Goal: Task Accomplishment & Management: Manage account settings

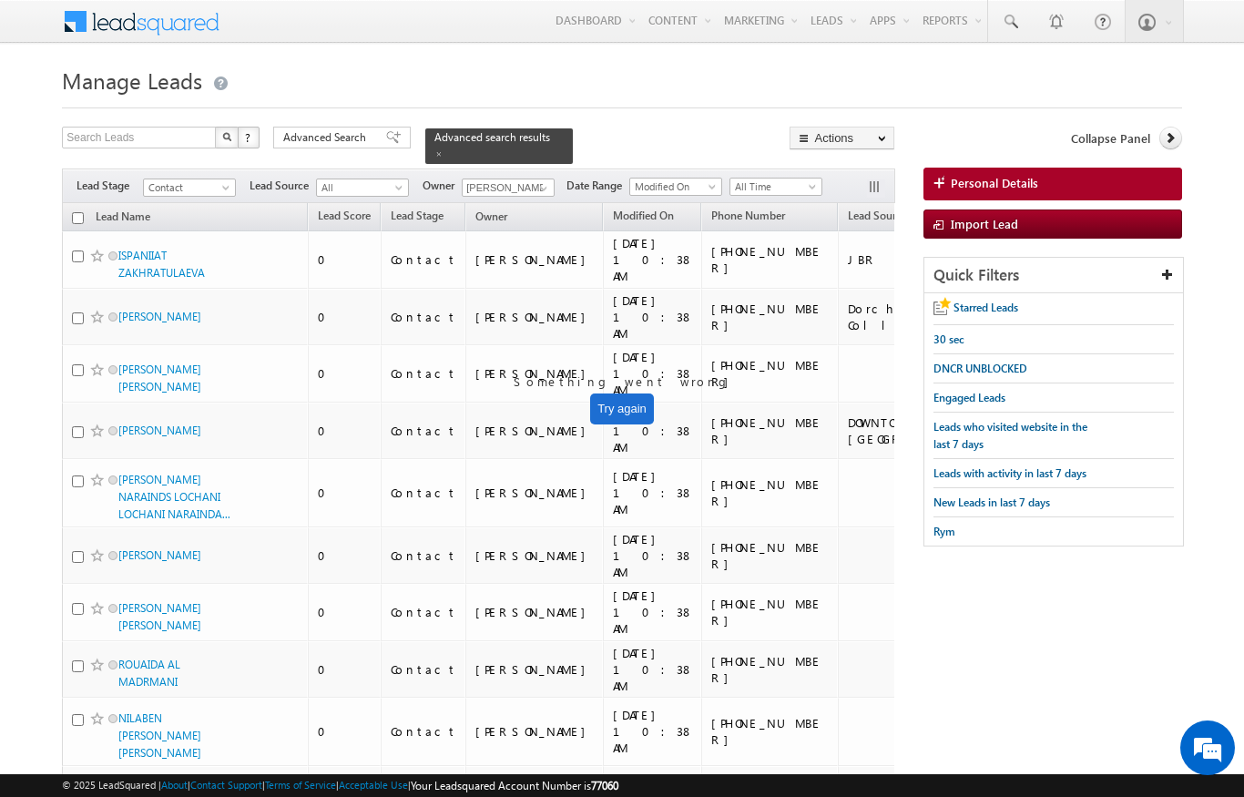
click at [81, 212] on input "checkbox" at bounding box center [78, 218] width 12 height 12
checkbox input "true"
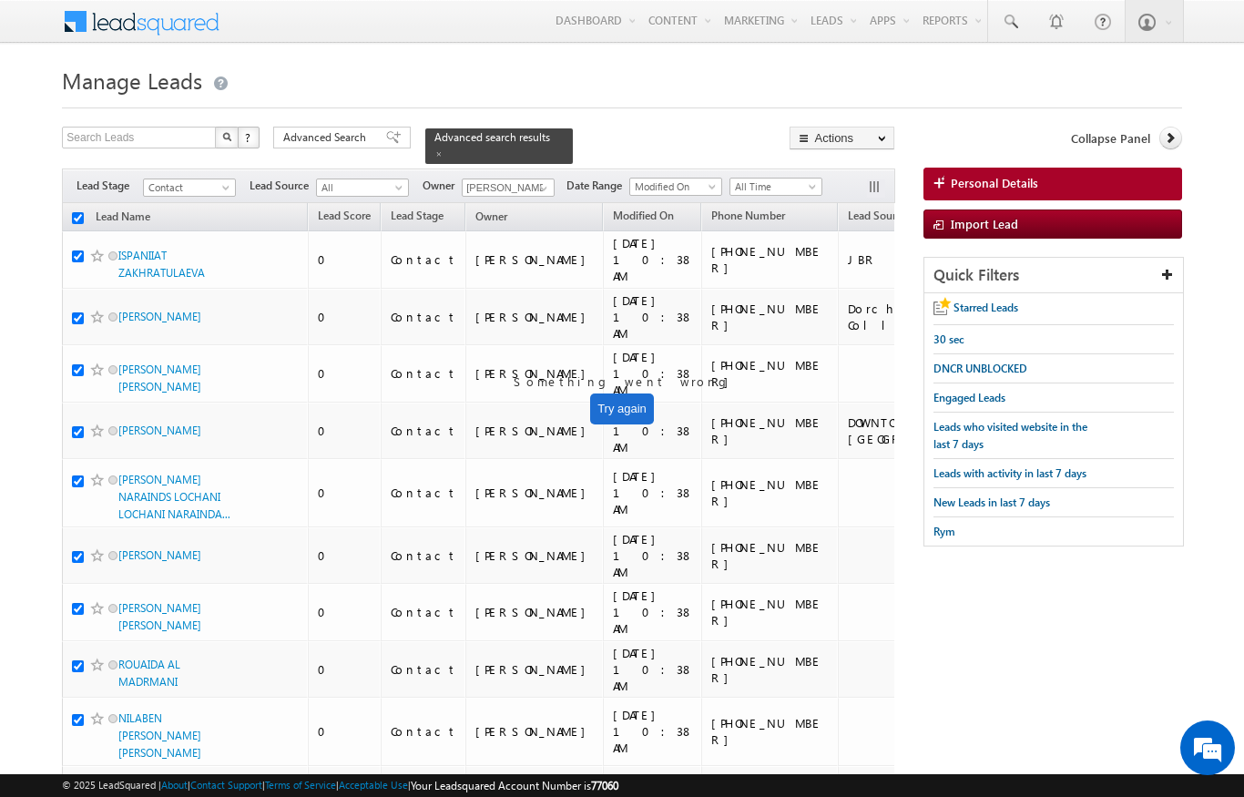
checkbox input "true"
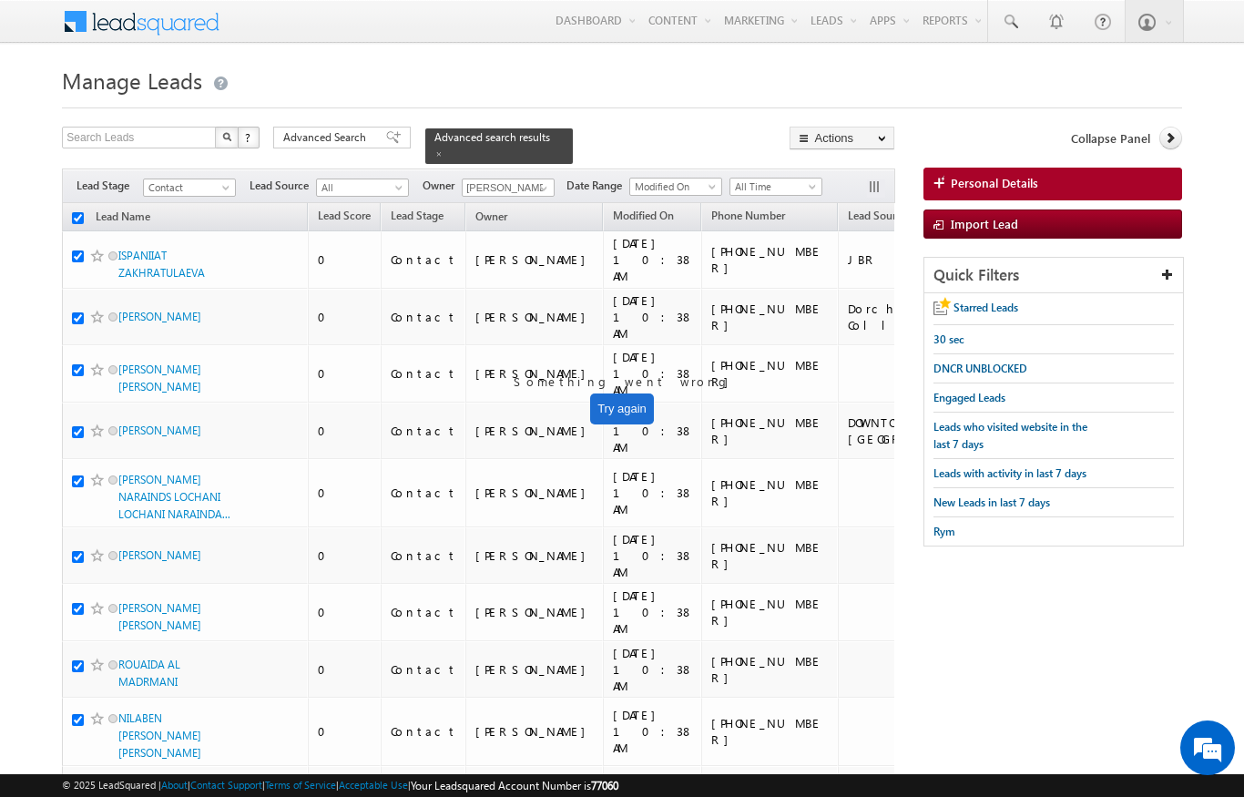
checkbox input "true"
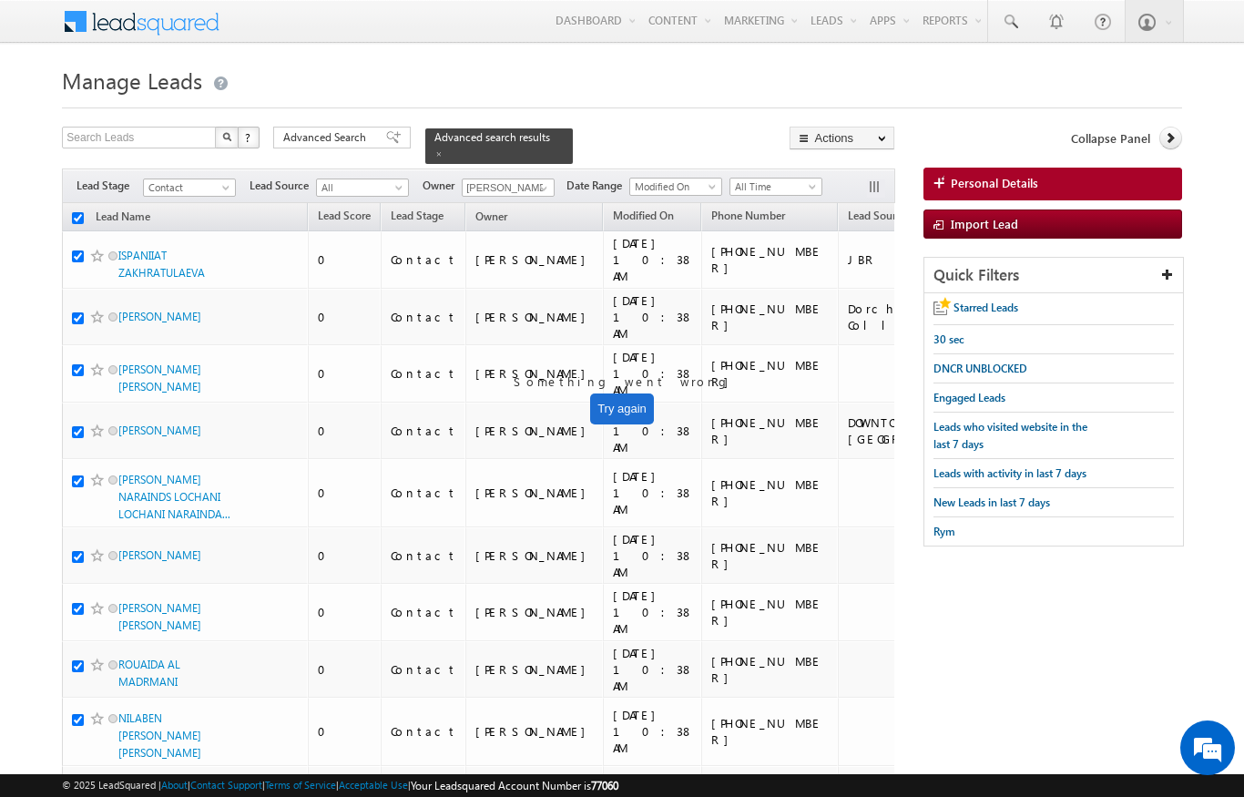
checkbox input "true"
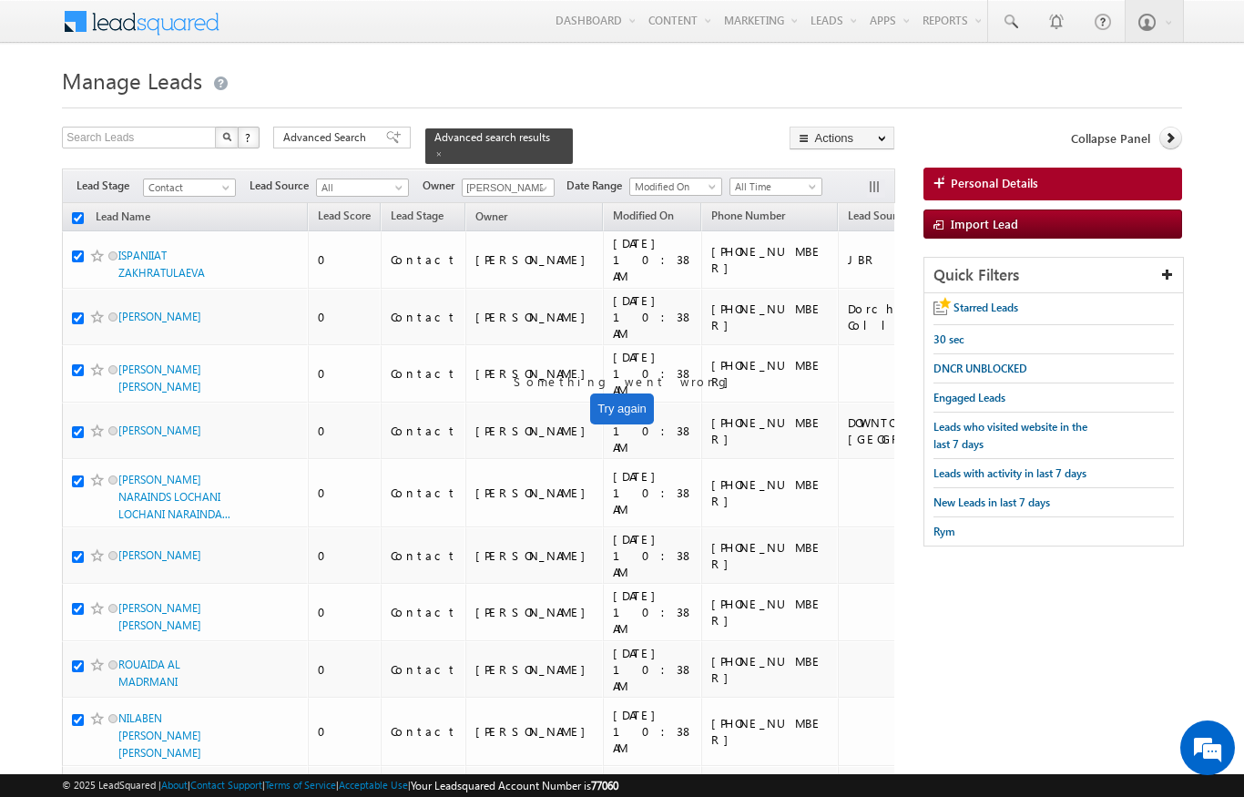
checkbox input "true"
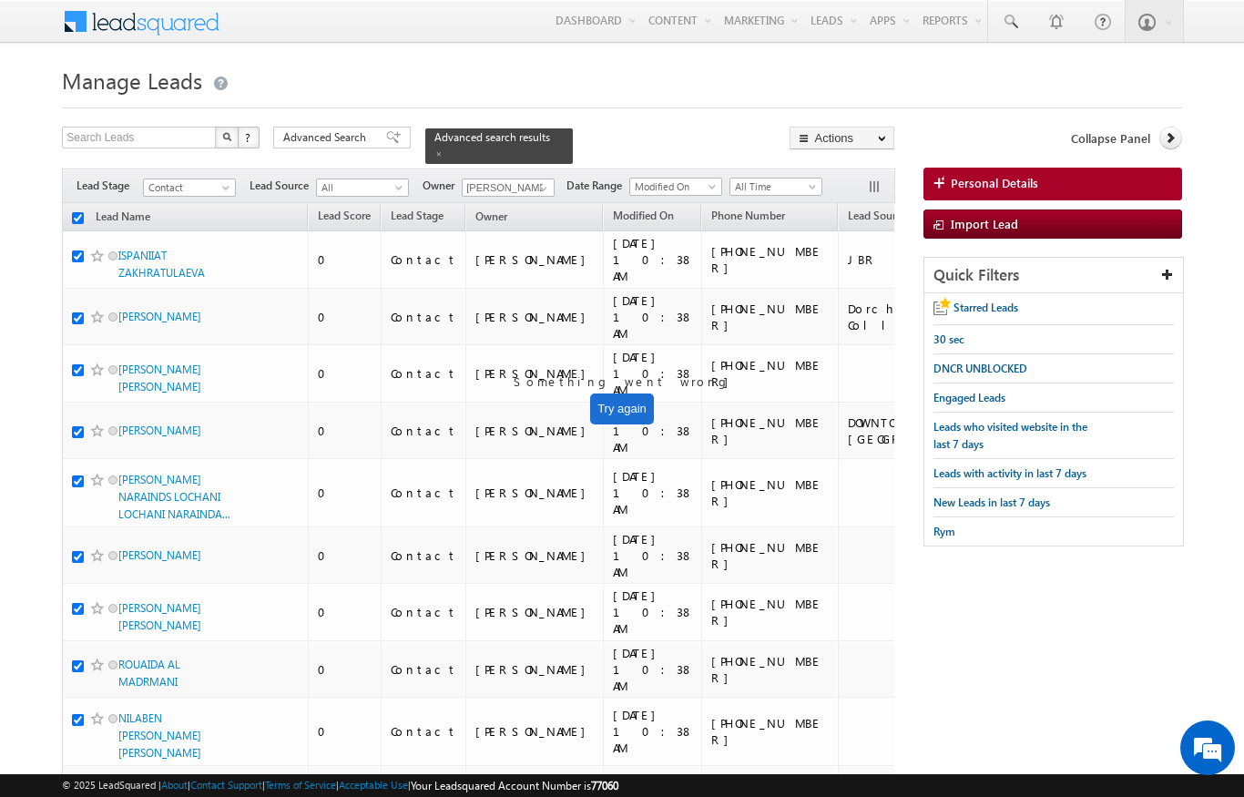
checkbox input "true"
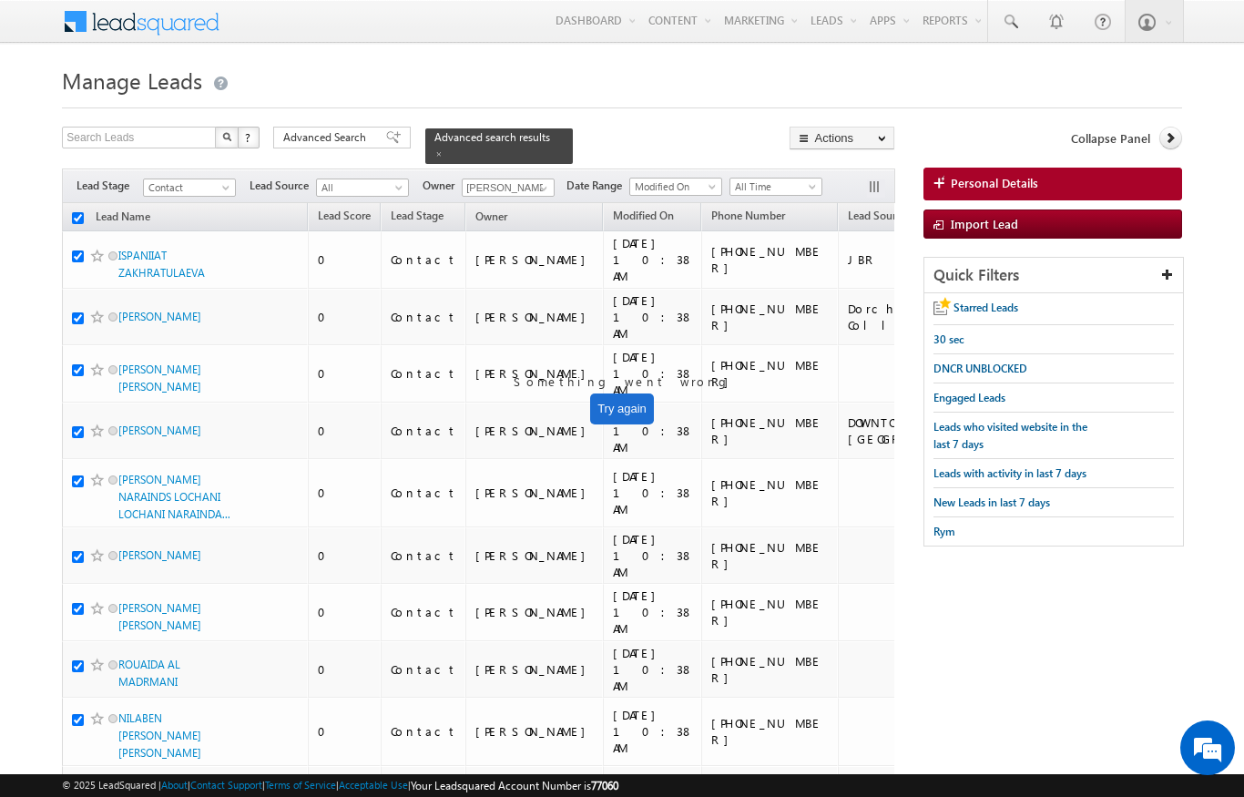
checkbox input "true"
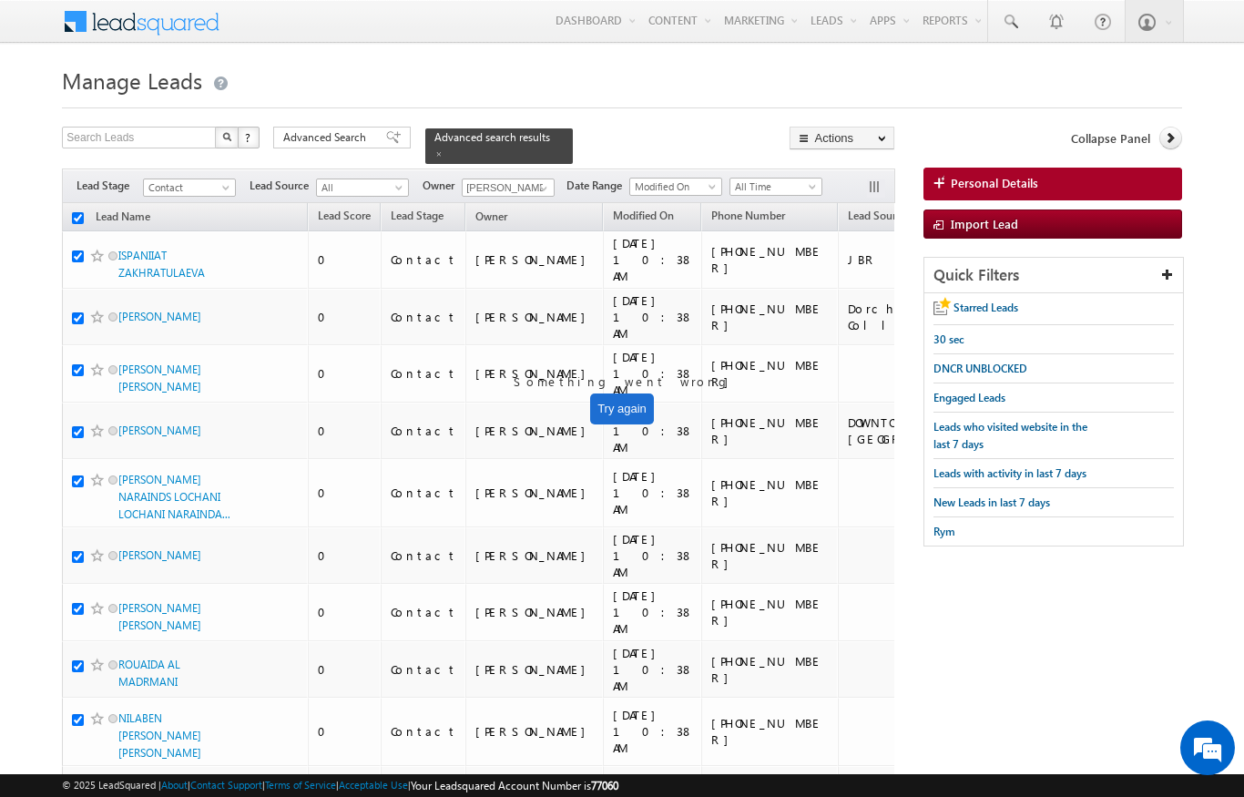
checkbox input "true"
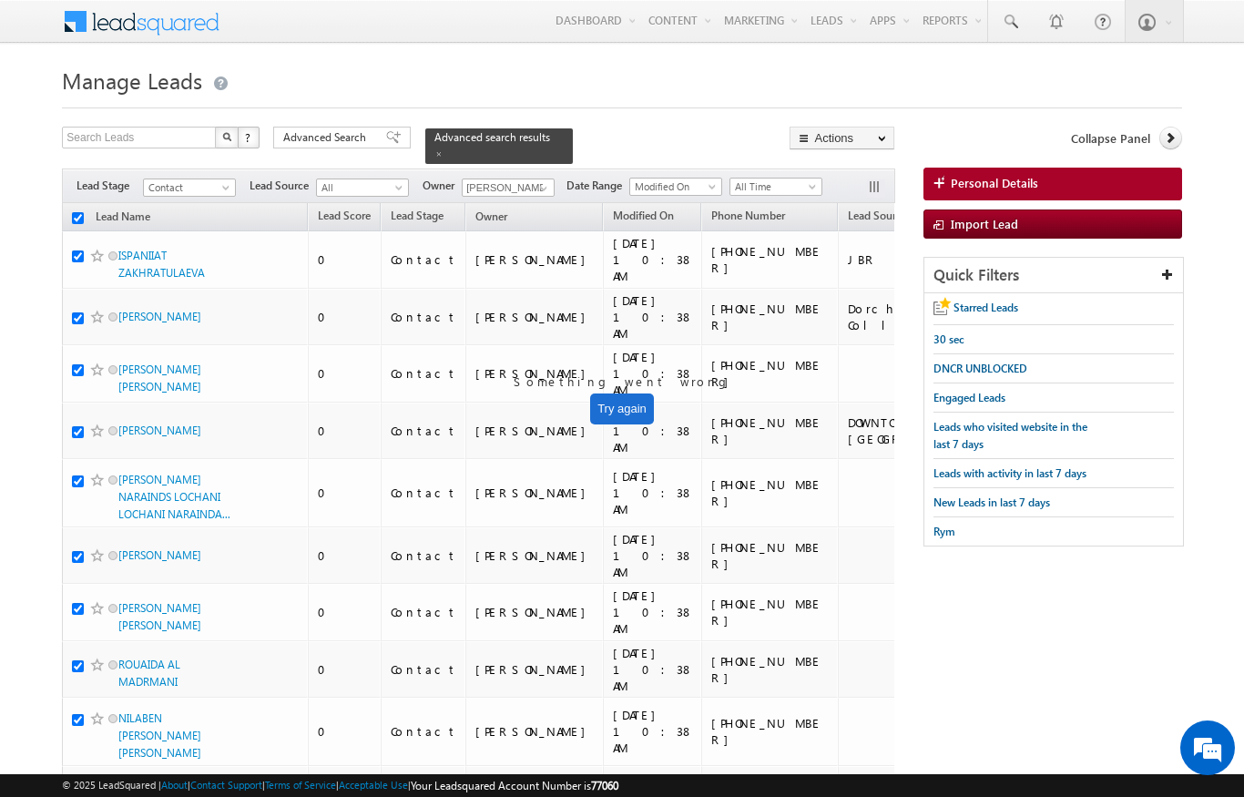
checkbox input "true"
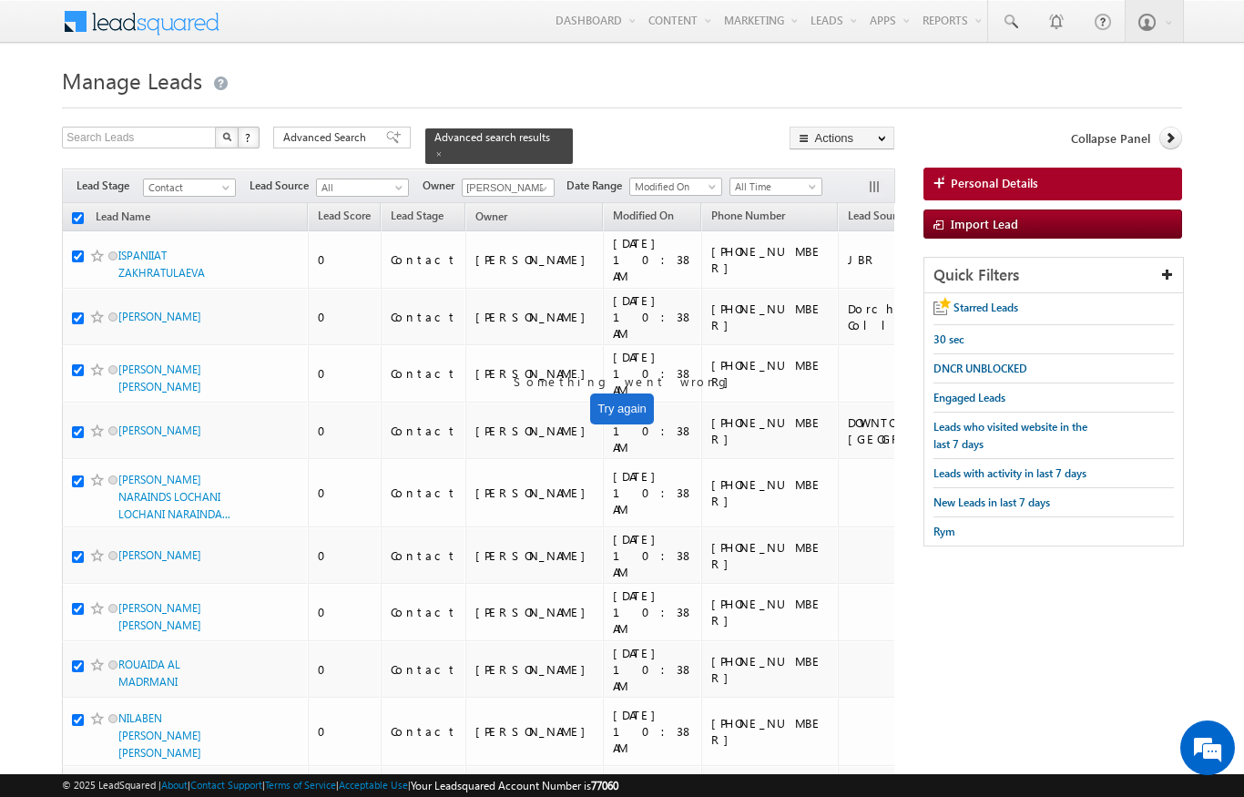
checkbox input "true"
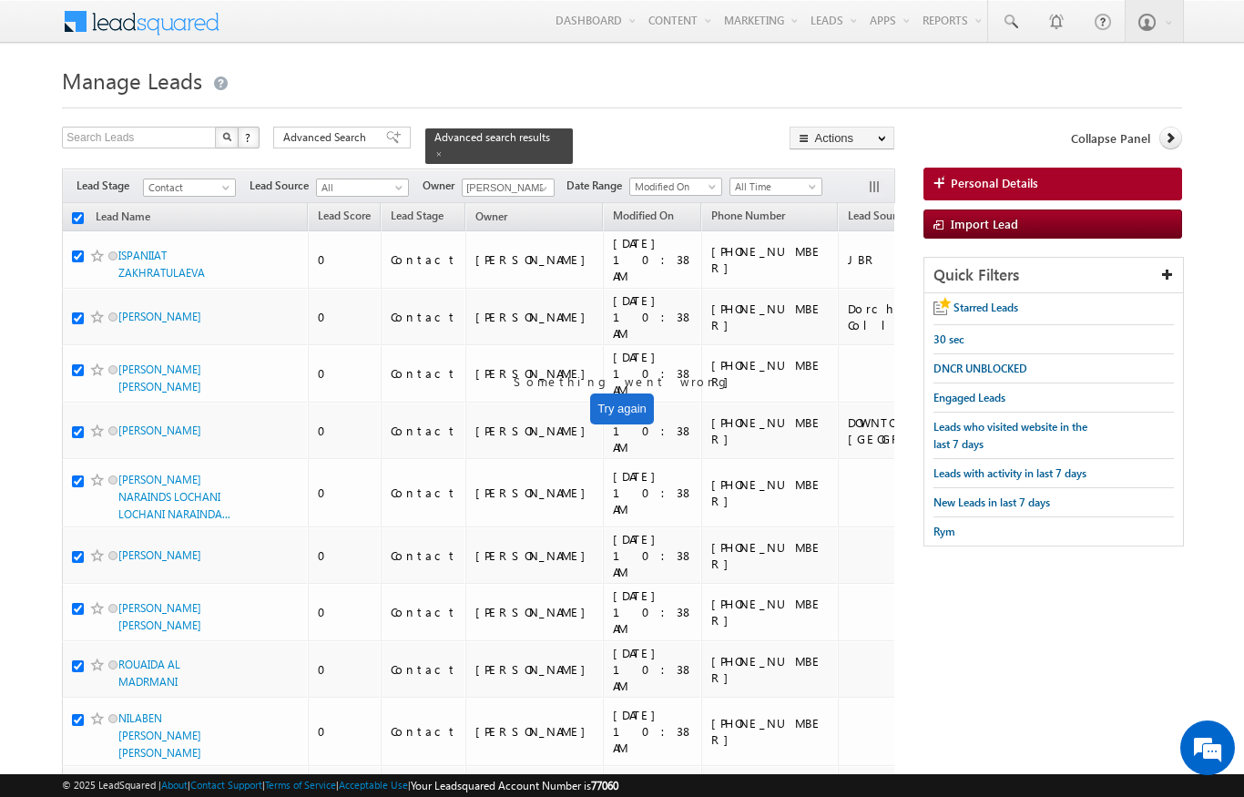
checkbox input "true"
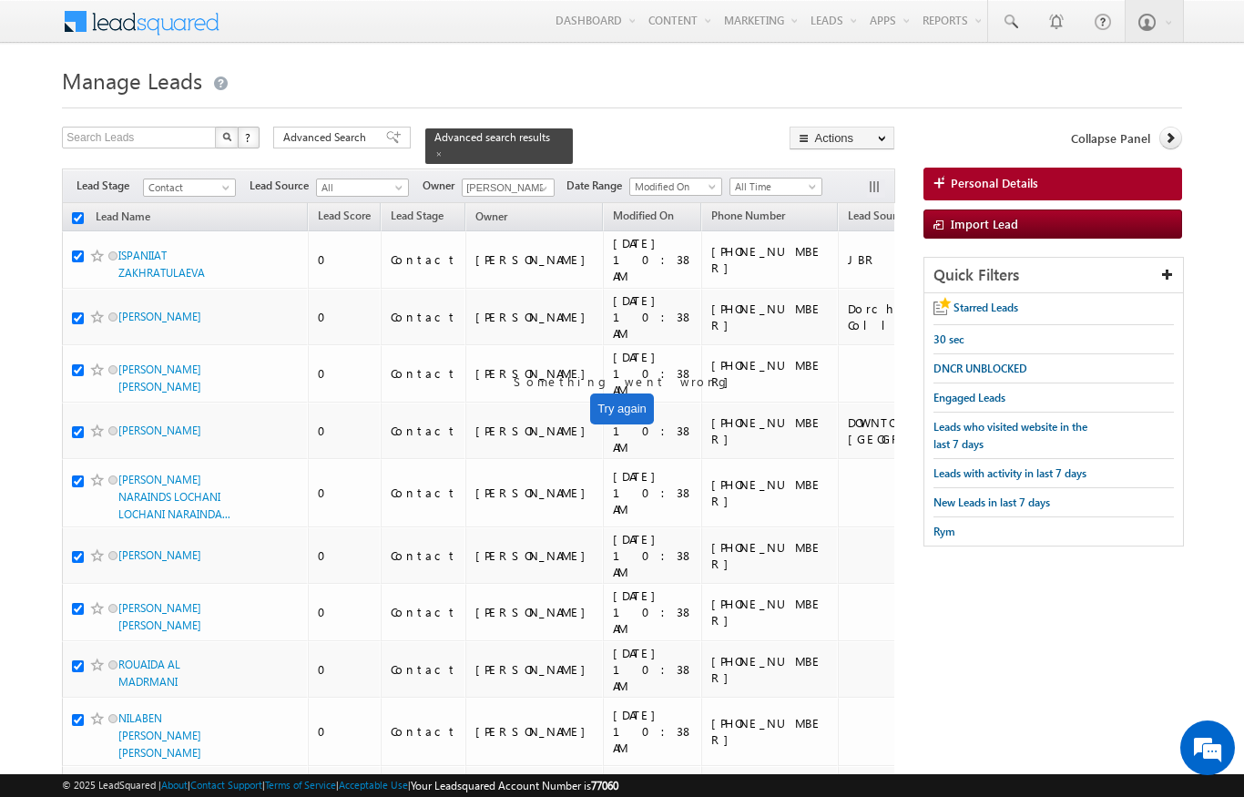
checkbox input "true"
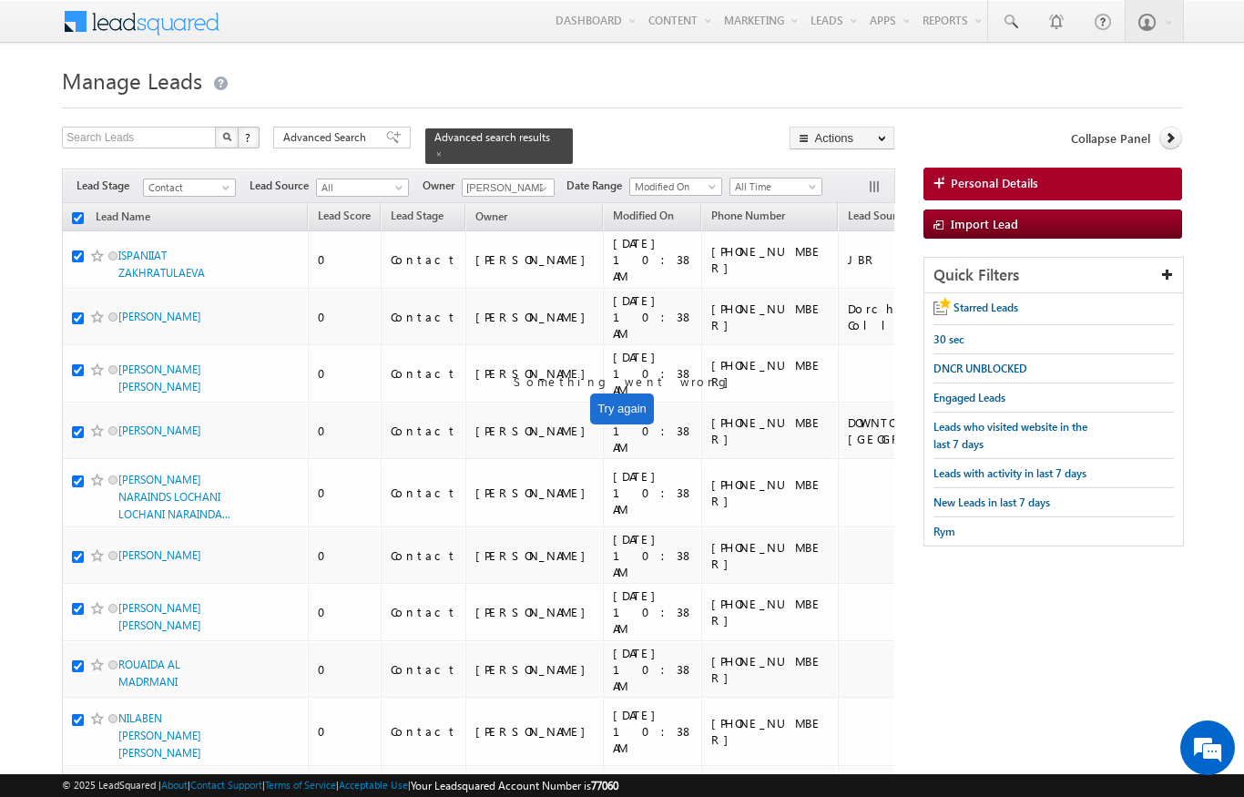
checkbox input "true"
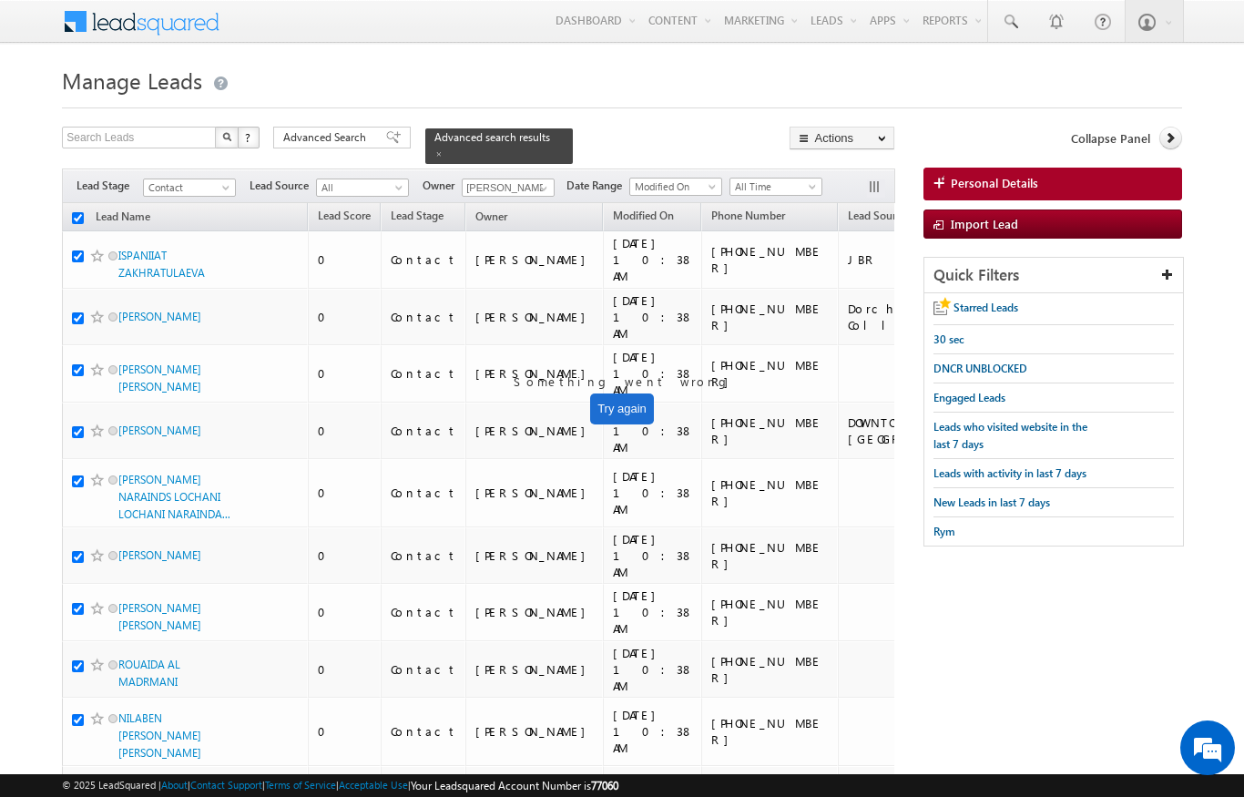
checkbox input "true"
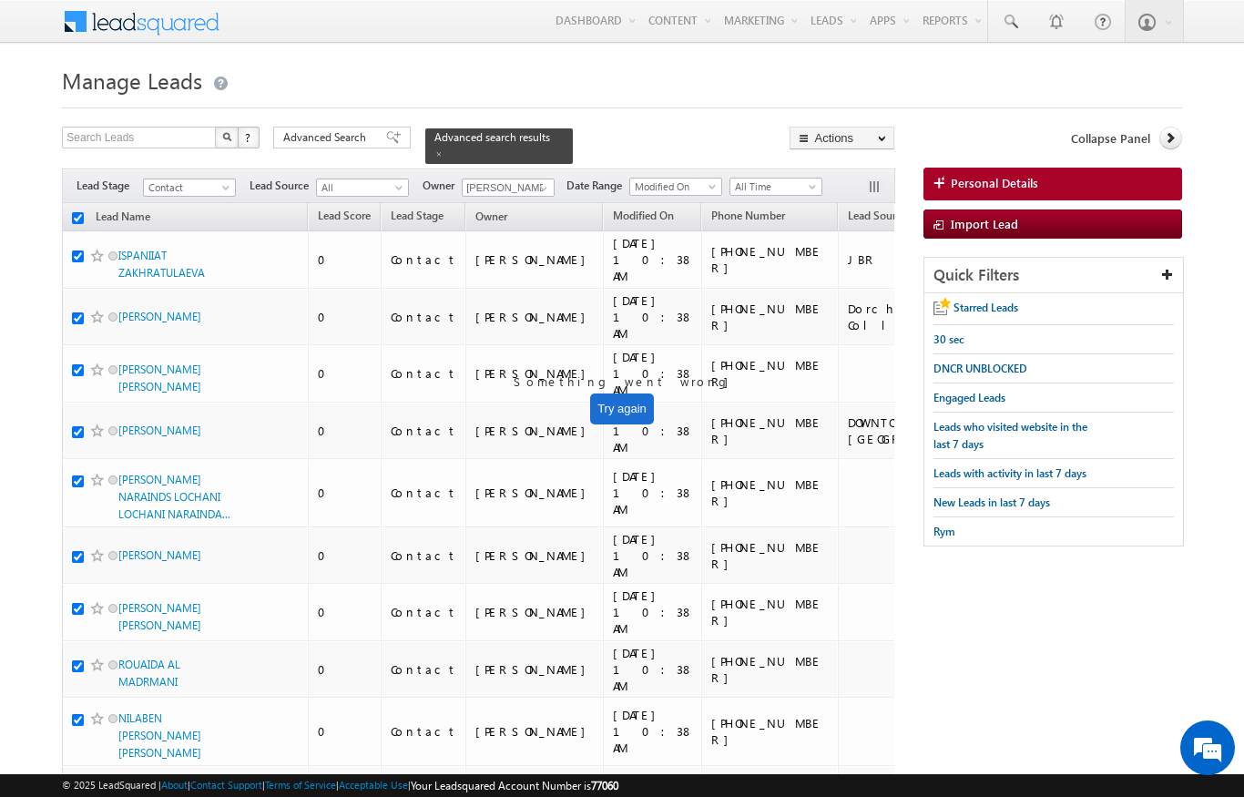
checkbox input "true"
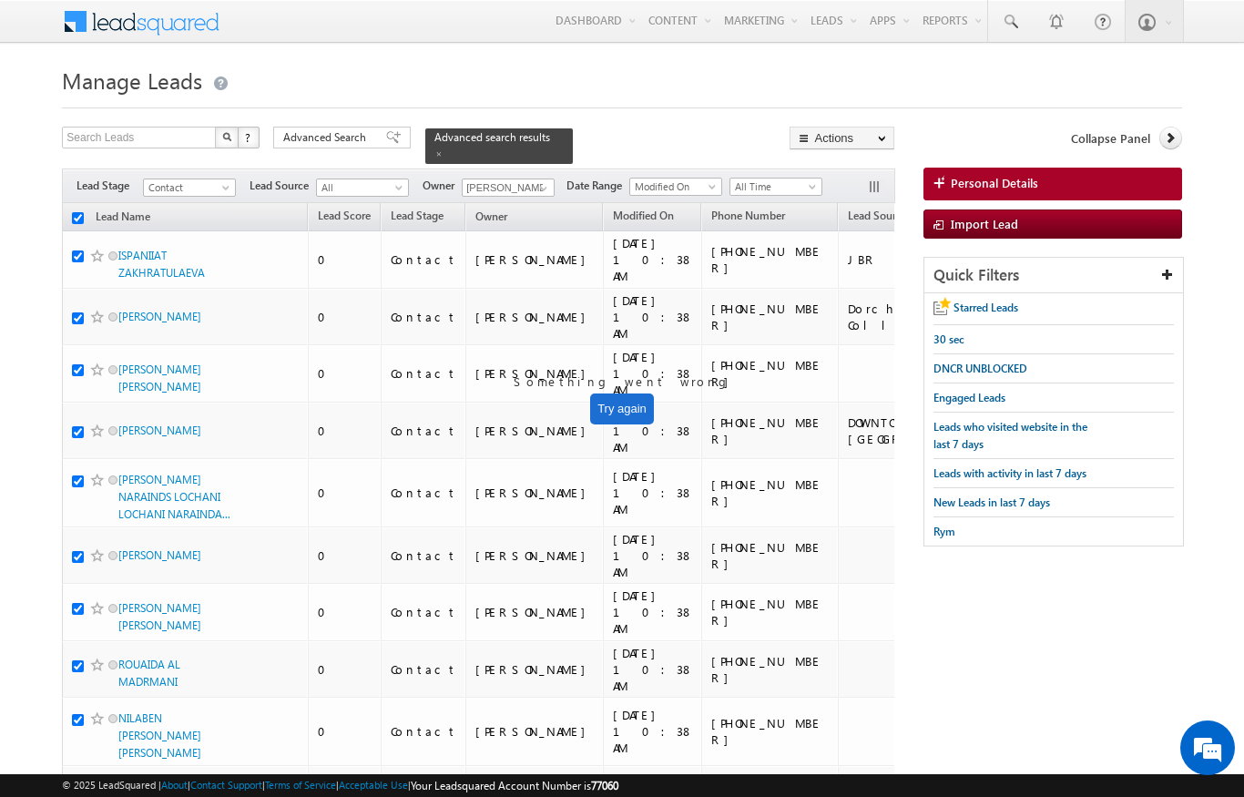
checkbox input "true"
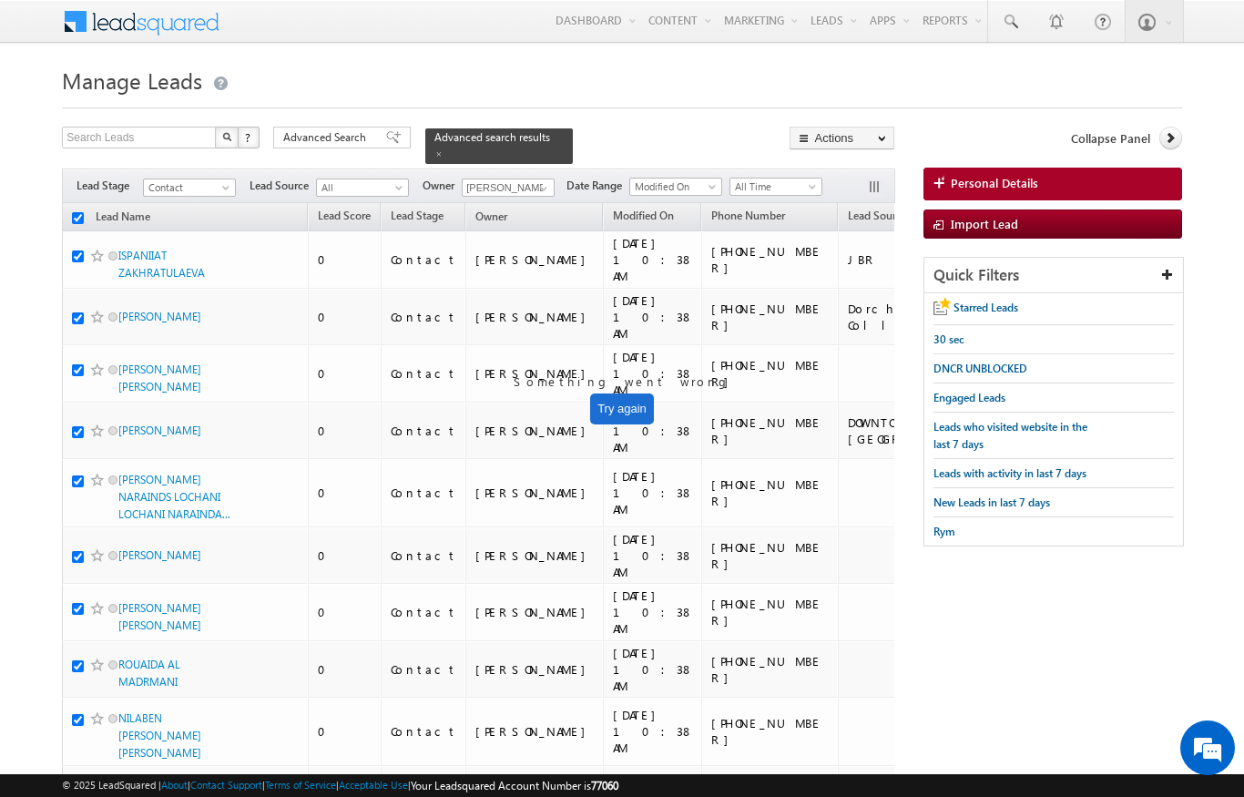
checkbox input "true"
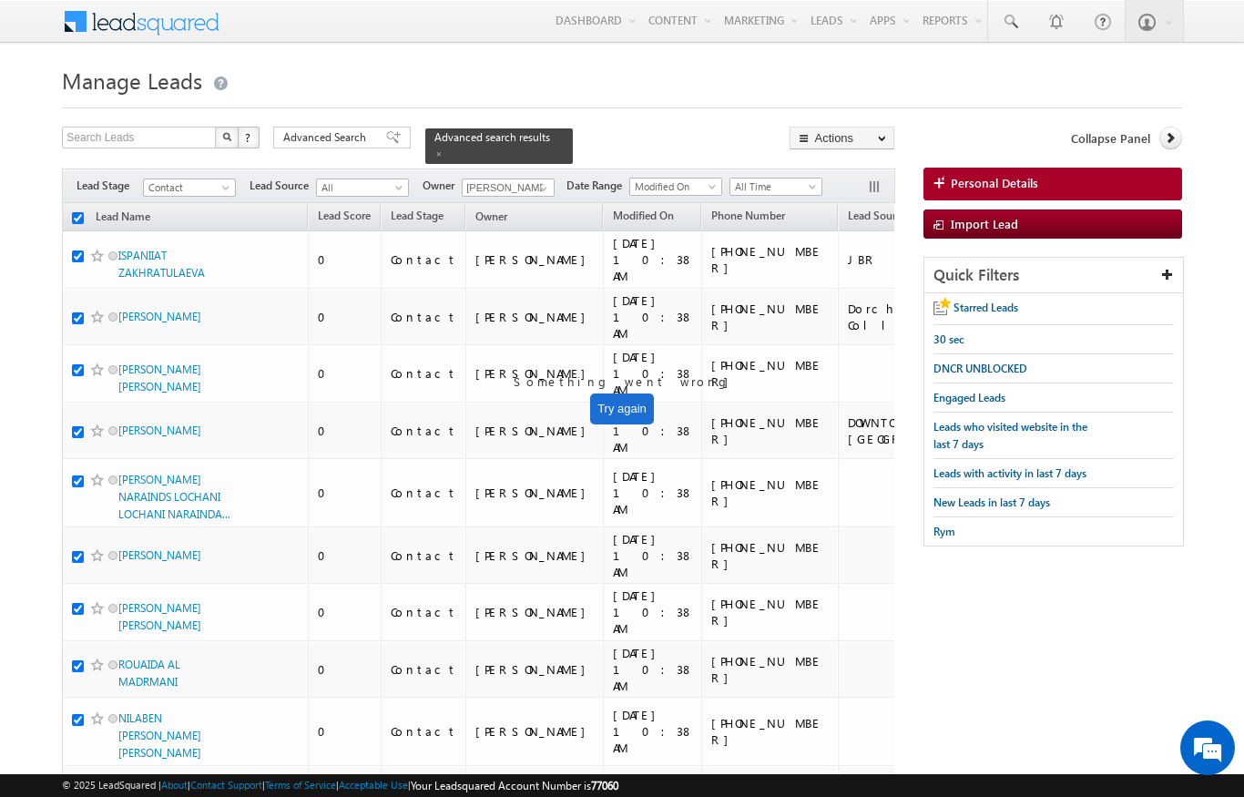
checkbox input "true"
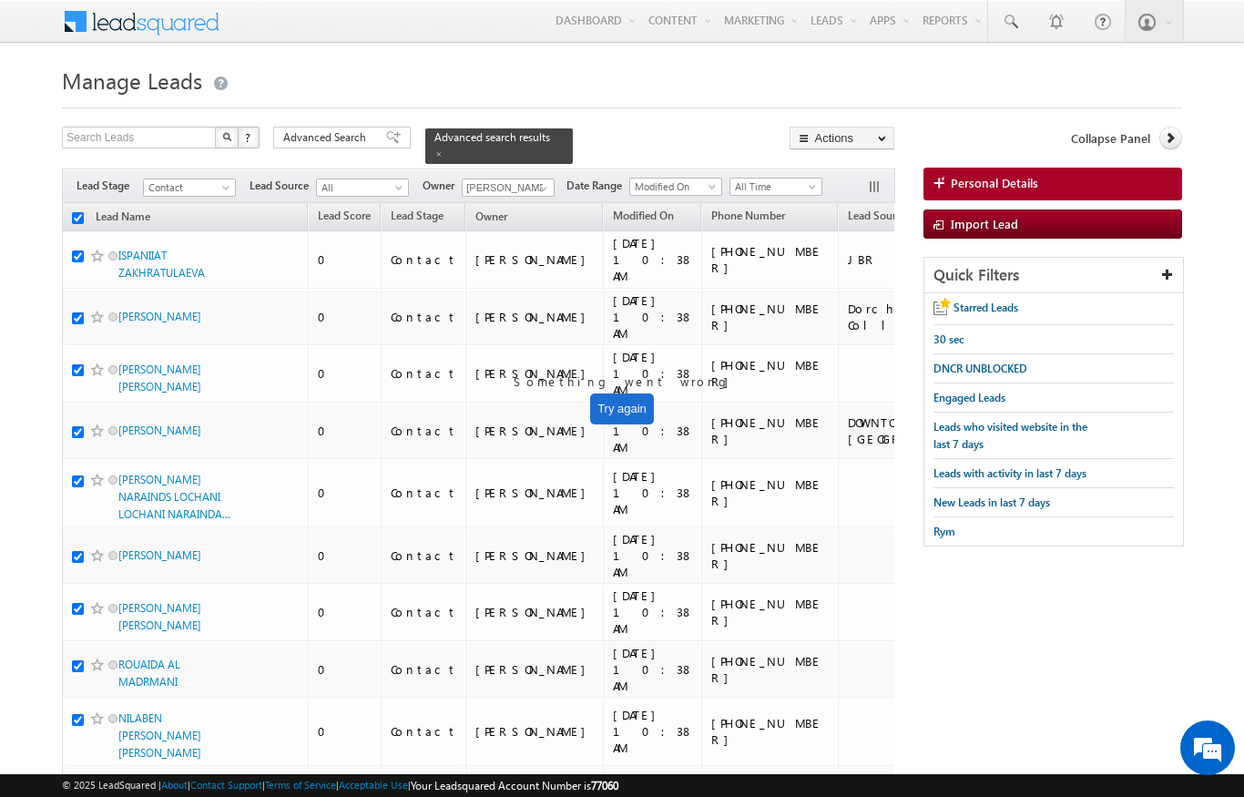
checkbox input "true"
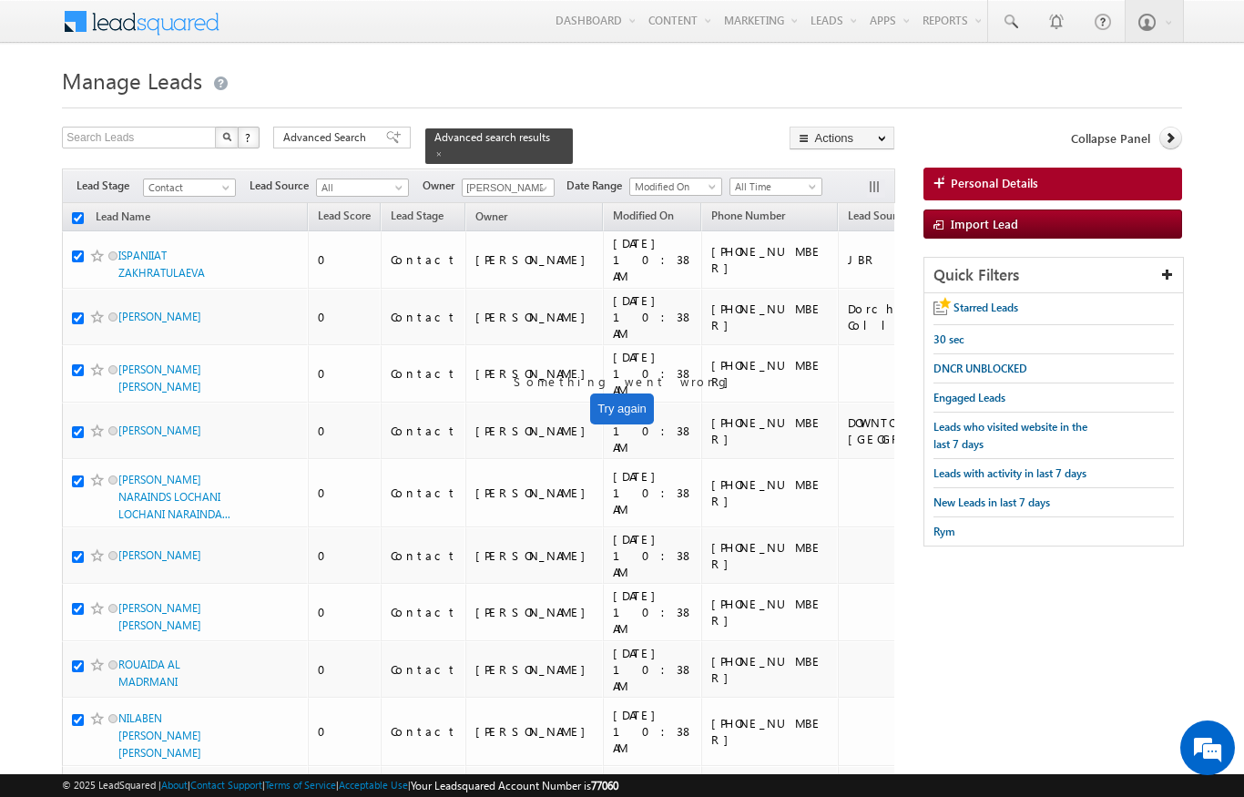
checkbox input "true"
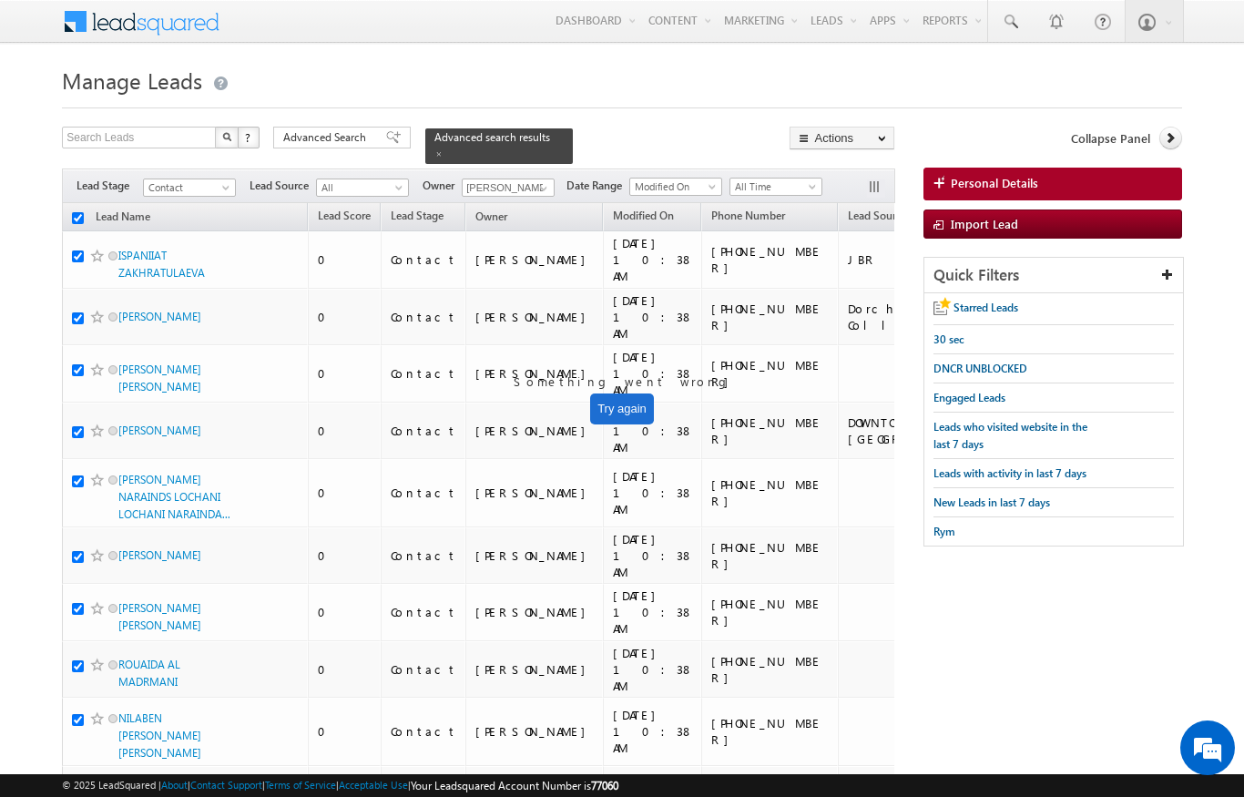
checkbox input "true"
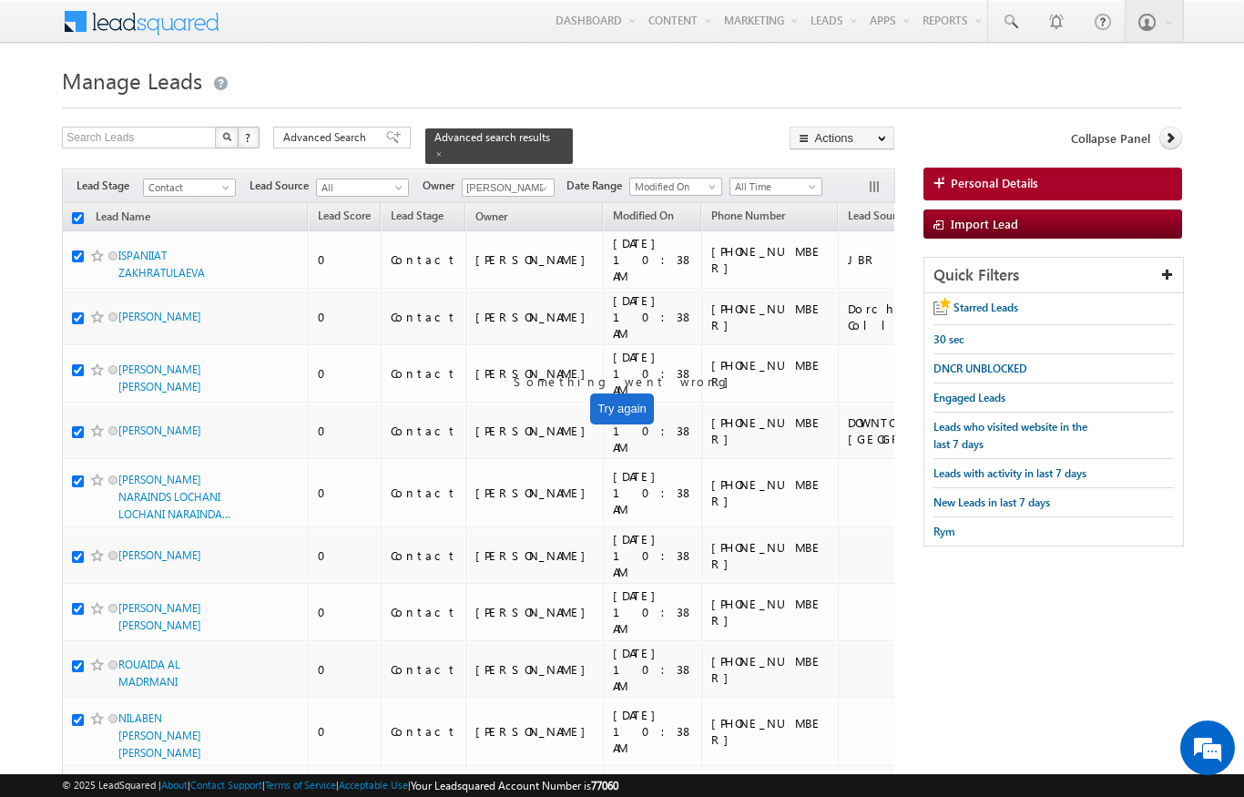
checkbox input "true"
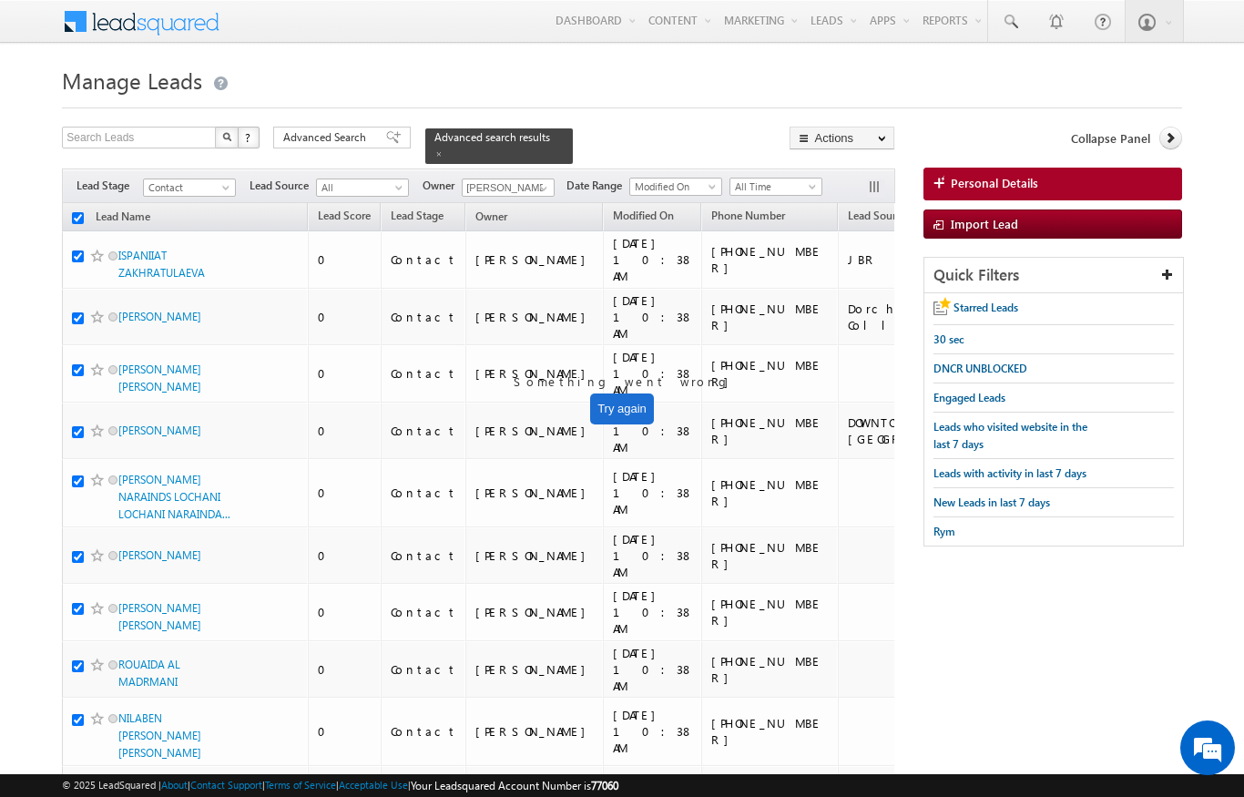
checkbox input "true"
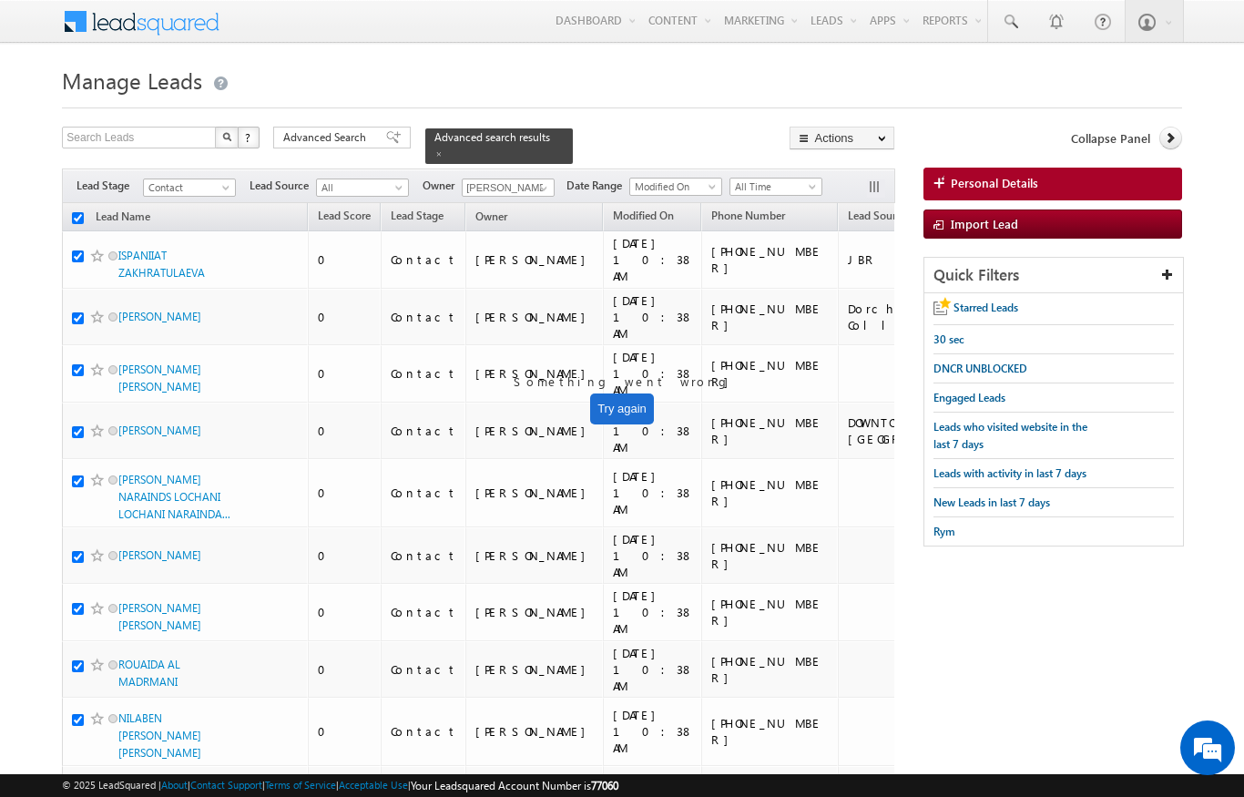
checkbox input "true"
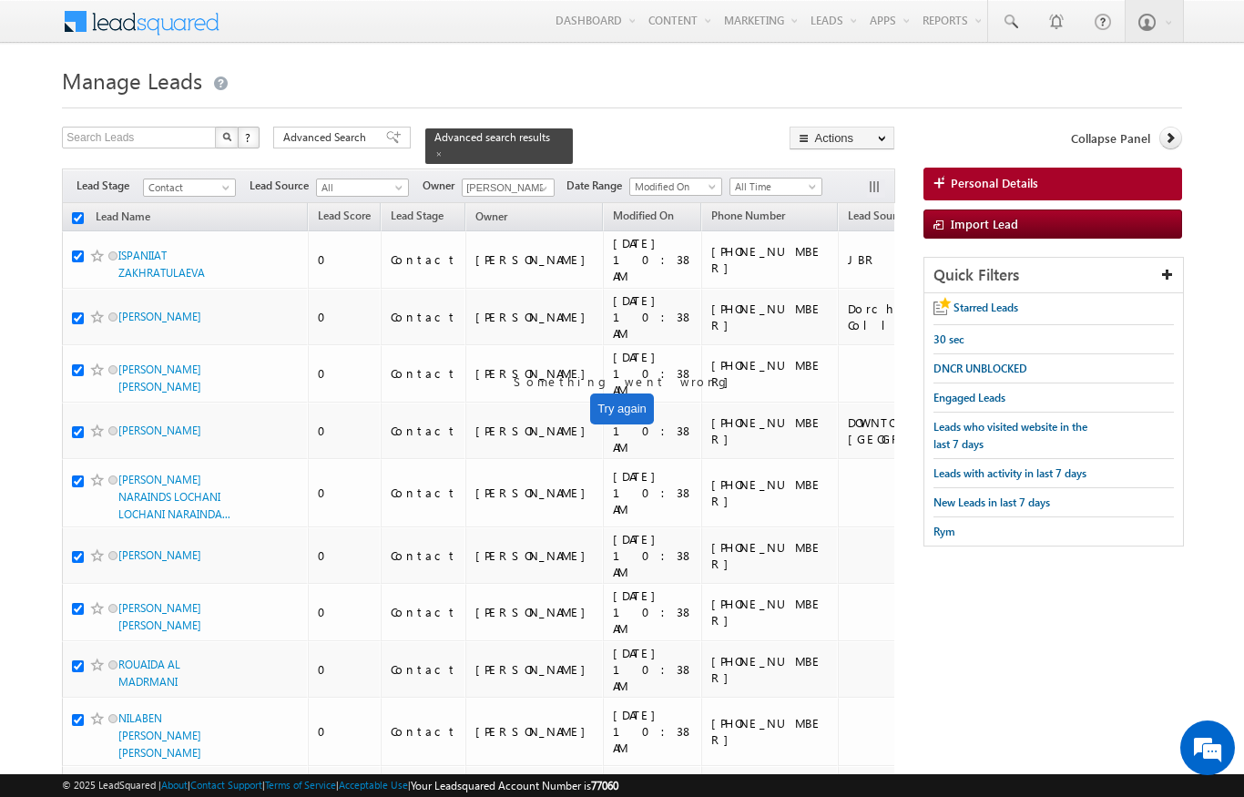
checkbox input "true"
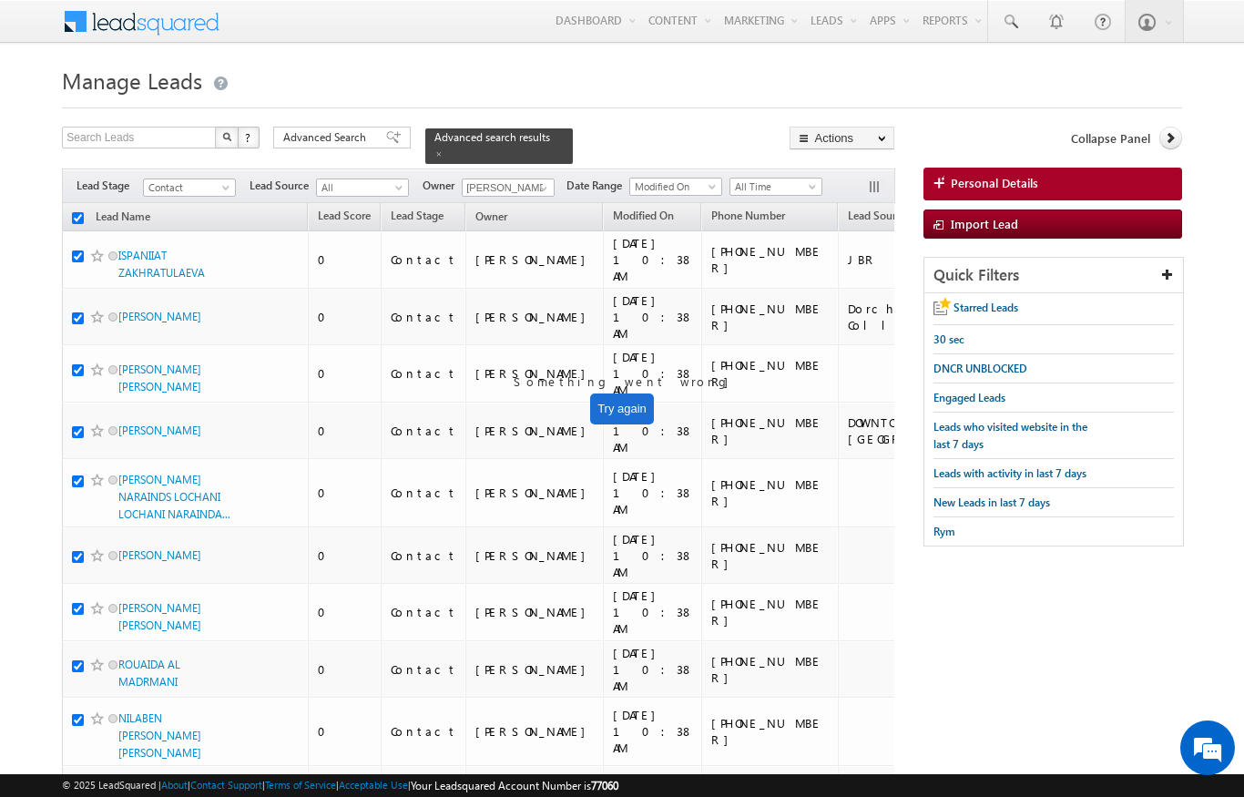
checkbox input "true"
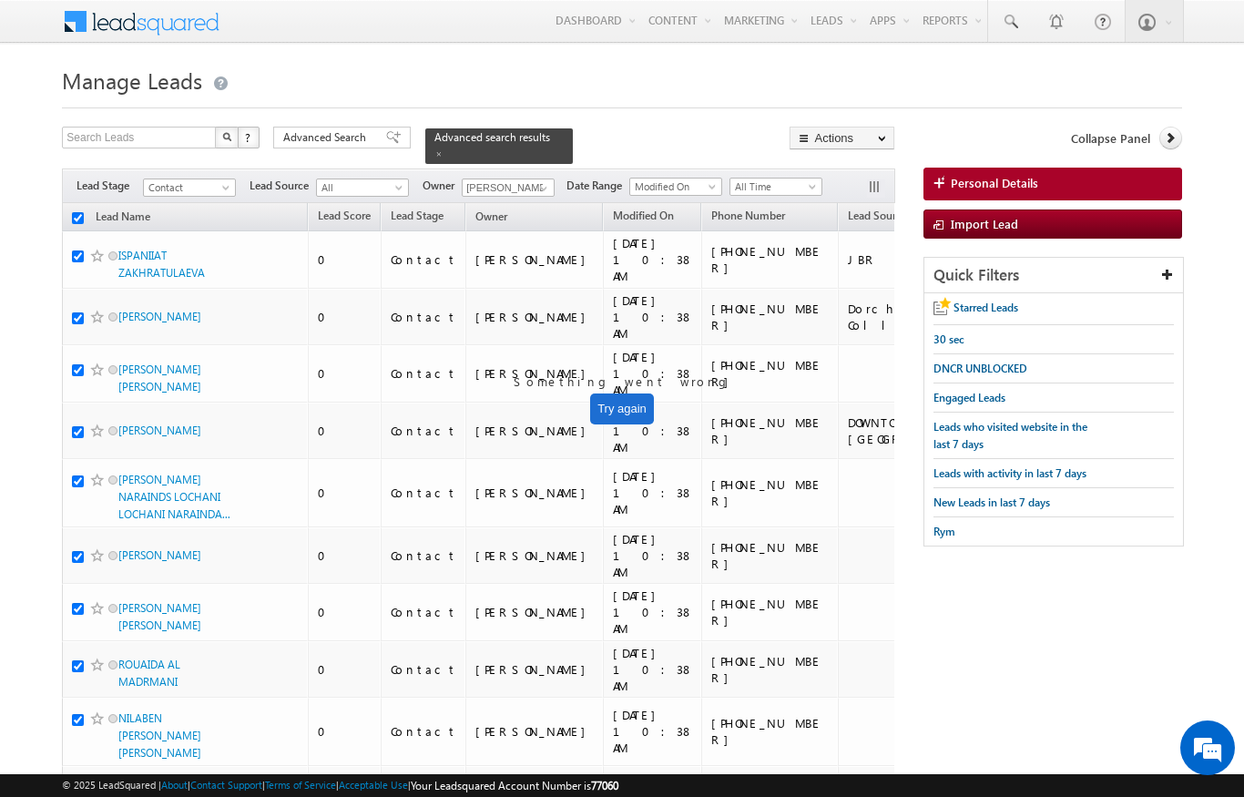
checkbox input "true"
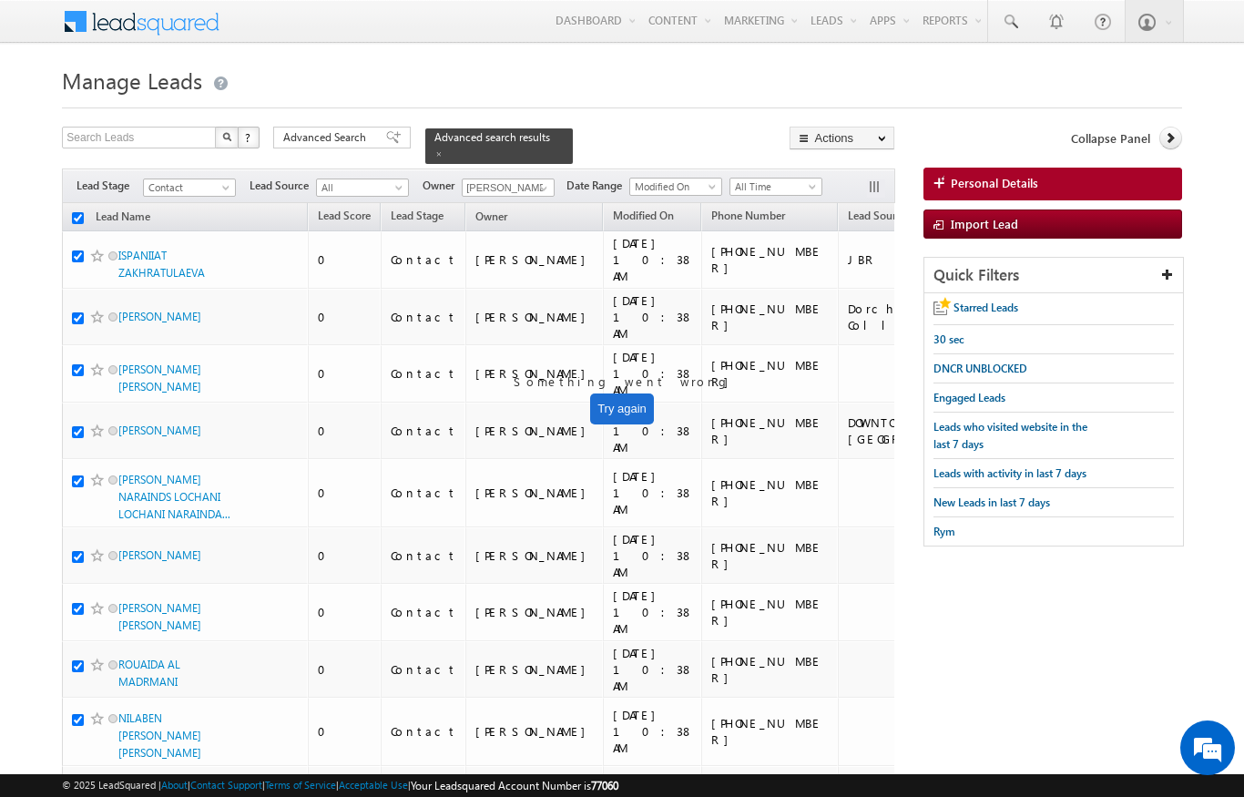
checkbox input "true"
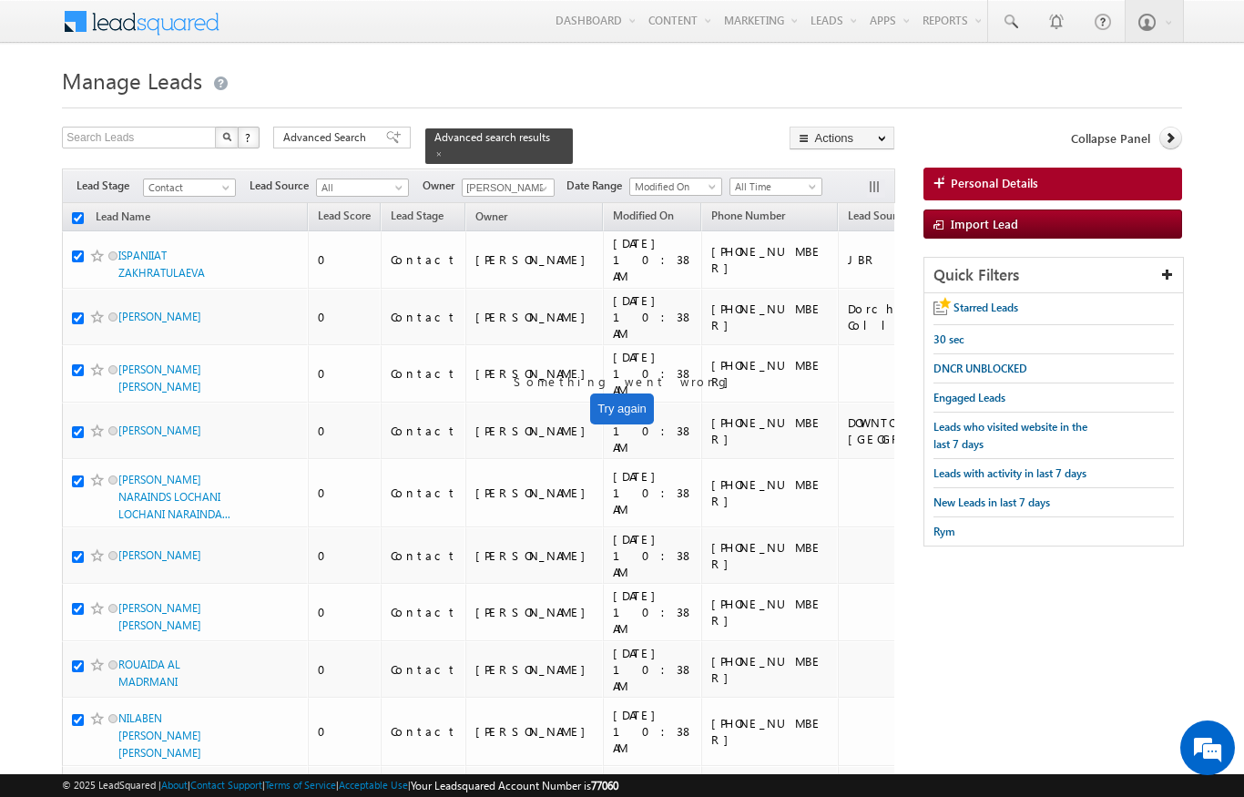
checkbox input "true"
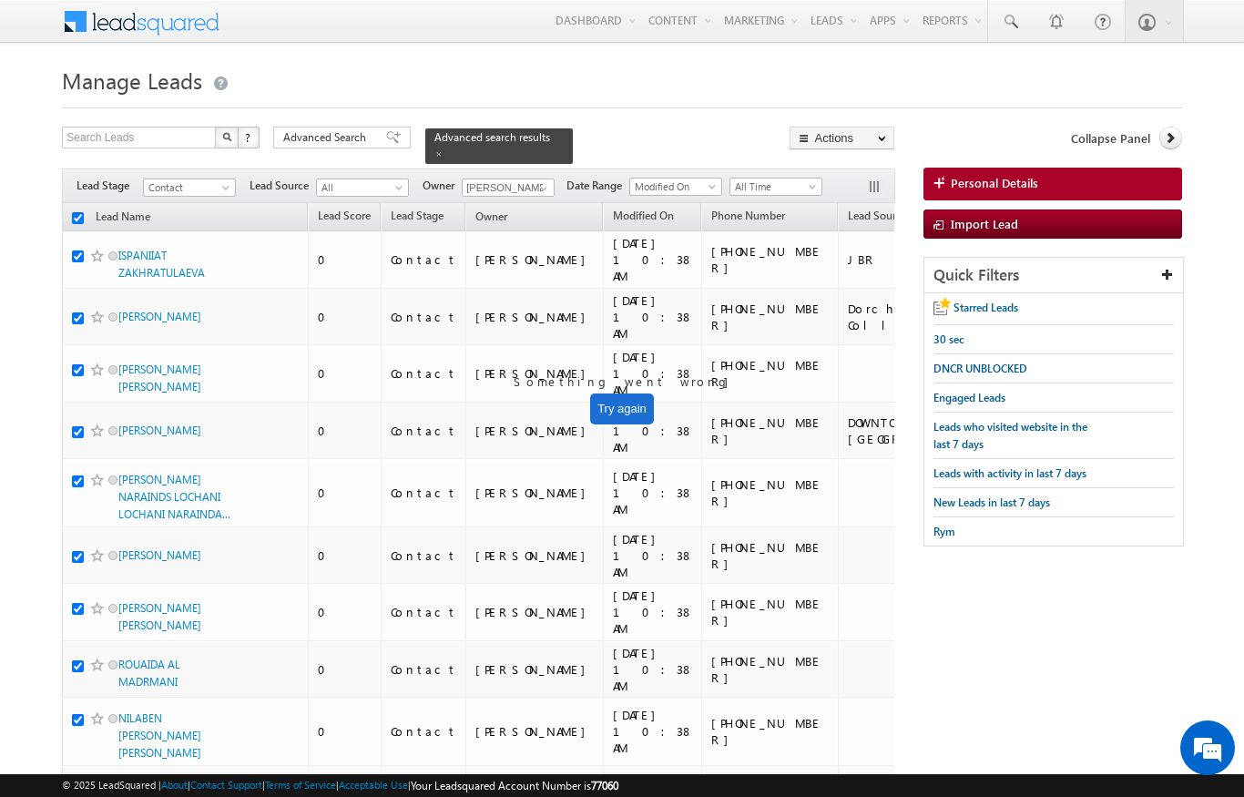
checkbox input "true"
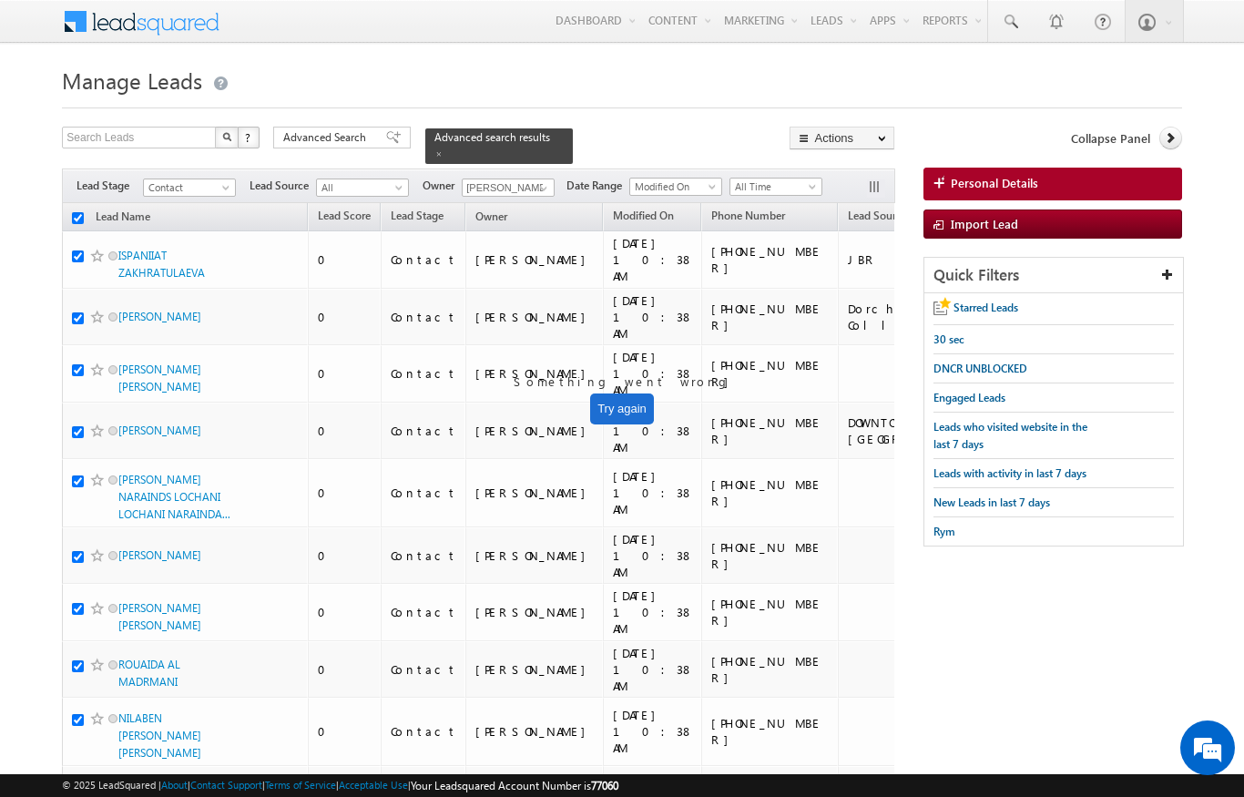
checkbox input "true"
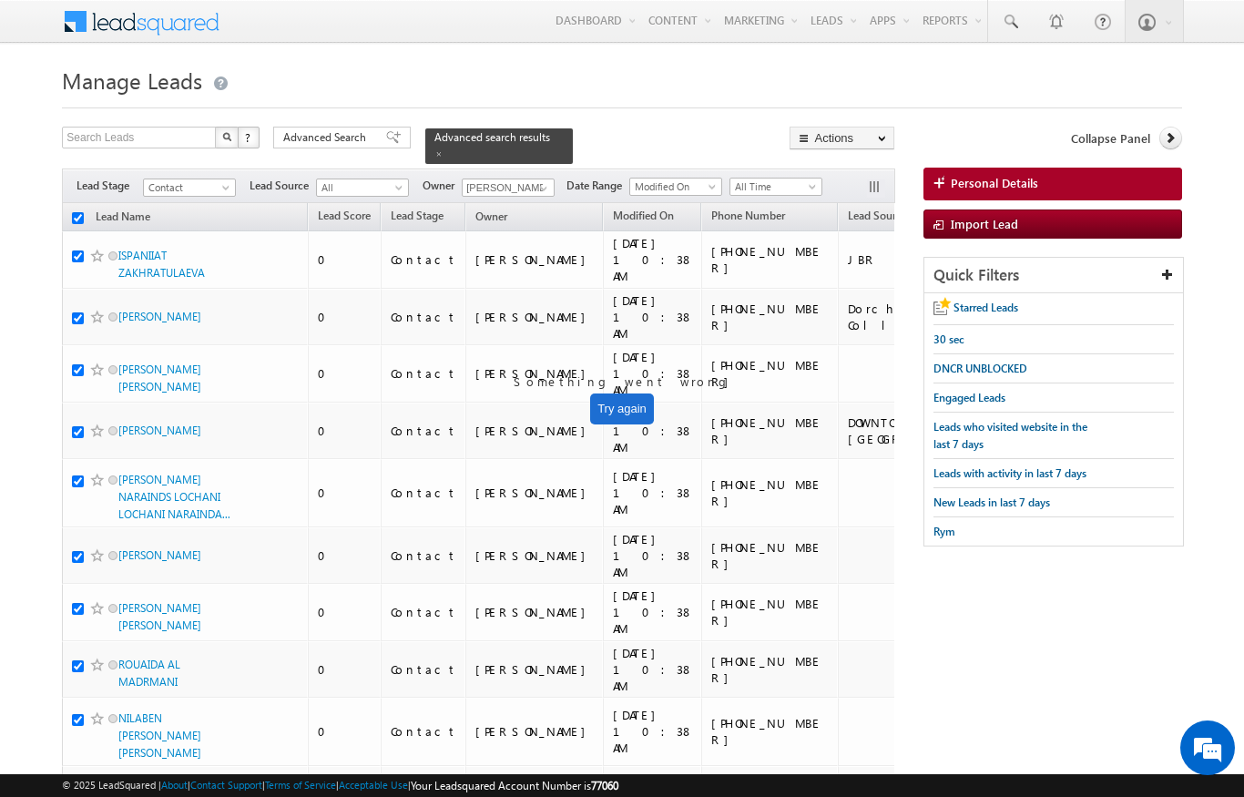
checkbox input "true"
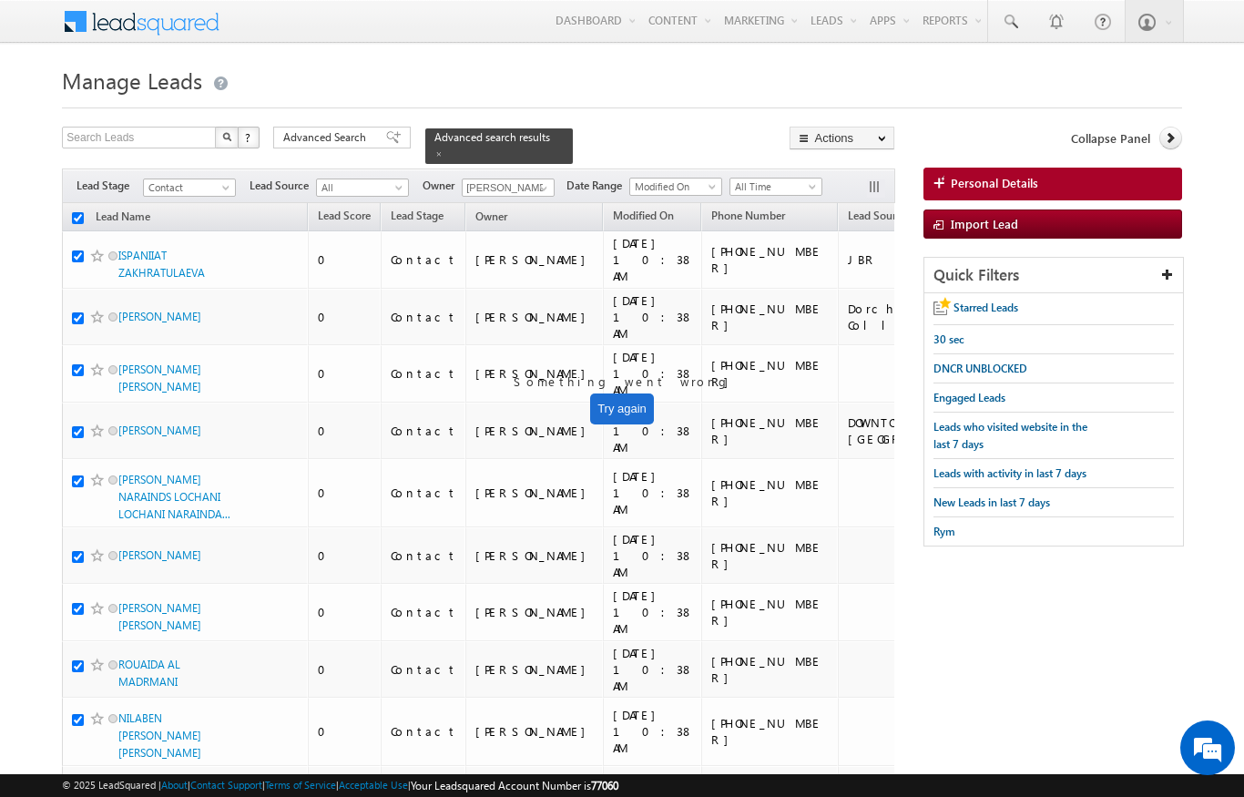
checkbox input "true"
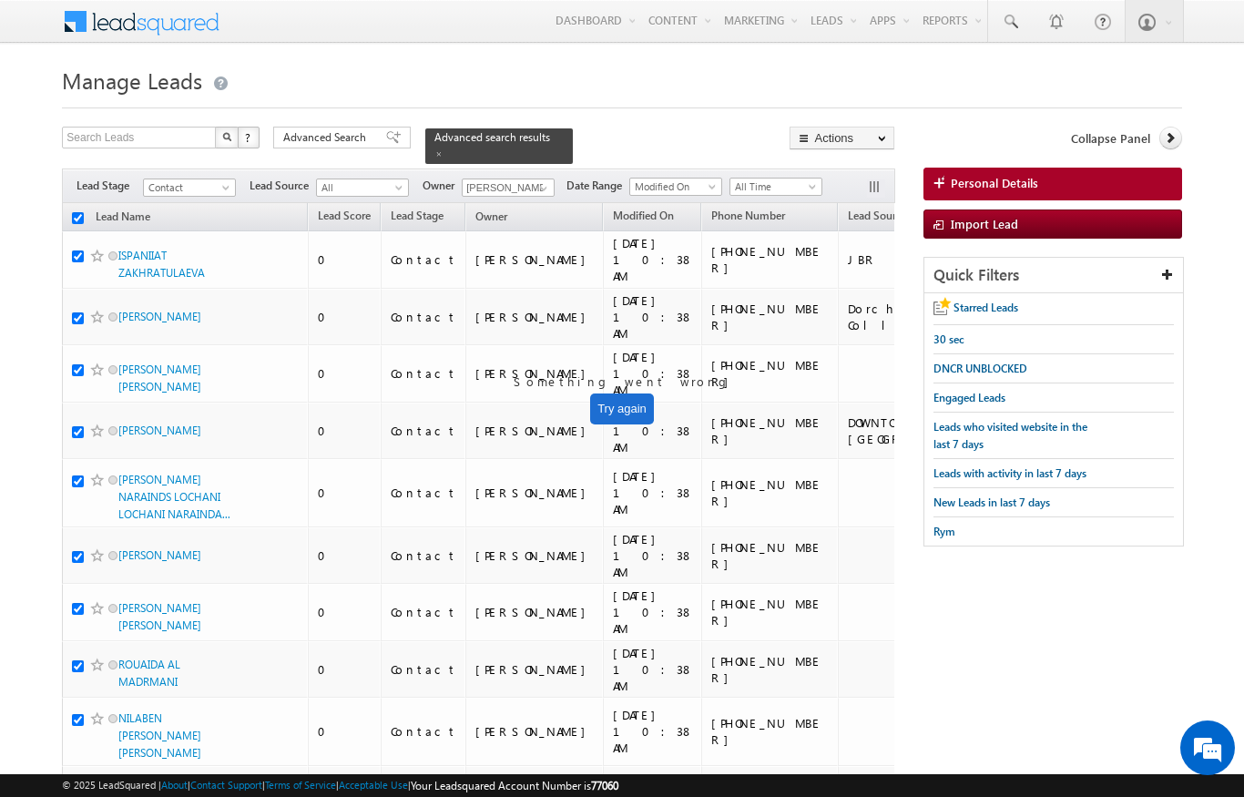
checkbox input "true"
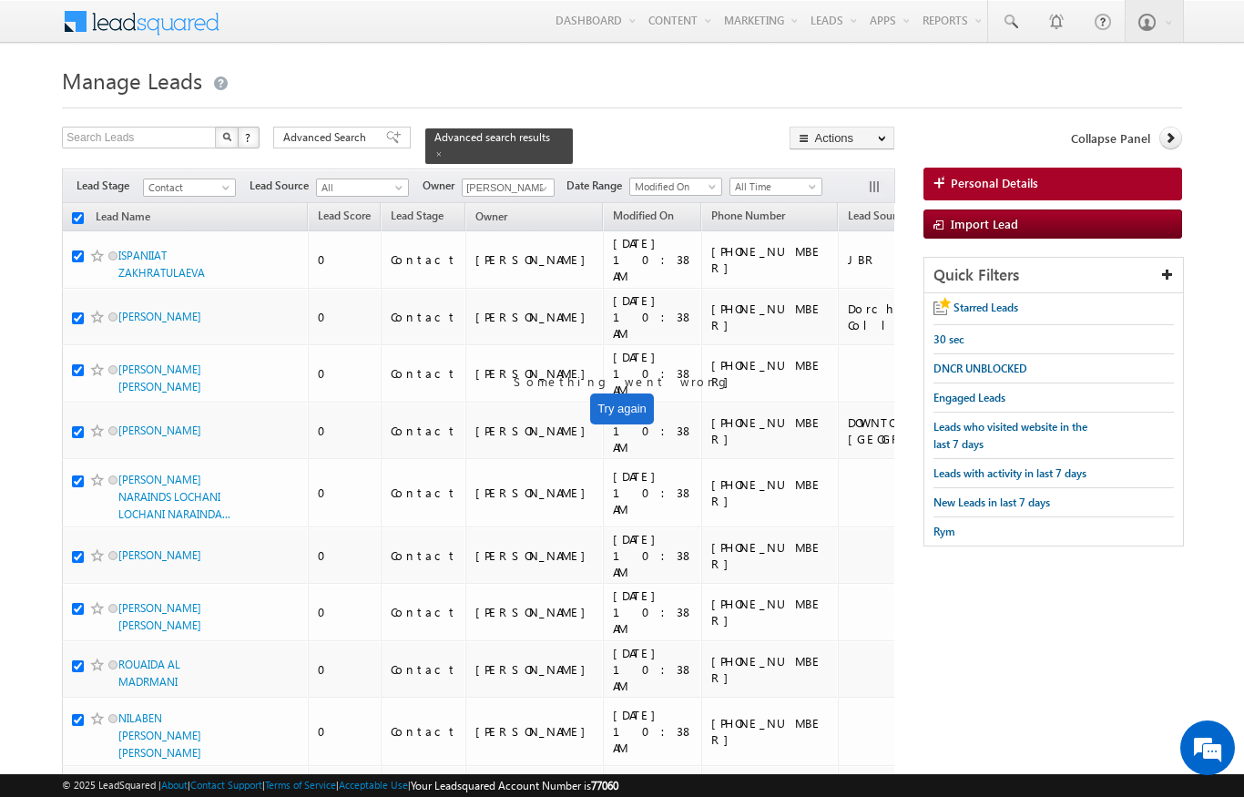
checkbox input "true"
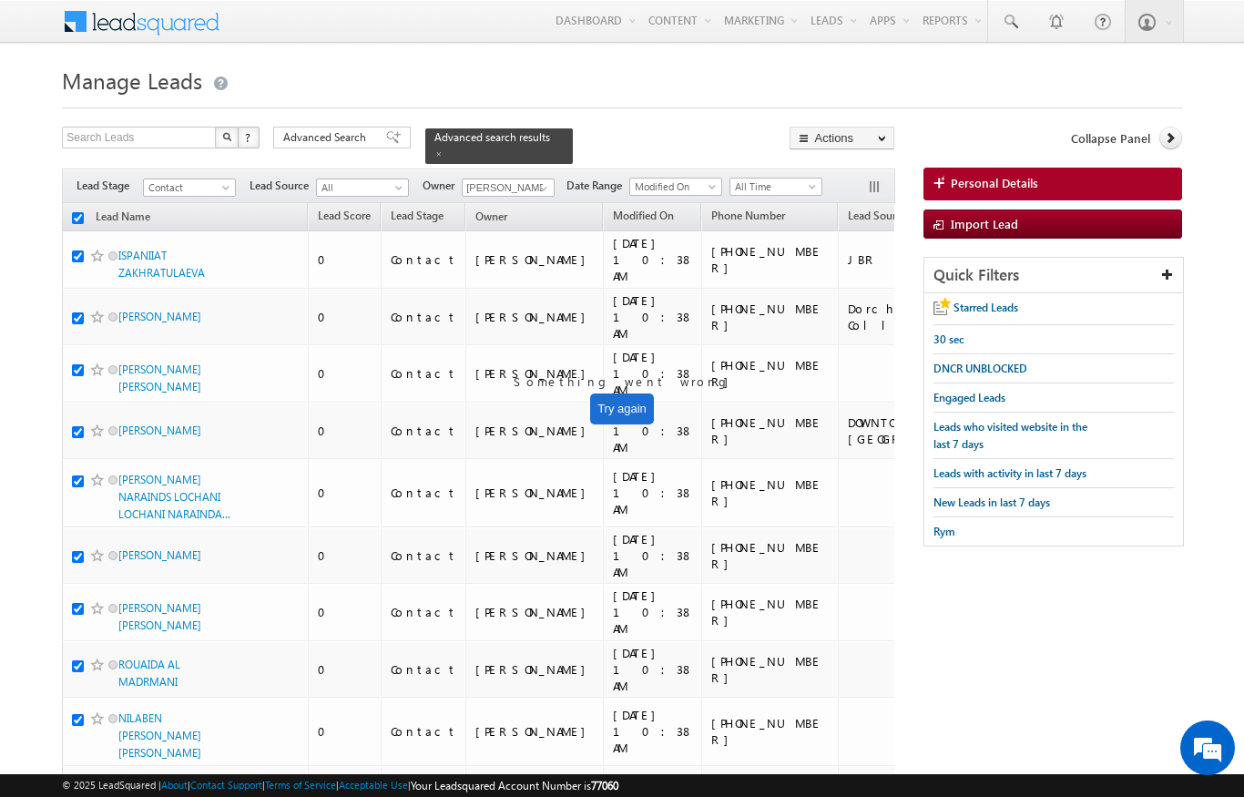
checkbox input "true"
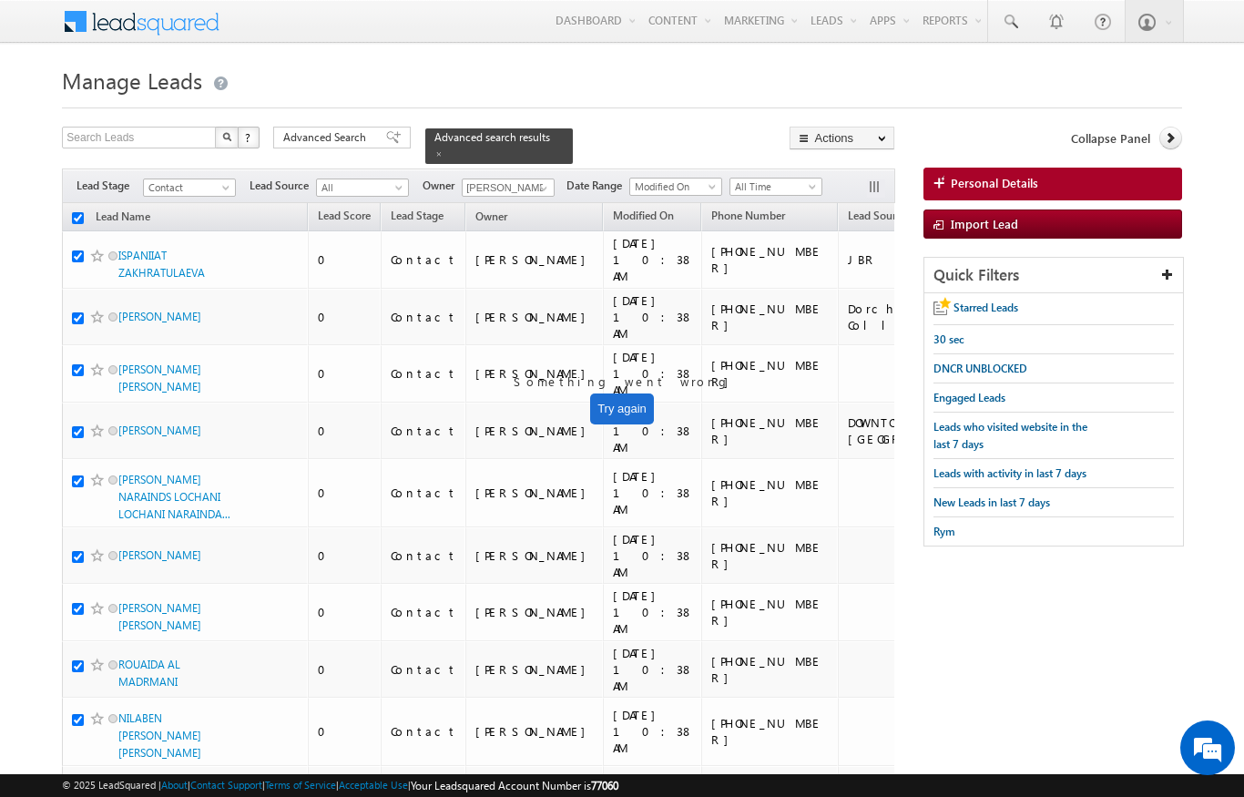
checkbox input "true"
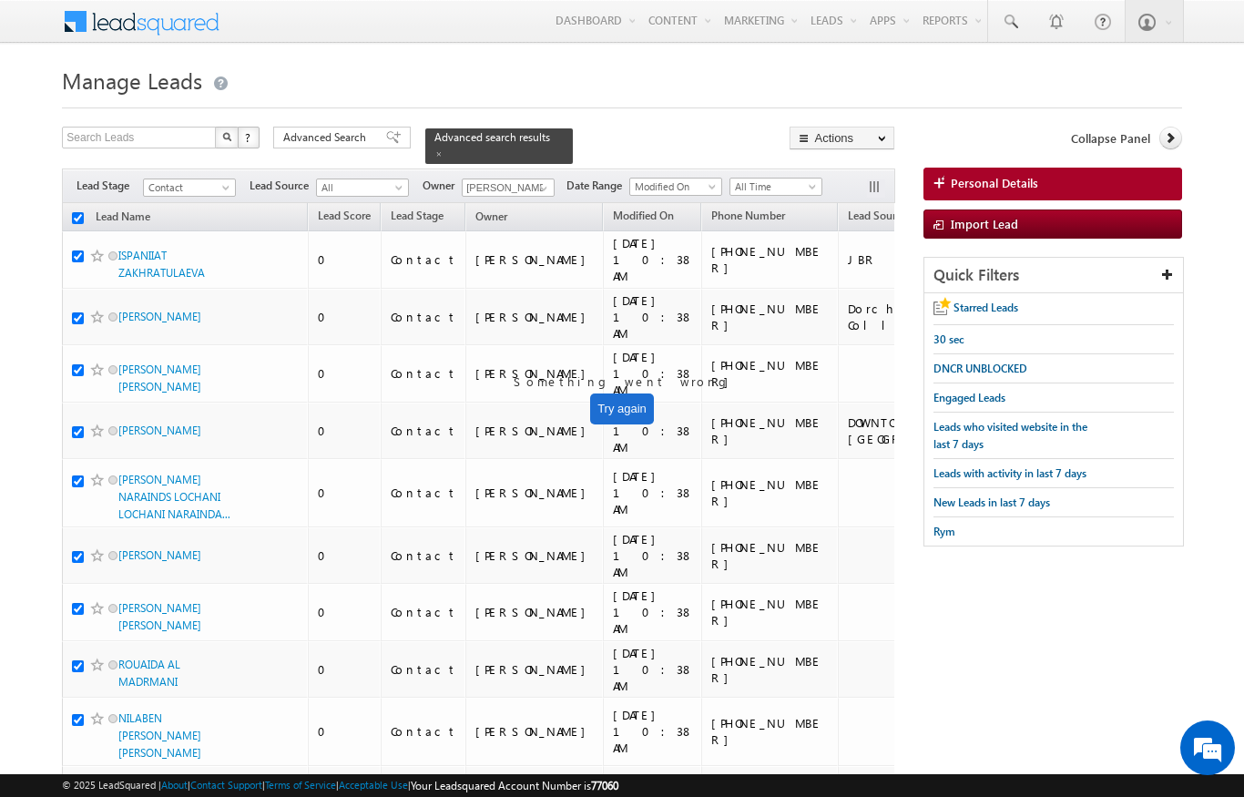
checkbox input "true"
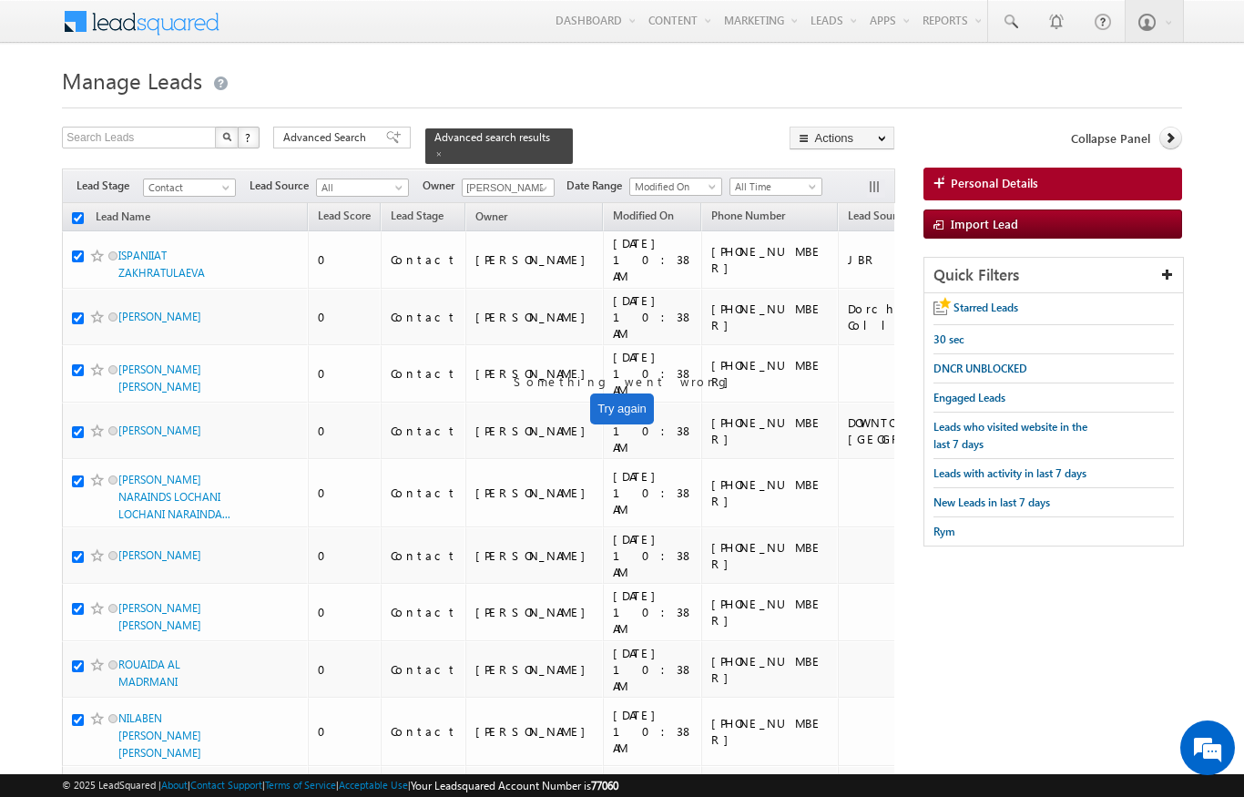
checkbox input "true"
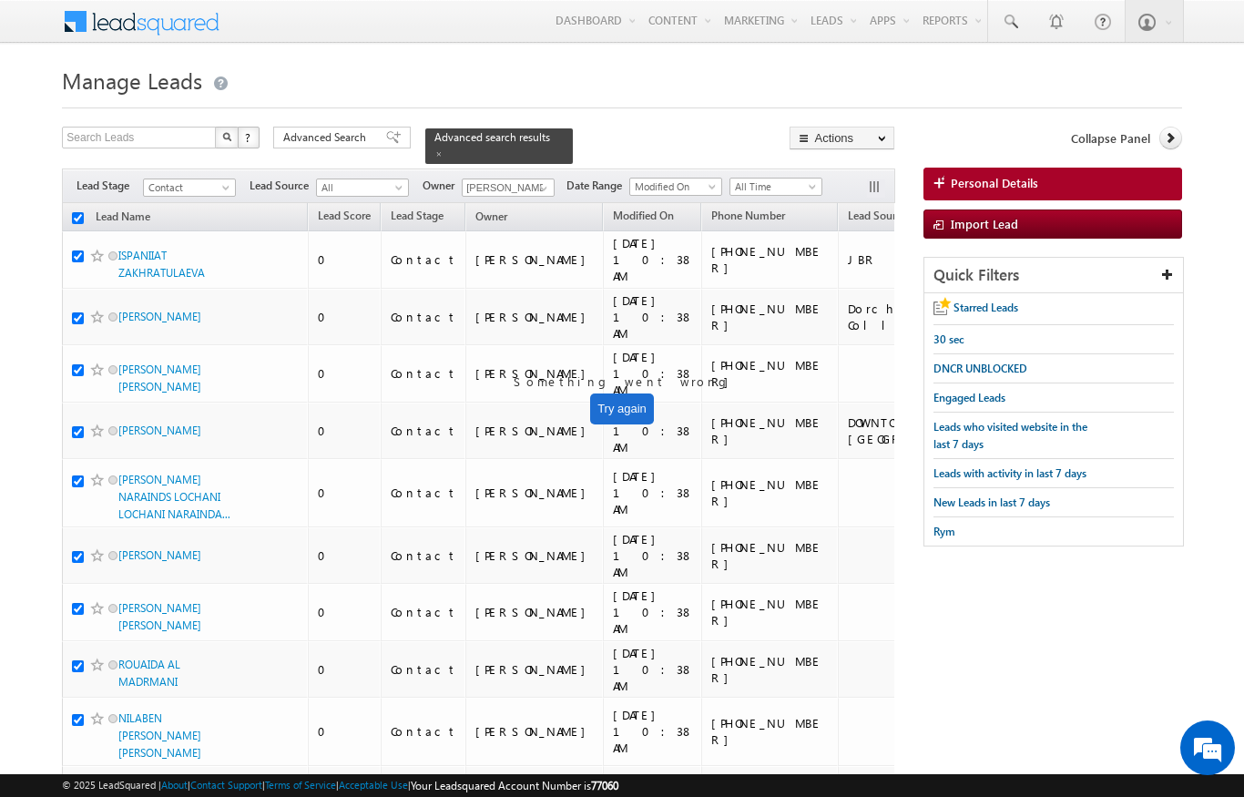
checkbox input "true"
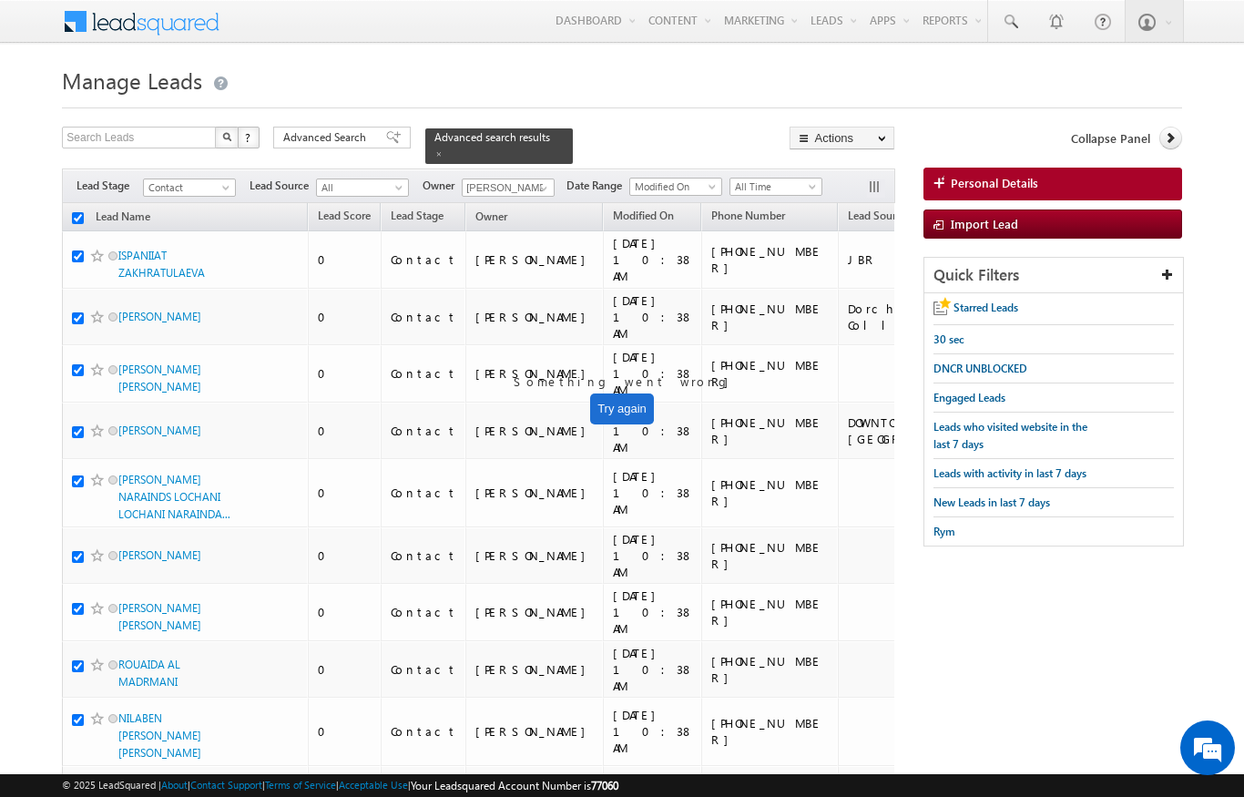
checkbox input "true"
click at [637, 106] on div at bounding box center [621, 103] width 1119 height 12
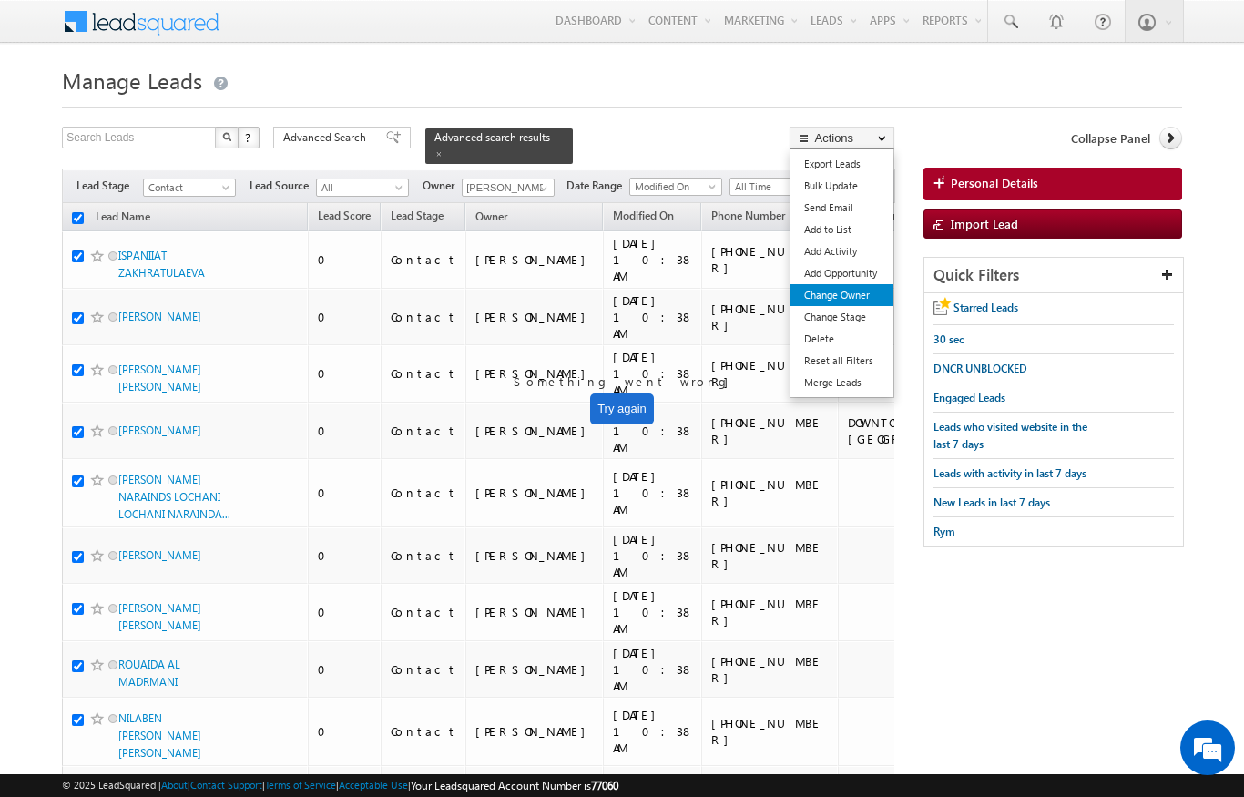
click at [819, 300] on link "Change Owner" at bounding box center [841, 295] width 103 height 22
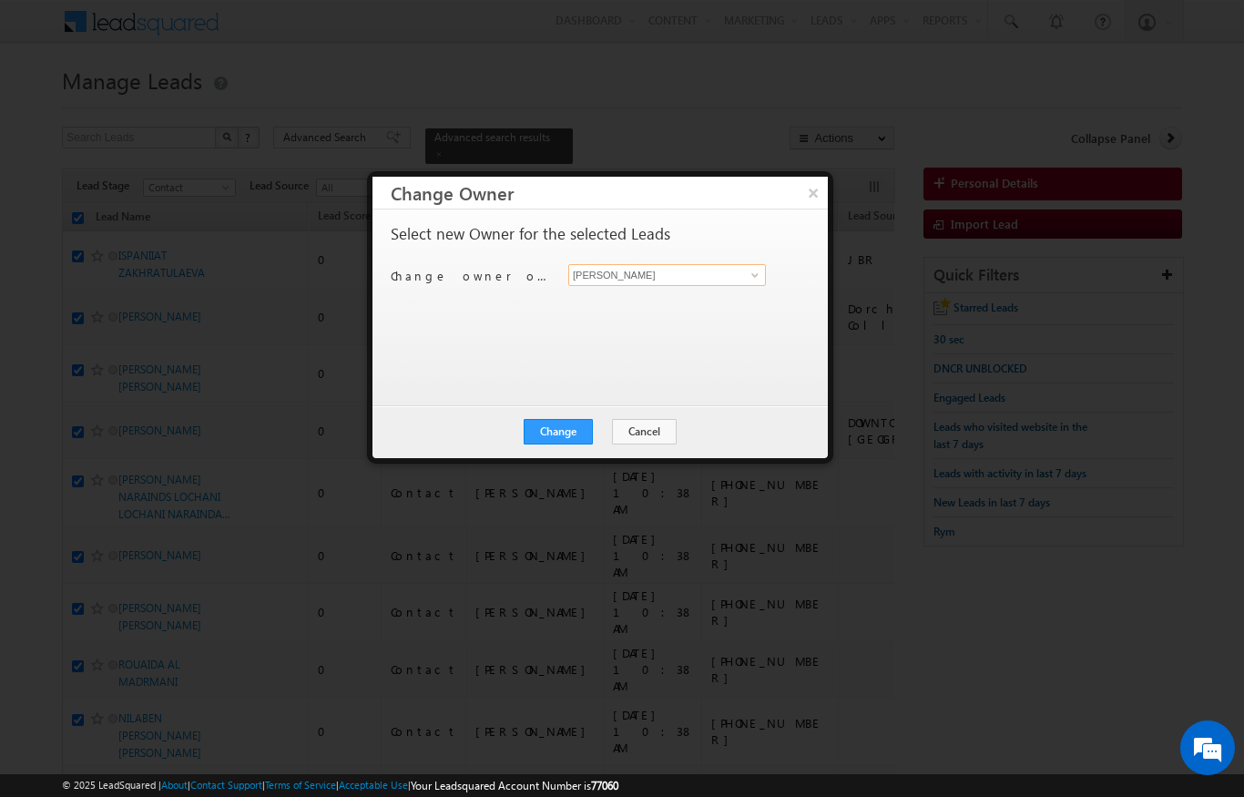
click at [717, 284] on input "[PERSON_NAME]" at bounding box center [667, 275] width 198 height 22
click at [644, 310] on span "[PERSON_NAME][EMAIL_ADDRESS][DOMAIN_NAME]" at bounding box center [657, 310] width 164 height 14
click at [538, 441] on button "Change" at bounding box center [558, 431] width 69 height 25
click at [606, 429] on button "Close" at bounding box center [603, 431] width 58 height 25
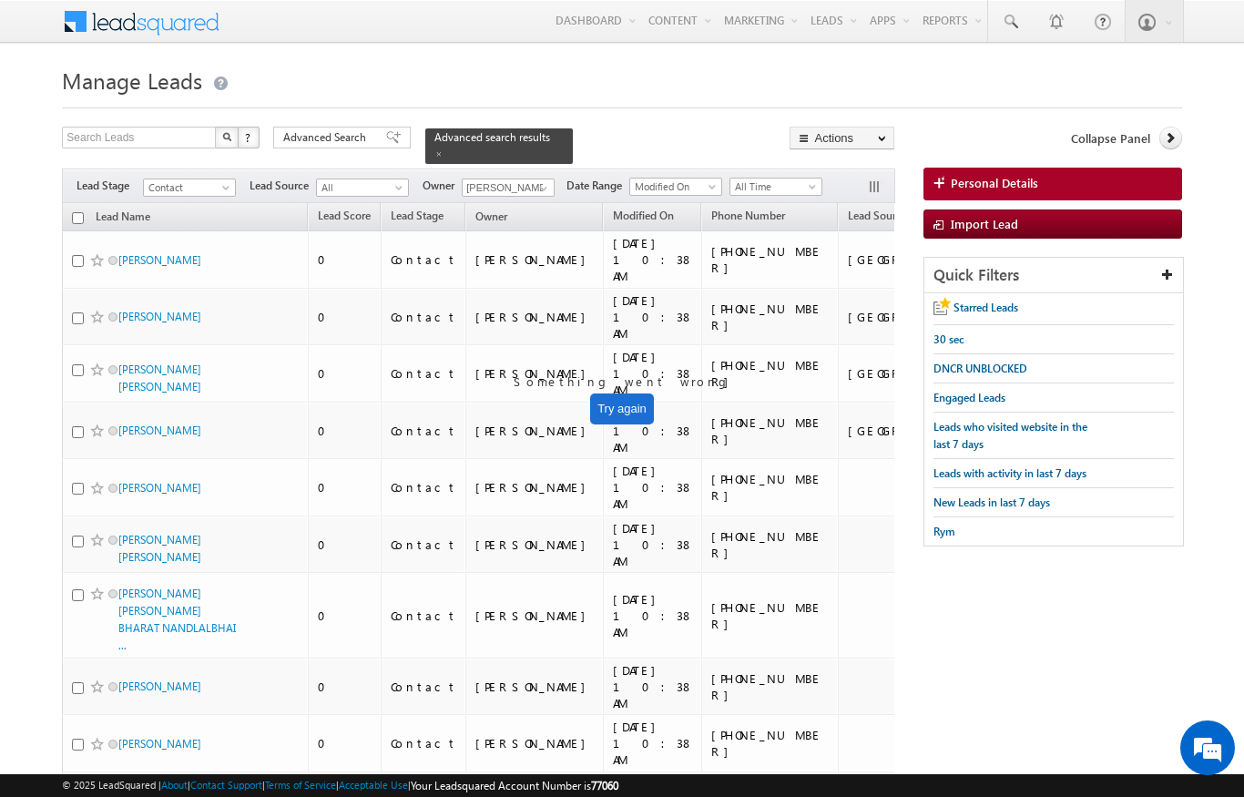
click at [72, 212] on input "checkbox" at bounding box center [78, 218] width 12 height 12
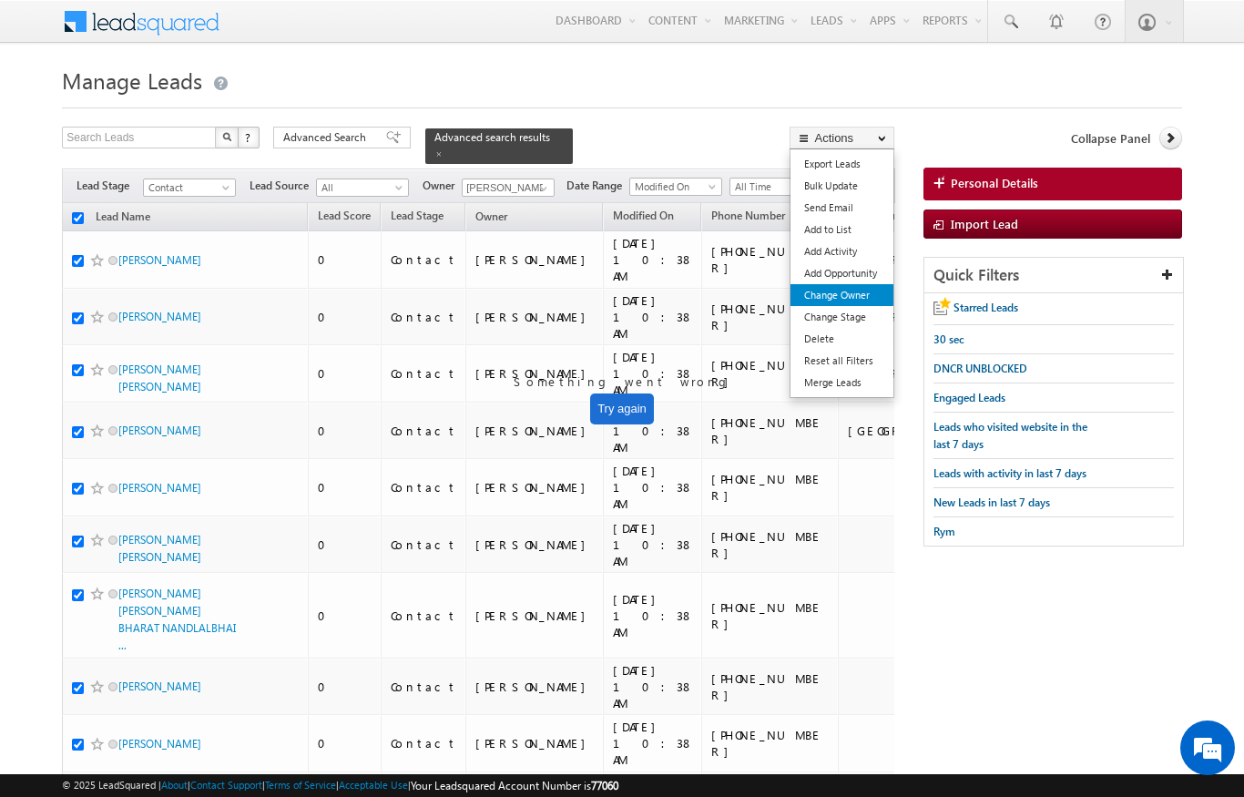
click at [837, 298] on link "Change Owner" at bounding box center [841, 295] width 103 height 22
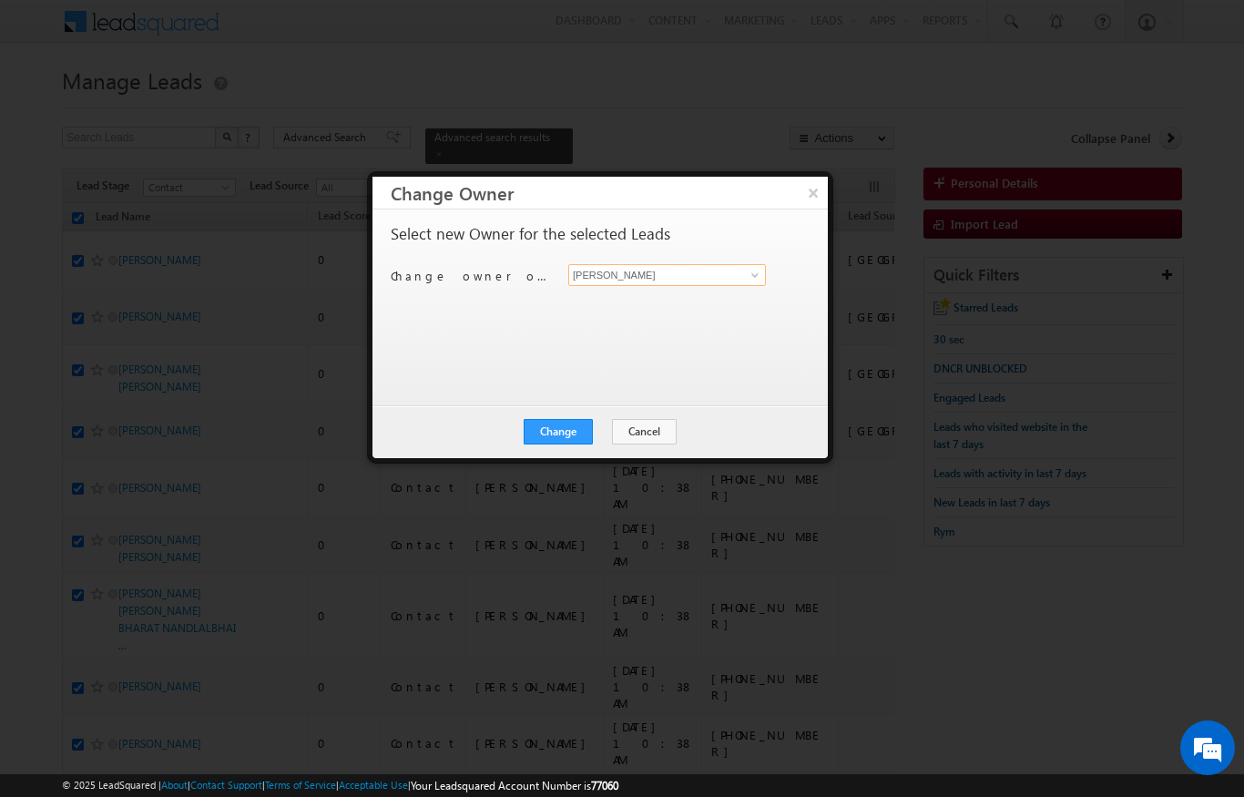
click at [735, 276] on input "[PERSON_NAME]" at bounding box center [667, 275] width 198 height 22
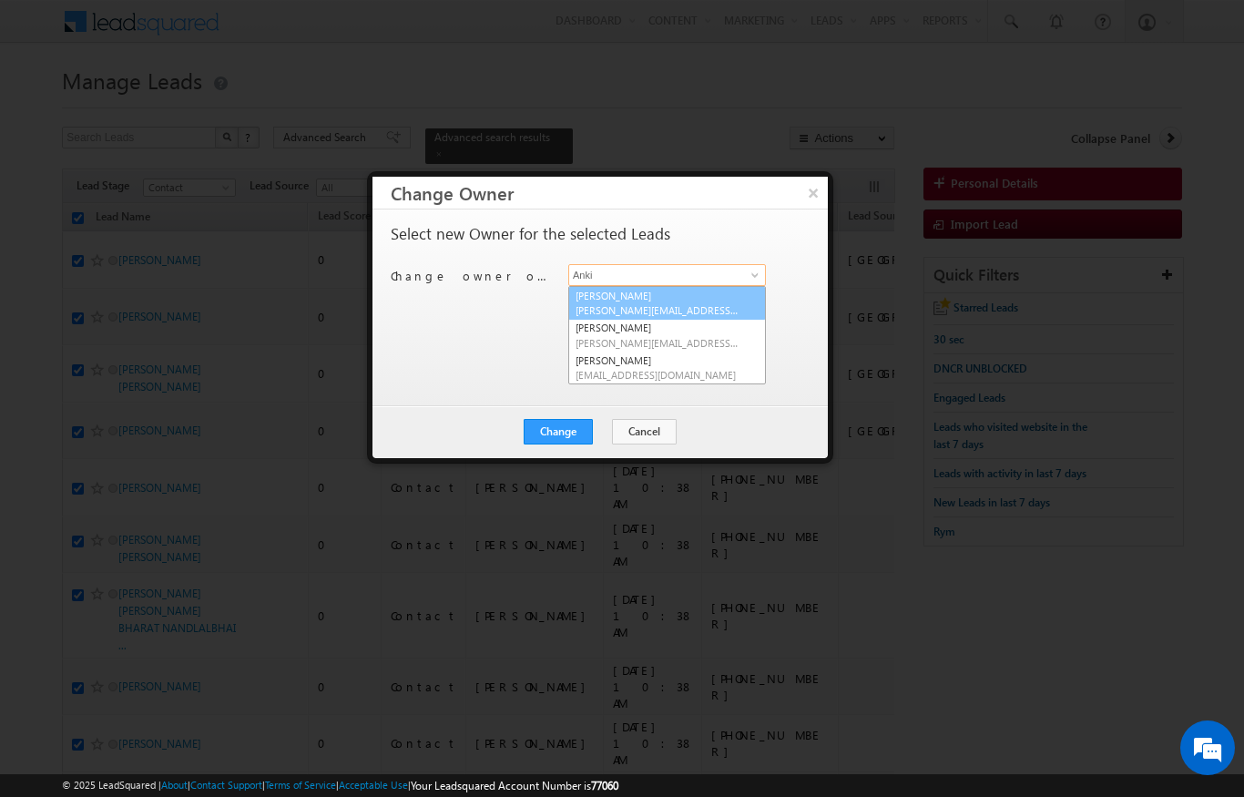
click at [625, 287] on link "[PERSON_NAME] [PERSON_NAME][EMAIL_ADDRESS][DOMAIN_NAME]" at bounding box center [667, 303] width 198 height 35
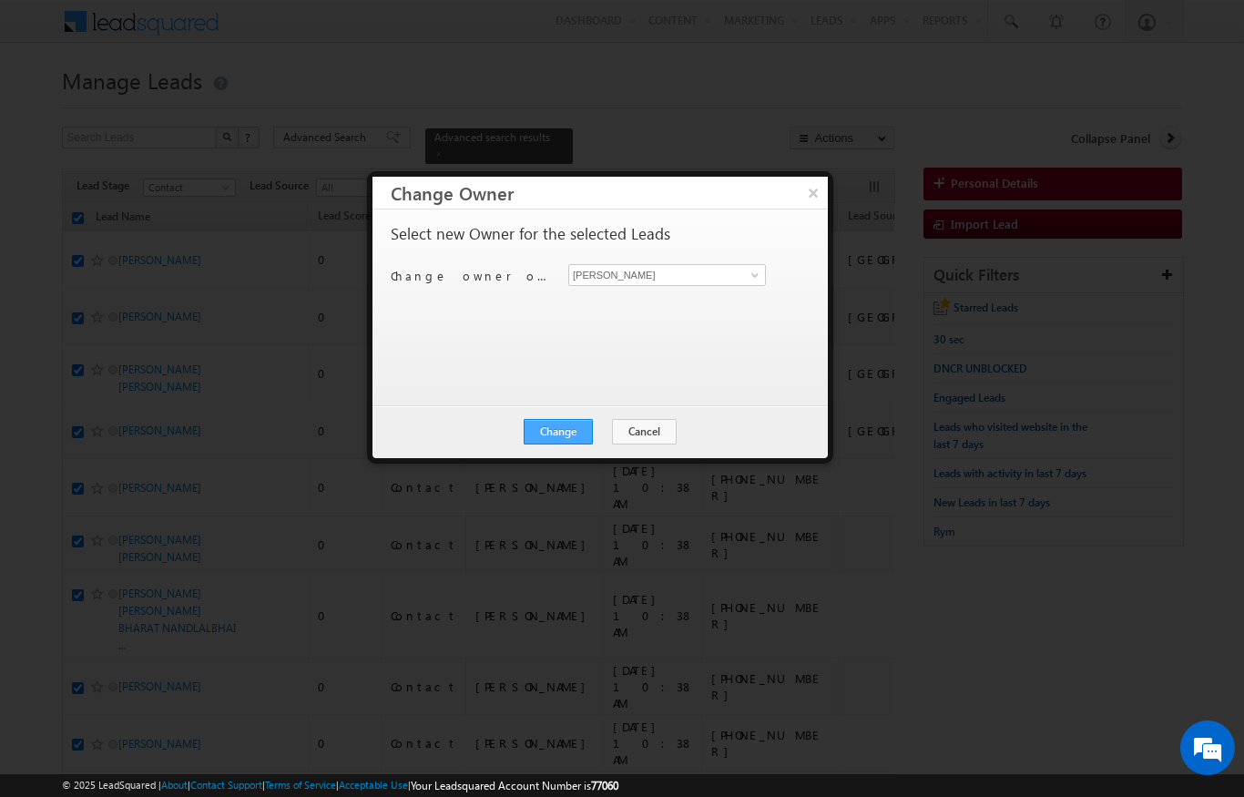
click at [559, 428] on button "Change" at bounding box center [558, 431] width 69 height 25
click at [597, 434] on button "Close" at bounding box center [603, 431] width 58 height 25
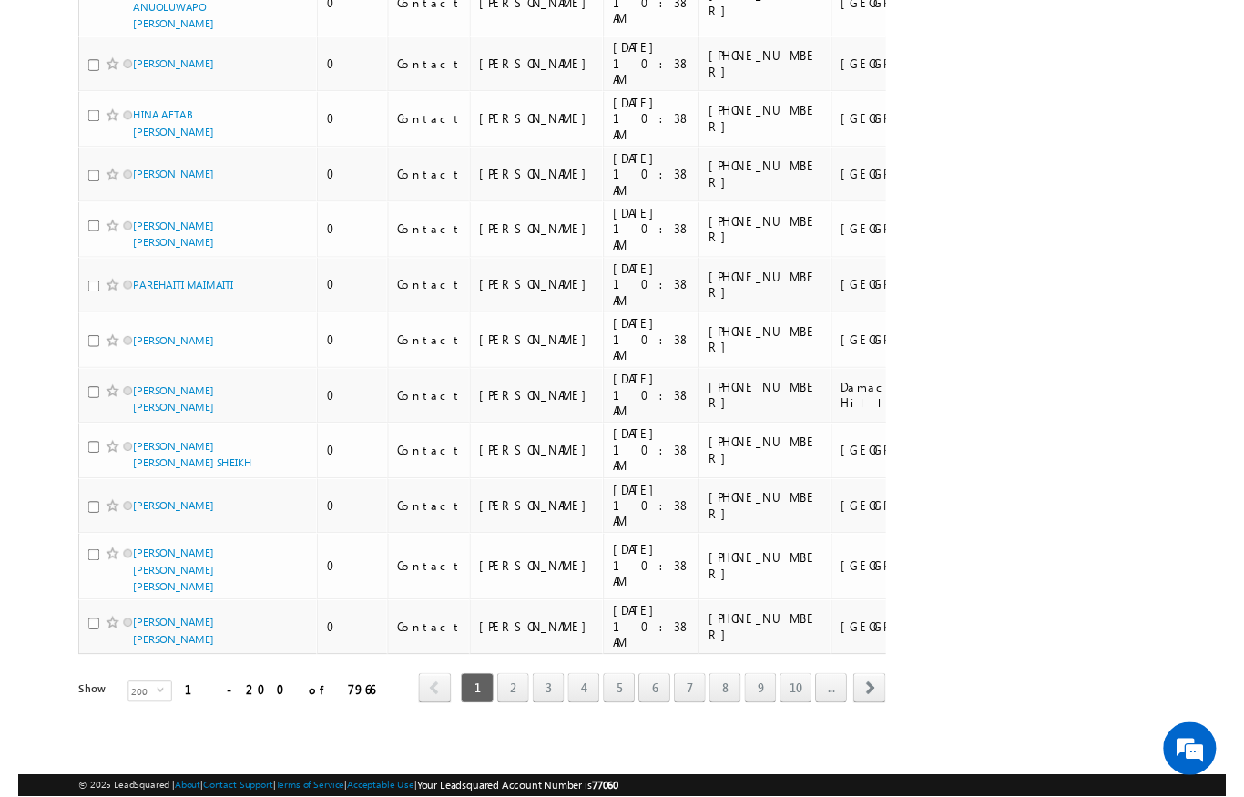
scroll to position [13693, 0]
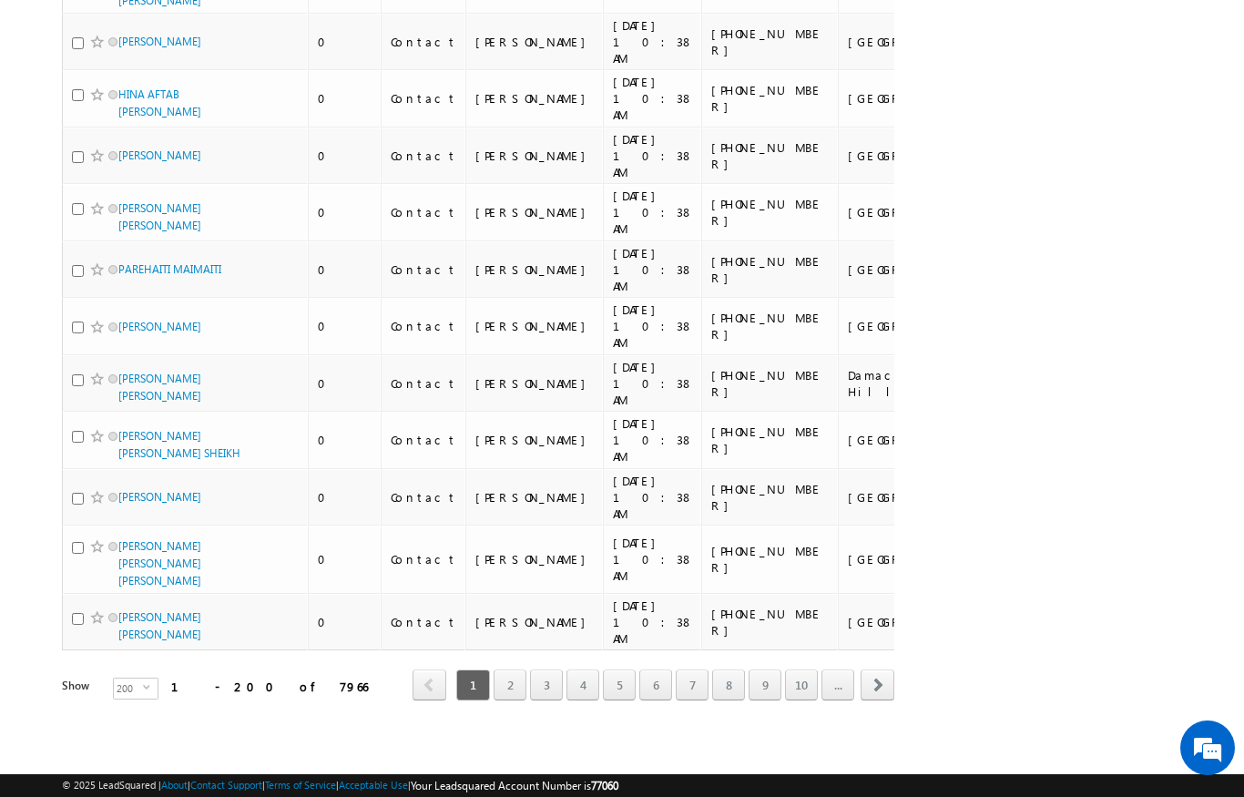
click at [595, 655] on div "Refresh first prev 1 2 3 4 5 6 7 8 9 10 ... next last 1 - 200 of 7966" at bounding box center [478, 676] width 832 height 53
click at [594, 655] on div "Refresh first prev 1 2 3 4 5 6 7 8 9 10 ... next last 1 - 200 of 7966" at bounding box center [478, 676] width 832 height 53
click at [601, 675] on div "1 2 3 4 5 6 7 8 9 10 ..." at bounding box center [654, 684] width 402 height 31
click at [610, 681] on link "5" at bounding box center [619, 684] width 33 height 31
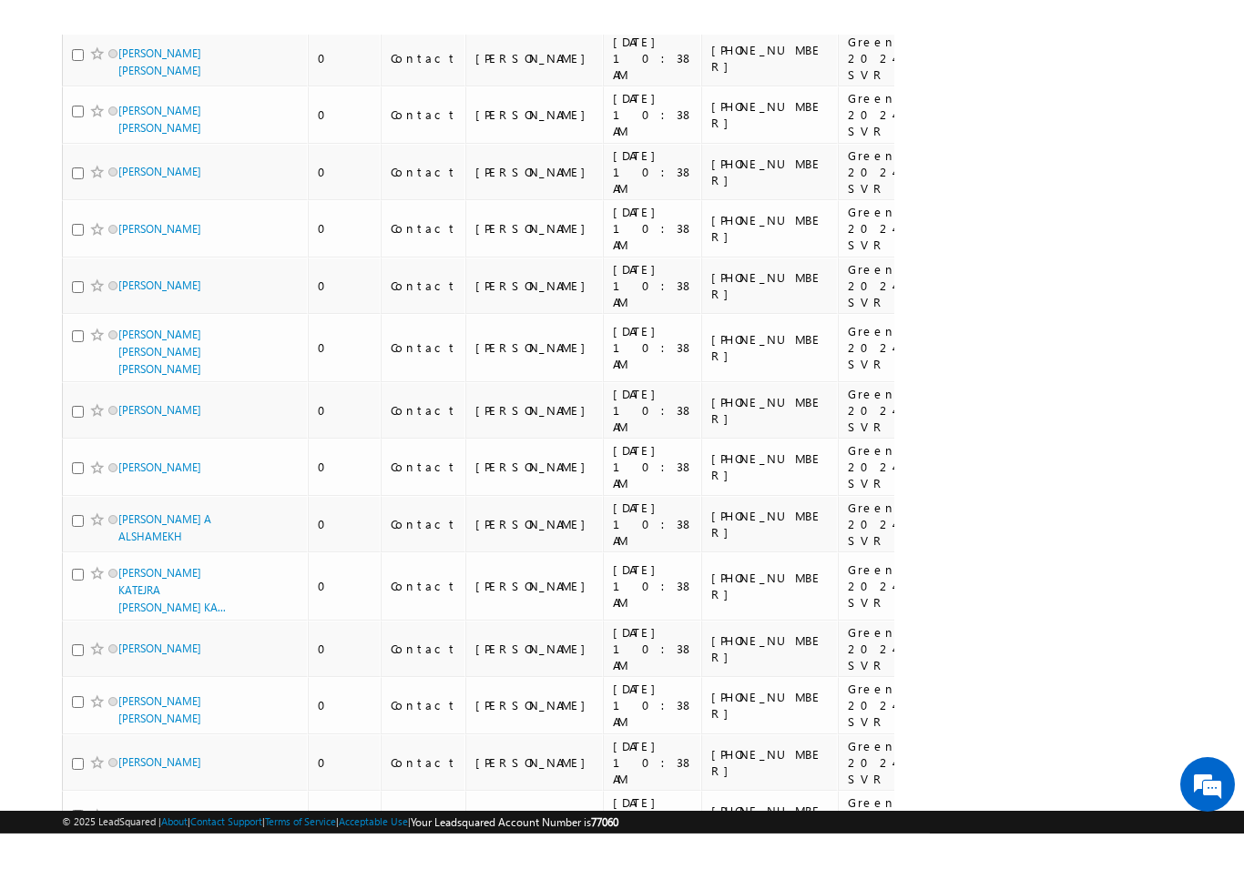
scroll to position [8969, 0]
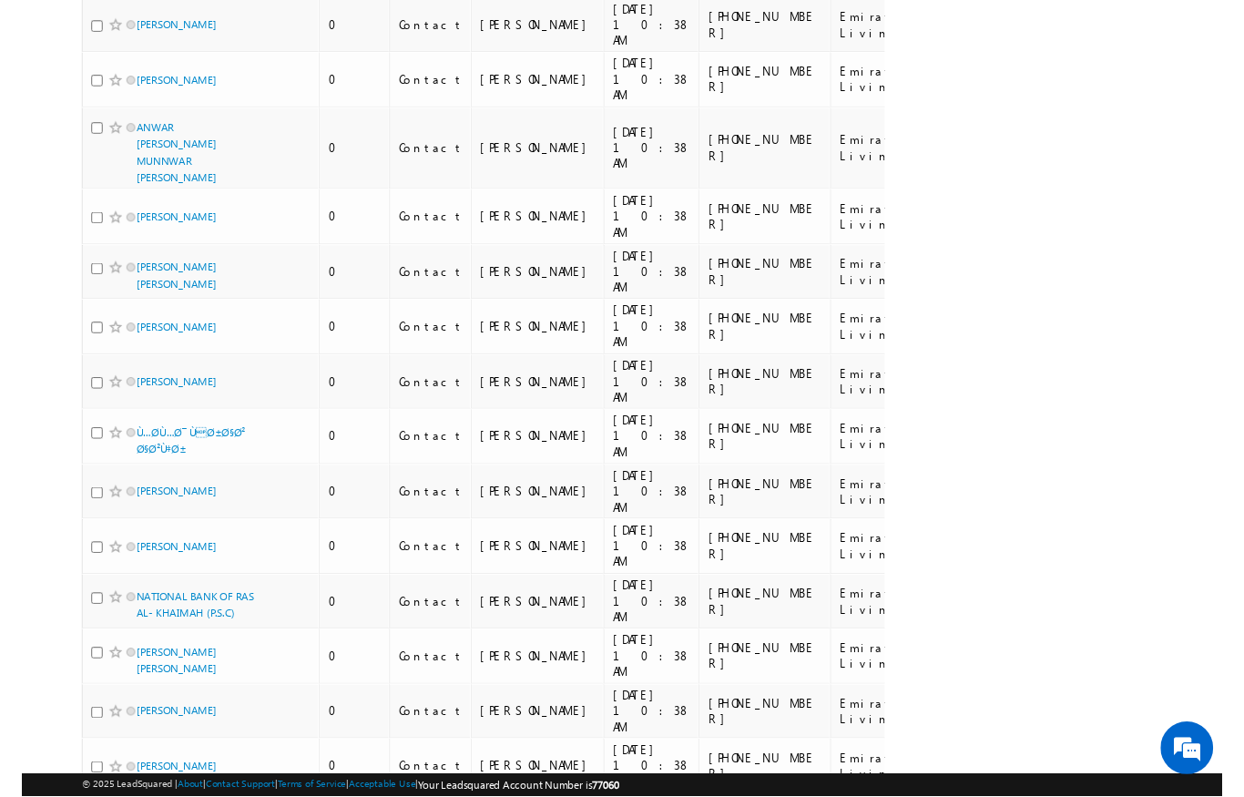
scroll to position [9909, 0]
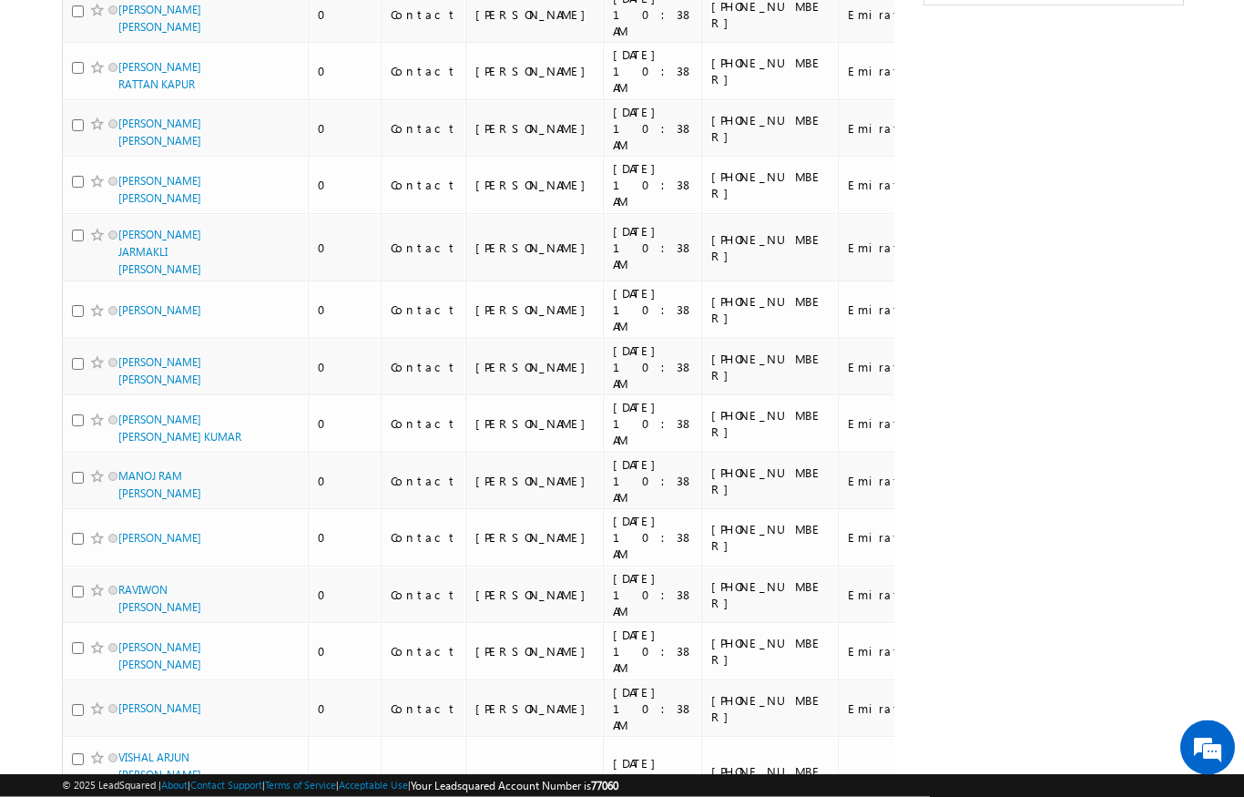
scroll to position [0, 0]
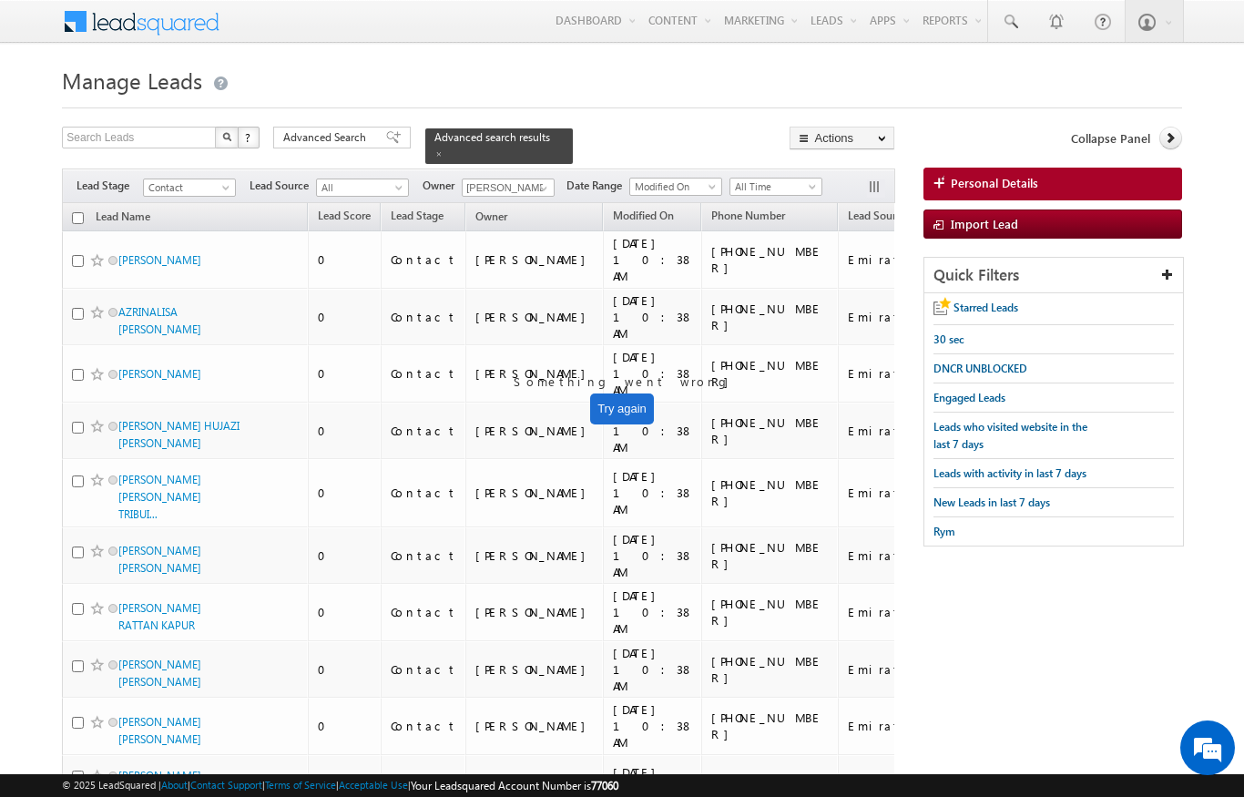
click at [78, 203] on th "Lead Name (sorted descending)" at bounding box center [185, 217] width 246 height 28
click at [73, 212] on input "checkbox" at bounding box center [78, 218] width 12 height 12
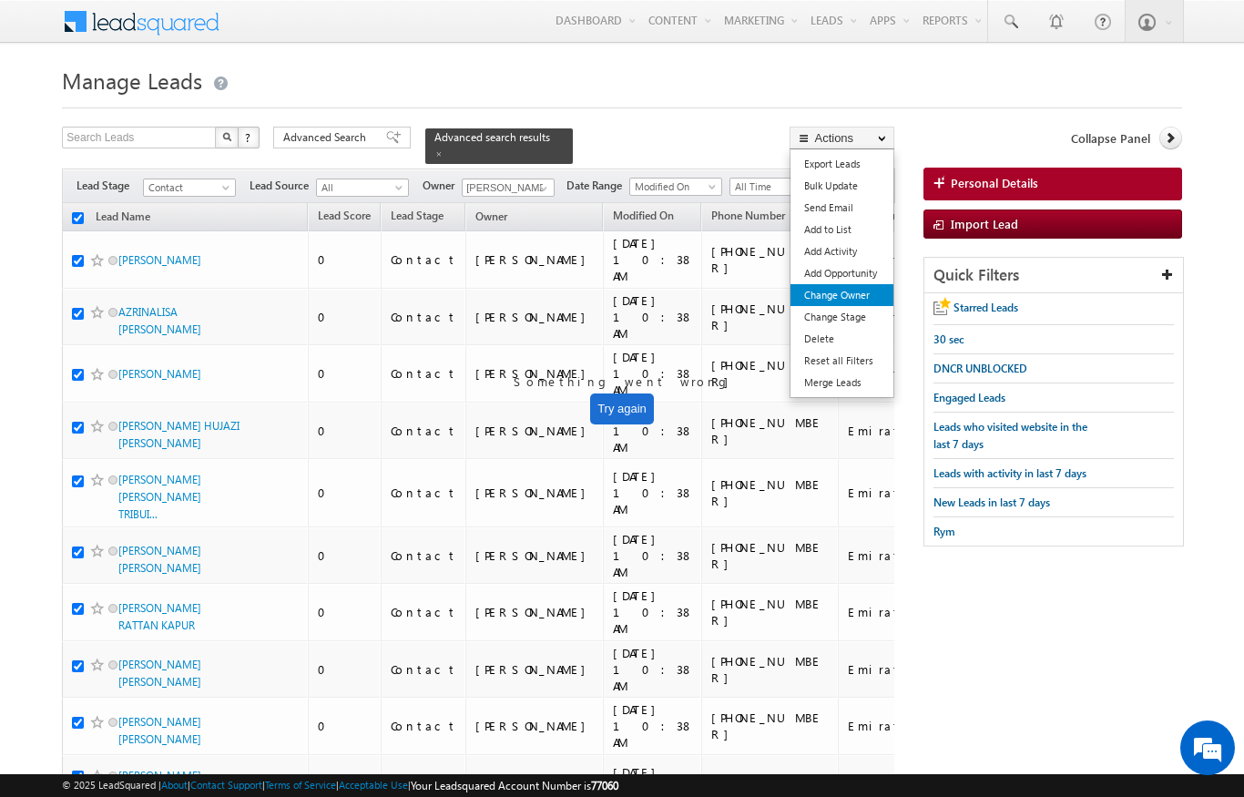
click at [856, 298] on link "Change Owner" at bounding box center [841, 295] width 103 height 22
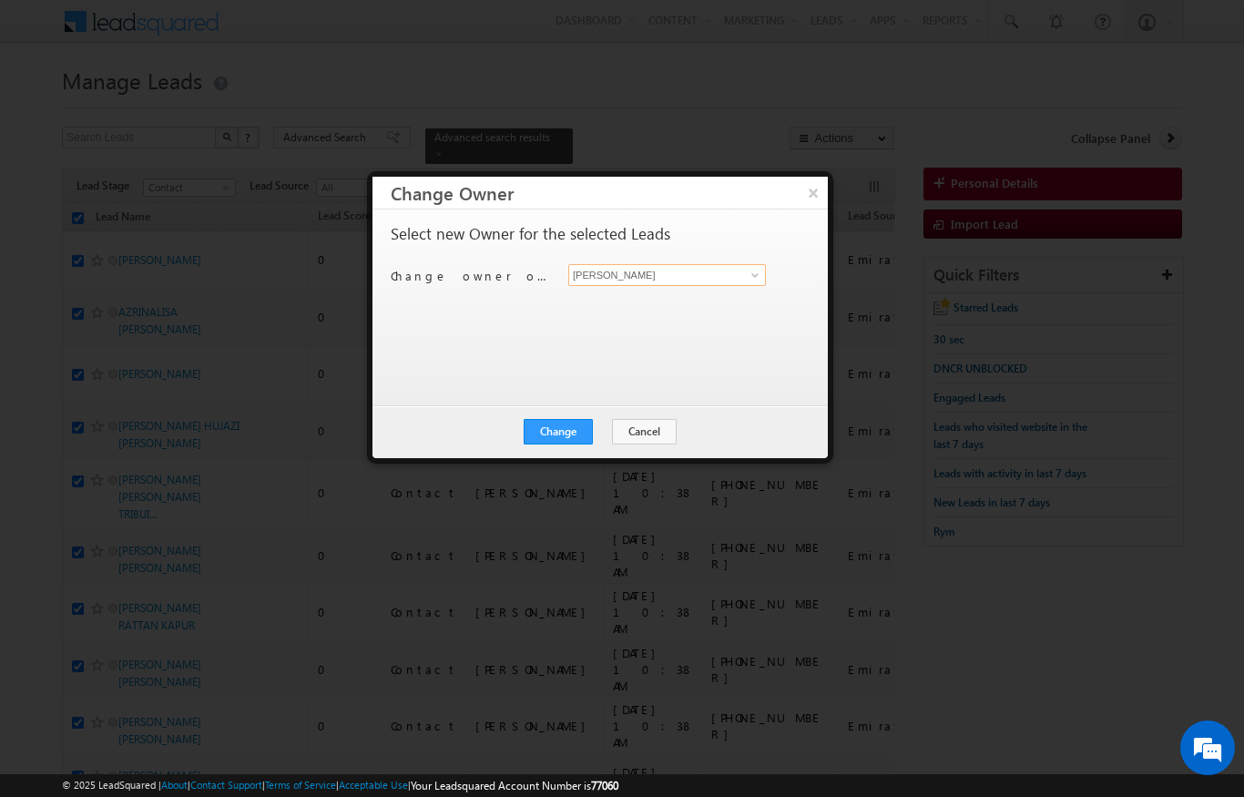
click at [740, 278] on input "[PERSON_NAME]" at bounding box center [667, 275] width 198 height 22
click at [688, 301] on link "[PERSON_NAME] Verhani [PERSON_NAME][EMAIL_ADDRESS][DOMAIN_NAME]" at bounding box center [667, 303] width 198 height 35
click at [562, 443] on button "Change" at bounding box center [558, 431] width 69 height 25
click at [600, 427] on button "Close" at bounding box center [603, 431] width 58 height 25
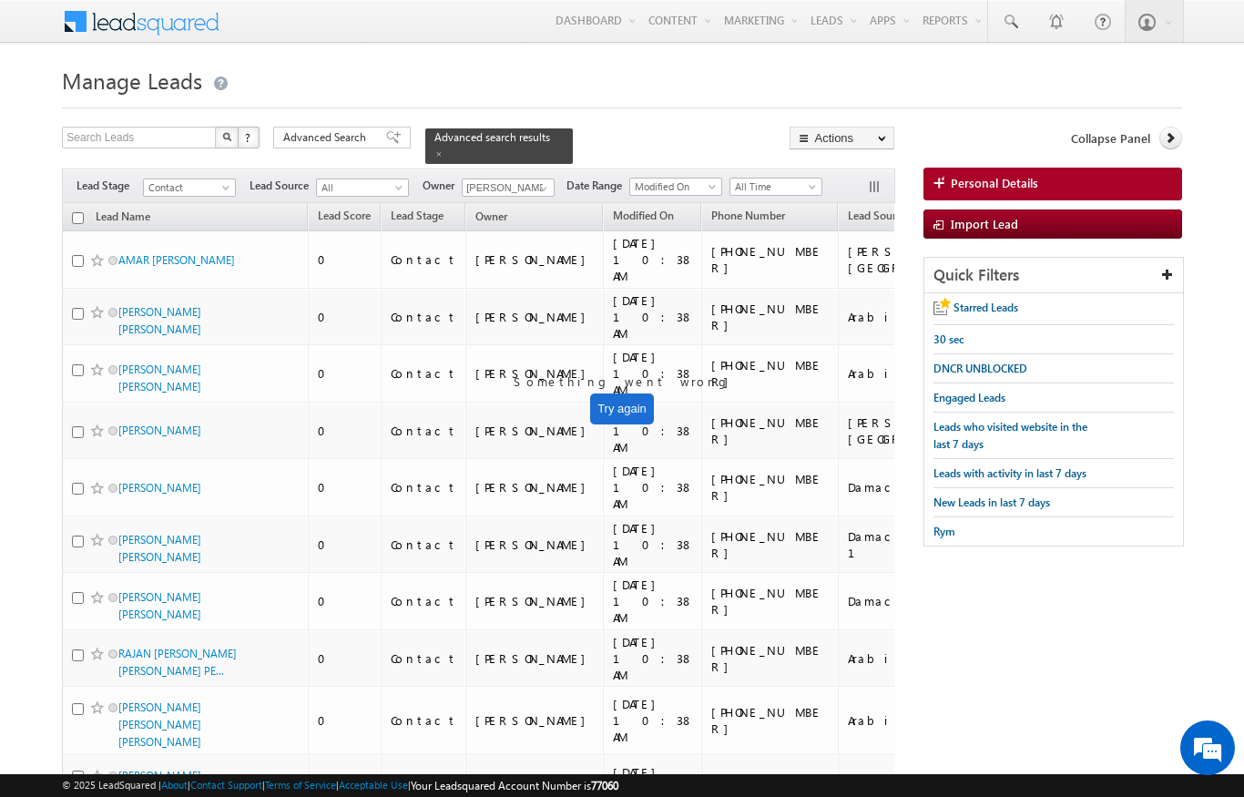
click at [70, 203] on th "Lead Name (sorted descending)" at bounding box center [185, 217] width 246 height 28
click at [74, 212] on input "checkbox" at bounding box center [78, 218] width 12 height 12
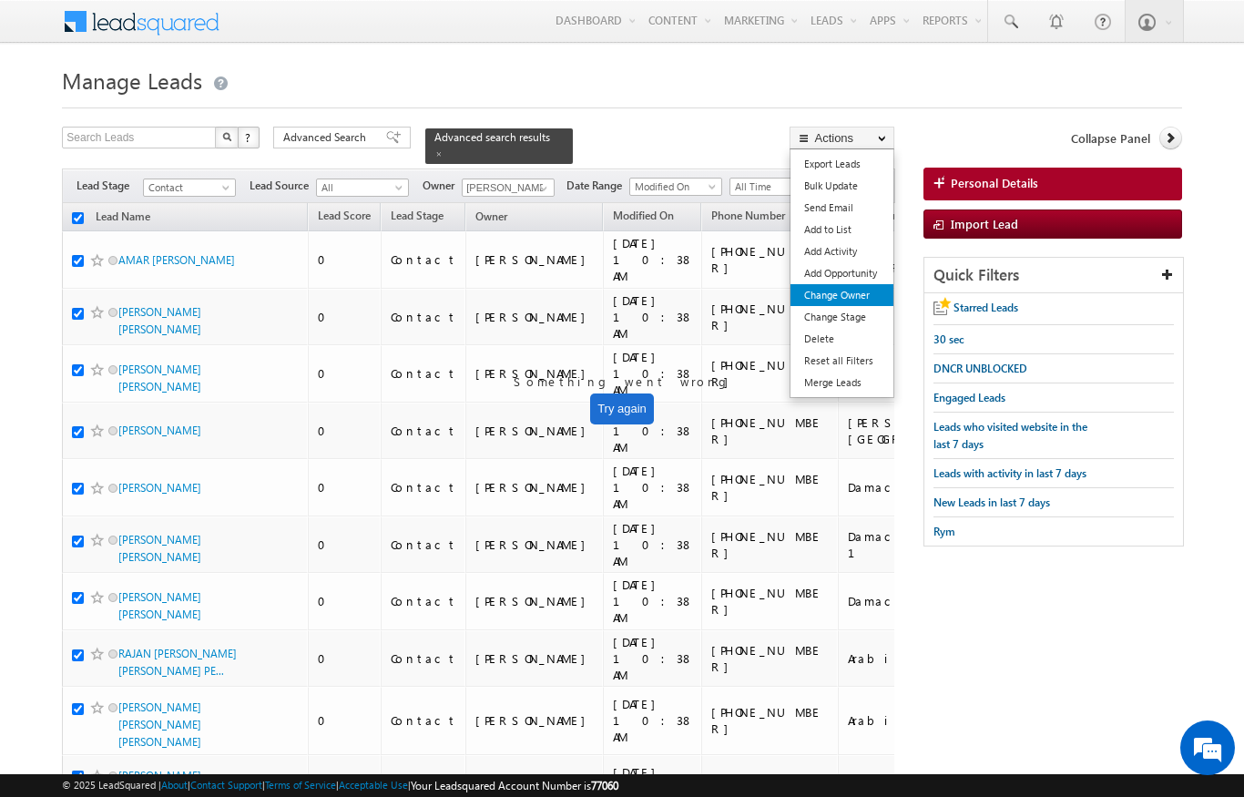
click at [810, 305] on link "Change Owner" at bounding box center [841, 295] width 103 height 22
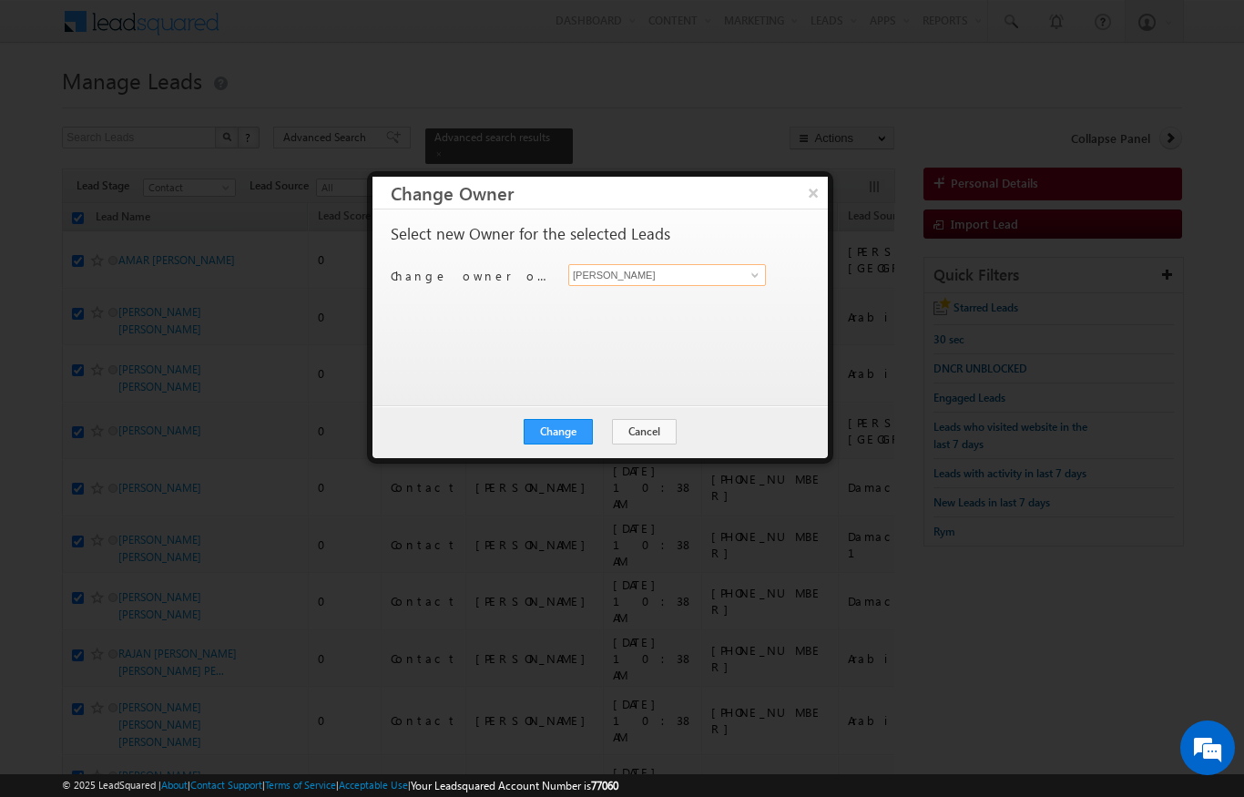
click at [685, 283] on input "[PERSON_NAME]" at bounding box center [667, 275] width 198 height 22
click at [645, 317] on link "[PERSON_NAME] [PERSON_NAME][EMAIL_ADDRESS][DOMAIN_NAME]" at bounding box center [667, 303] width 198 height 35
click at [573, 424] on button "Change" at bounding box center [558, 431] width 69 height 25
click at [601, 442] on button "Close" at bounding box center [603, 431] width 58 height 25
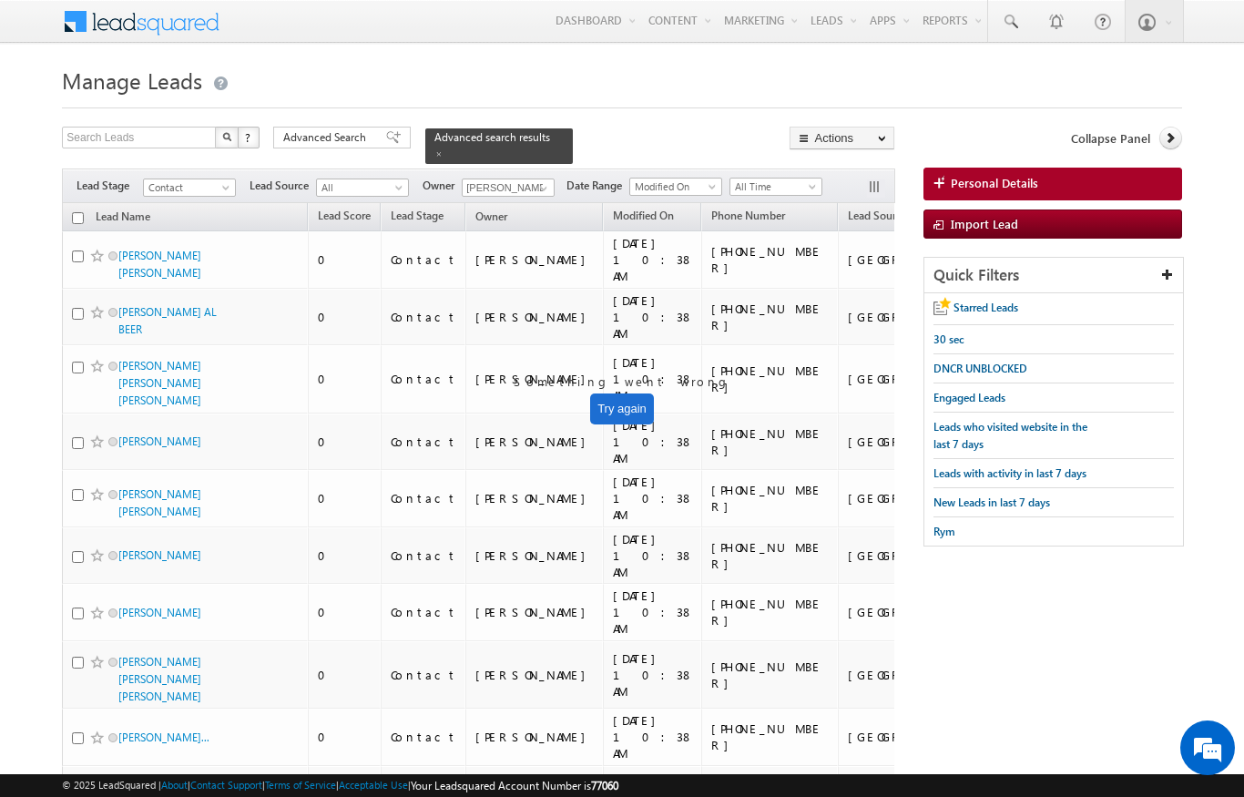
click at [62, 204] on th "Lead Name (sorted descending)" at bounding box center [185, 217] width 246 height 28
click at [79, 212] on input "checkbox" at bounding box center [78, 218] width 12 height 12
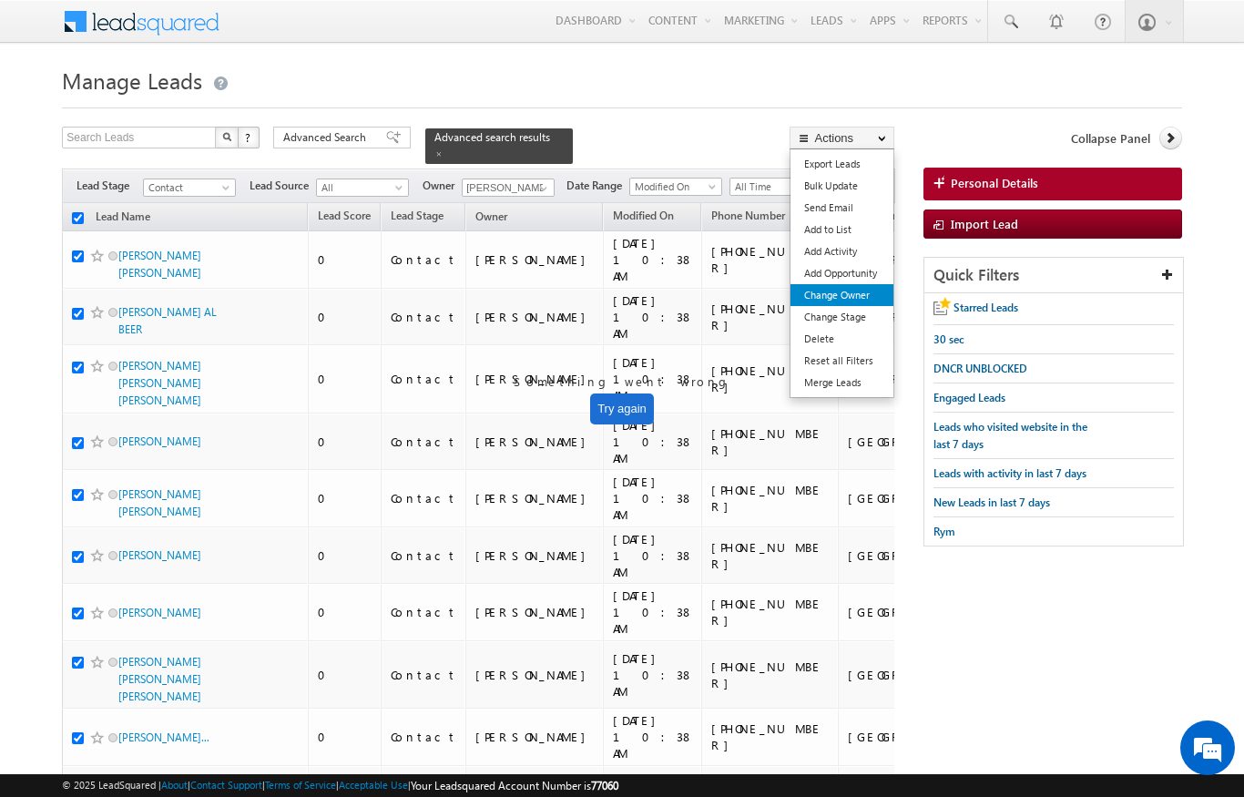
click at [813, 299] on link "Change Owner" at bounding box center [841, 295] width 103 height 22
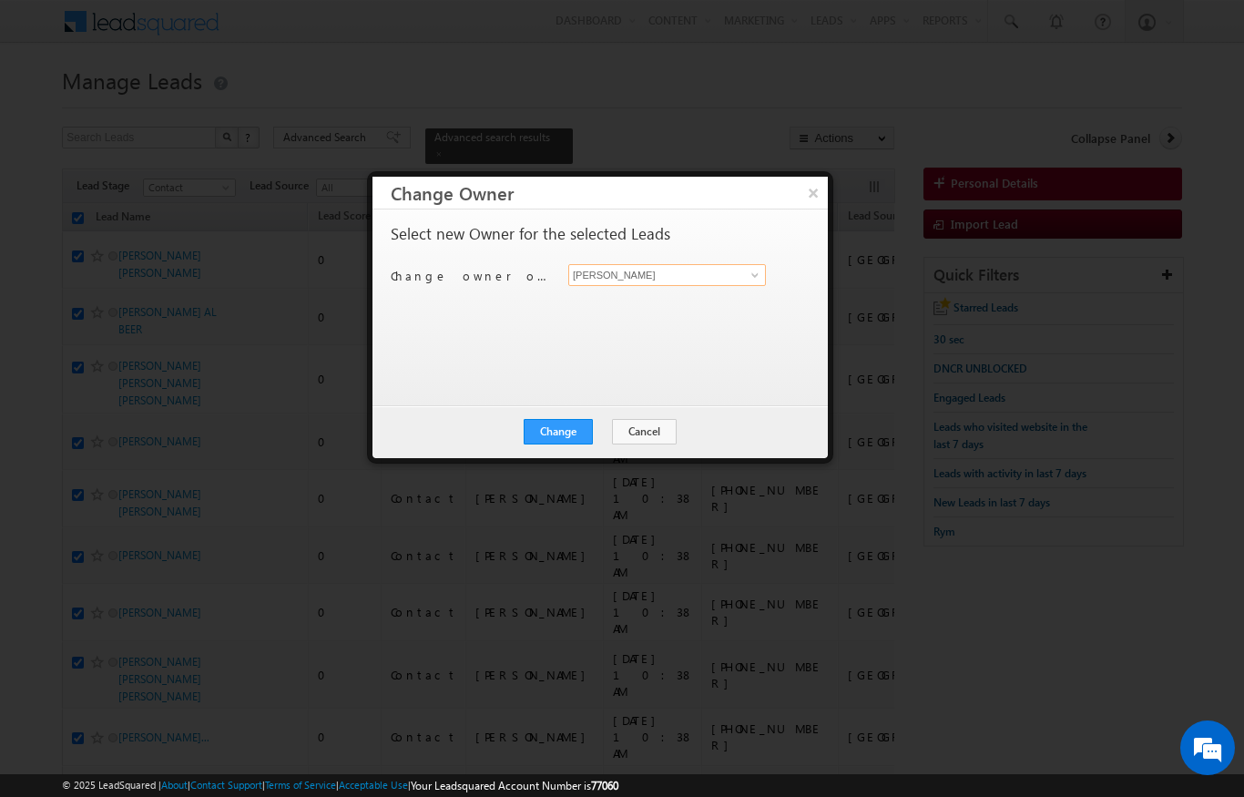
click at [621, 270] on input "[PERSON_NAME]" at bounding box center [667, 275] width 198 height 22
click at [754, 269] on span at bounding box center [754, 275] width 15 height 15
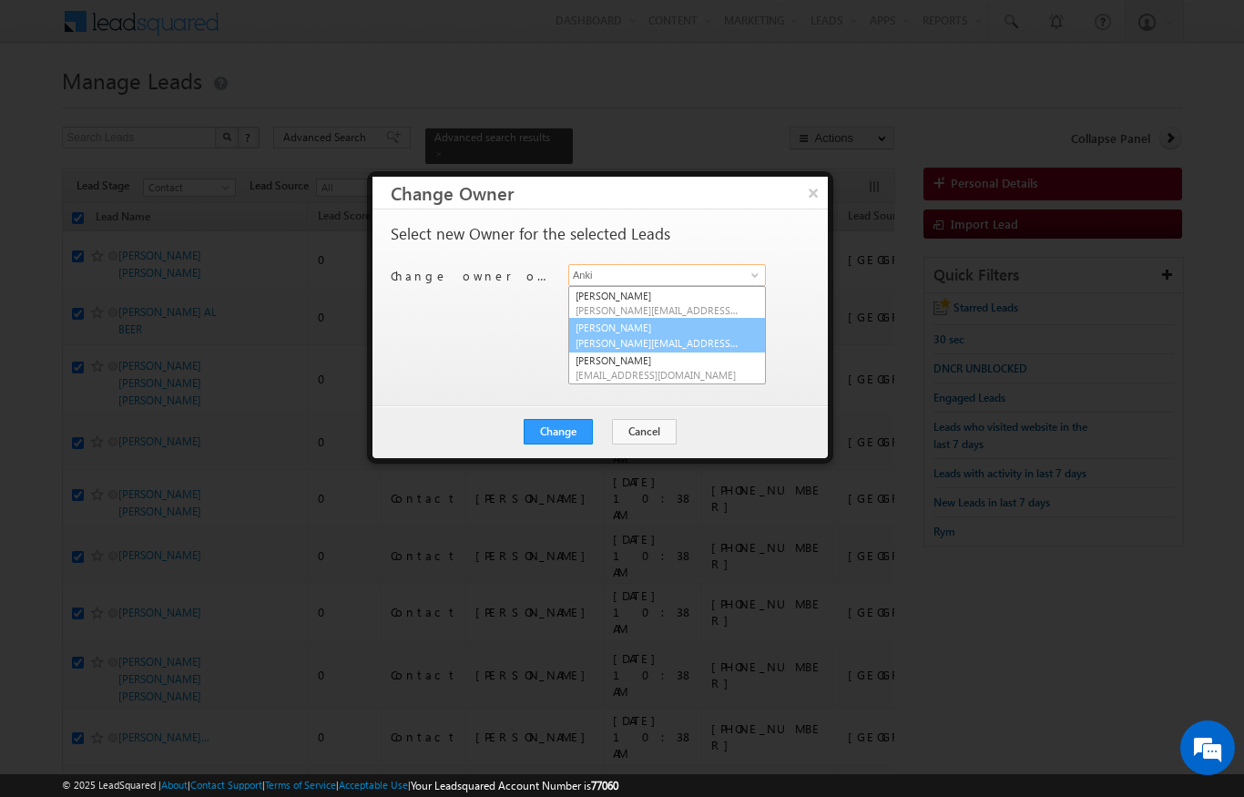
click at [666, 341] on span "[PERSON_NAME][EMAIL_ADDRESS][PERSON_NAME][DOMAIN_NAME]" at bounding box center [657, 343] width 164 height 14
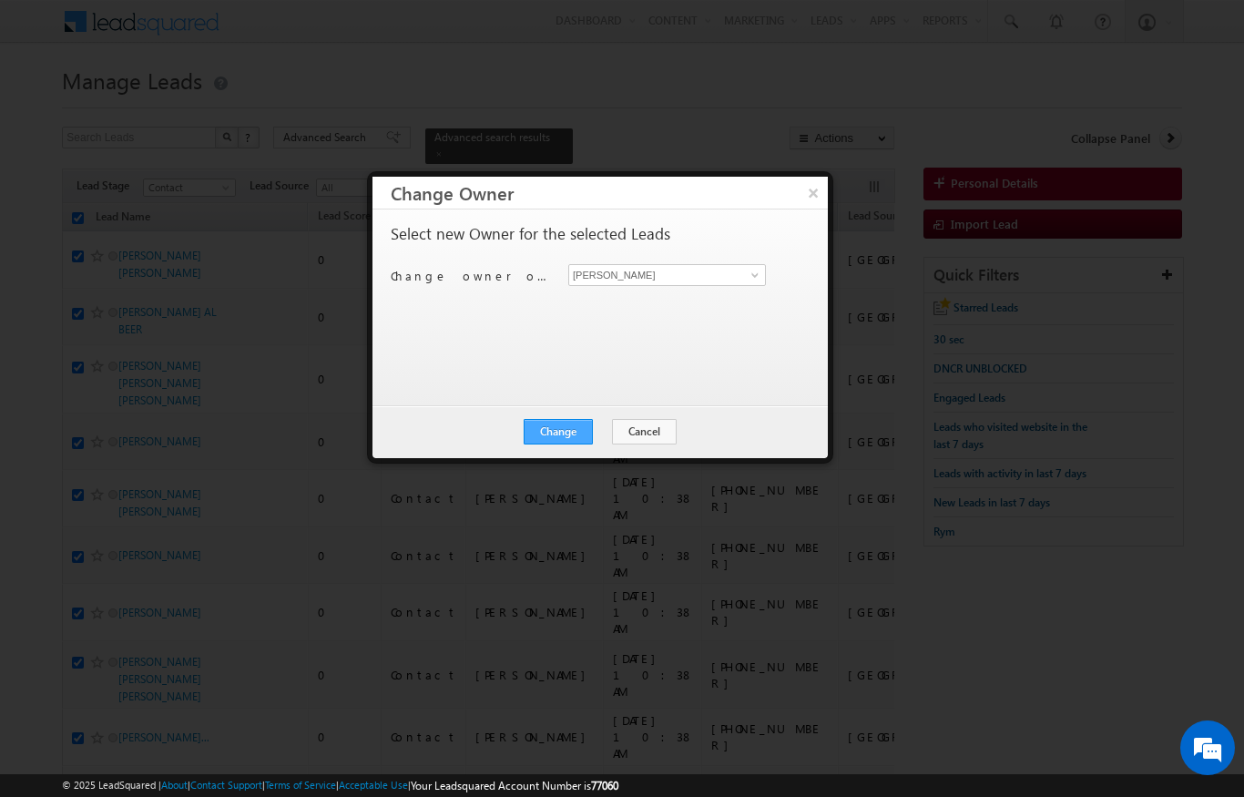
click at [545, 432] on button "Change" at bounding box center [558, 431] width 69 height 25
click at [596, 428] on button "Close" at bounding box center [603, 431] width 58 height 25
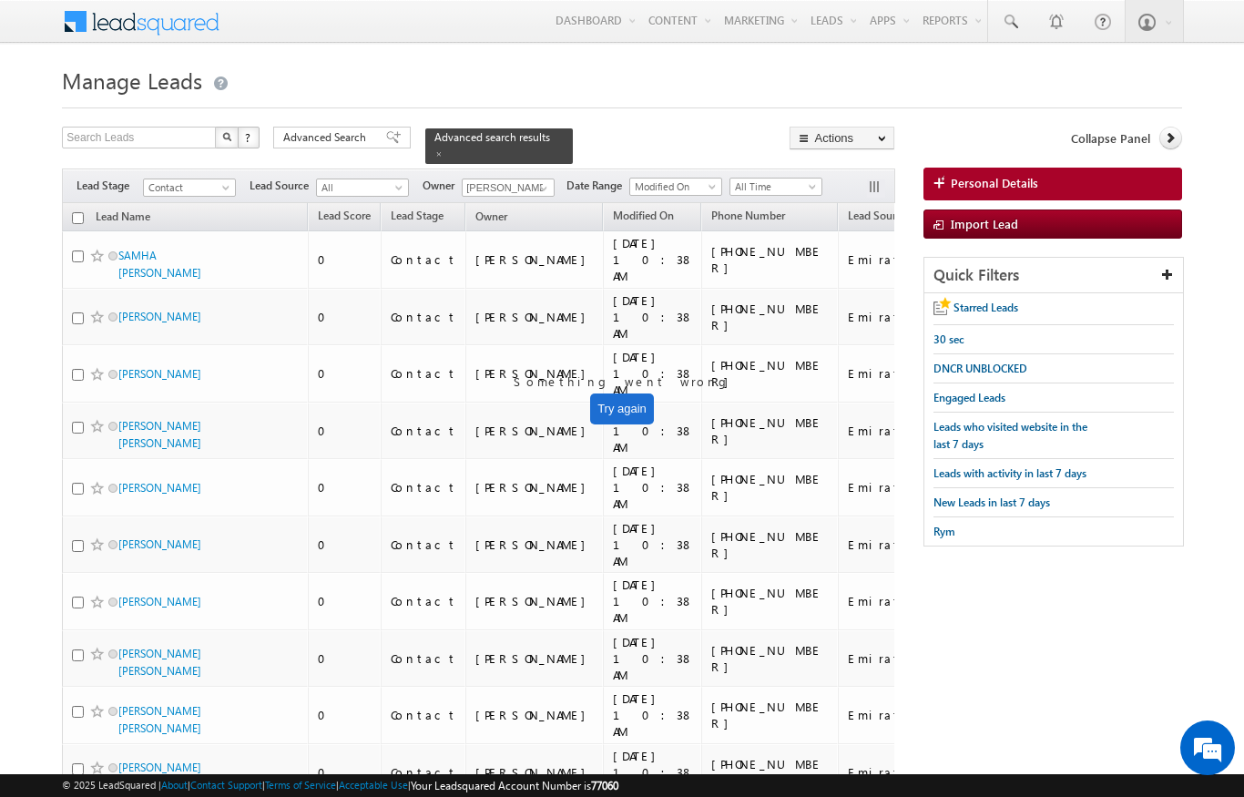
click at [65, 211] on th "Lead Name (sorted descending)" at bounding box center [185, 217] width 246 height 28
click at [74, 212] on input "checkbox" at bounding box center [78, 218] width 12 height 12
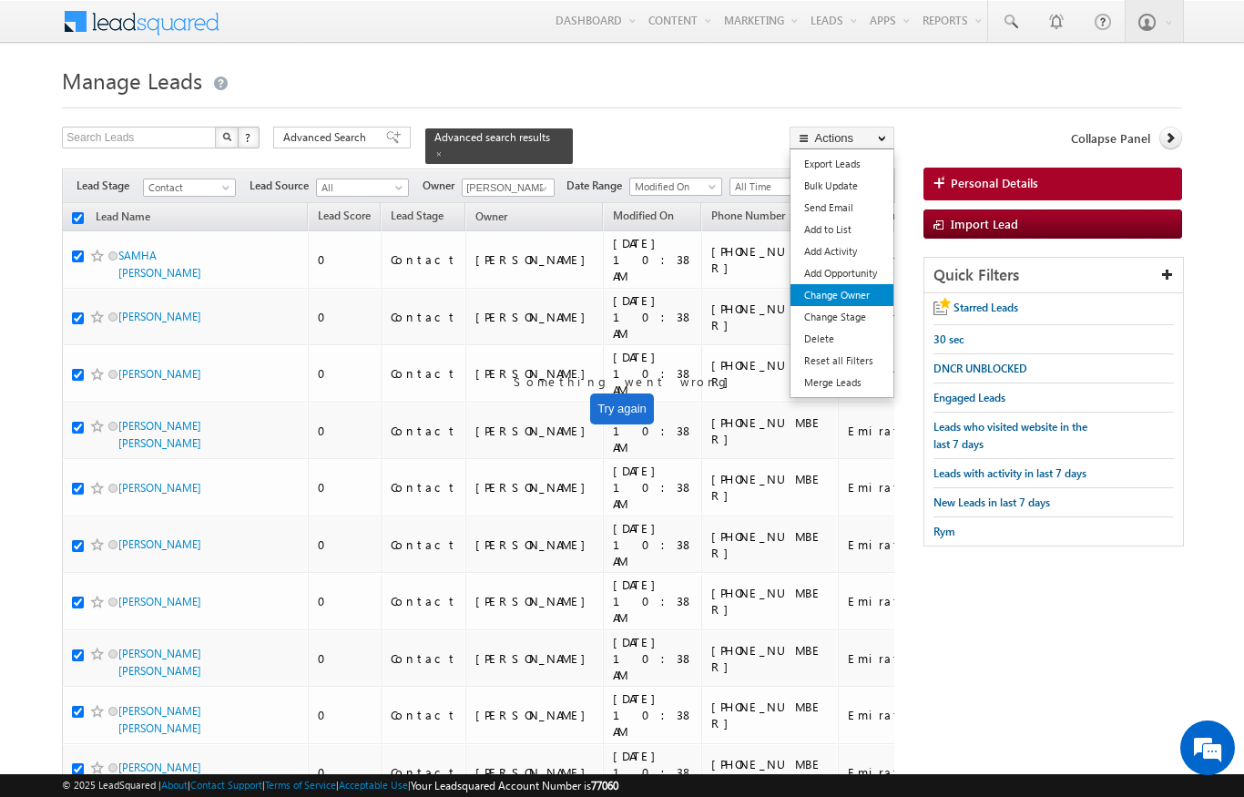
click at [819, 300] on link "Change Owner" at bounding box center [841, 295] width 103 height 22
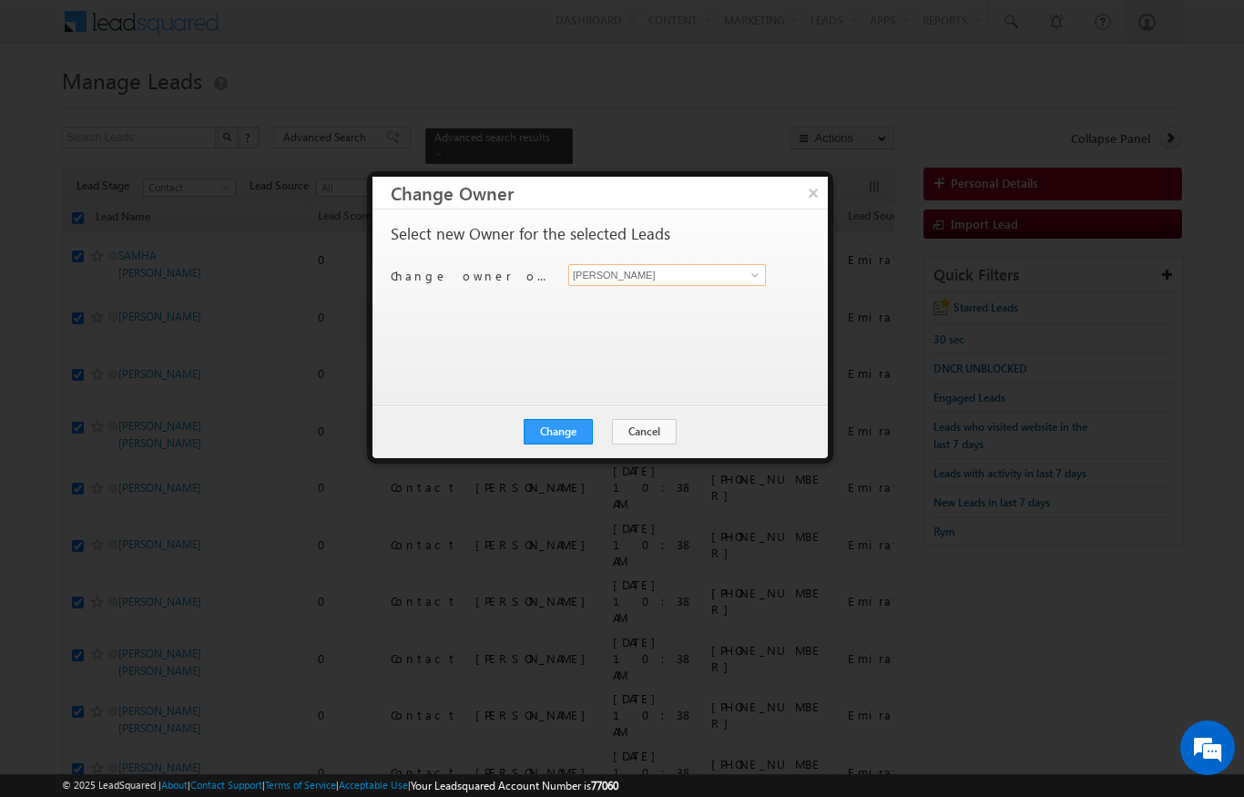
click at [589, 278] on input "[PERSON_NAME]" at bounding box center [667, 275] width 198 height 22
click at [597, 301] on link "[PERSON_NAME] [PERSON_NAME][EMAIL_ADDRESS][DOMAIN_NAME]" at bounding box center [667, 303] width 198 height 35
click at [541, 442] on button "Change" at bounding box center [558, 431] width 69 height 25
click at [603, 408] on div "Change Cancel Close" at bounding box center [599, 431] width 455 height 53
click at [610, 440] on button "Close" at bounding box center [603, 431] width 58 height 25
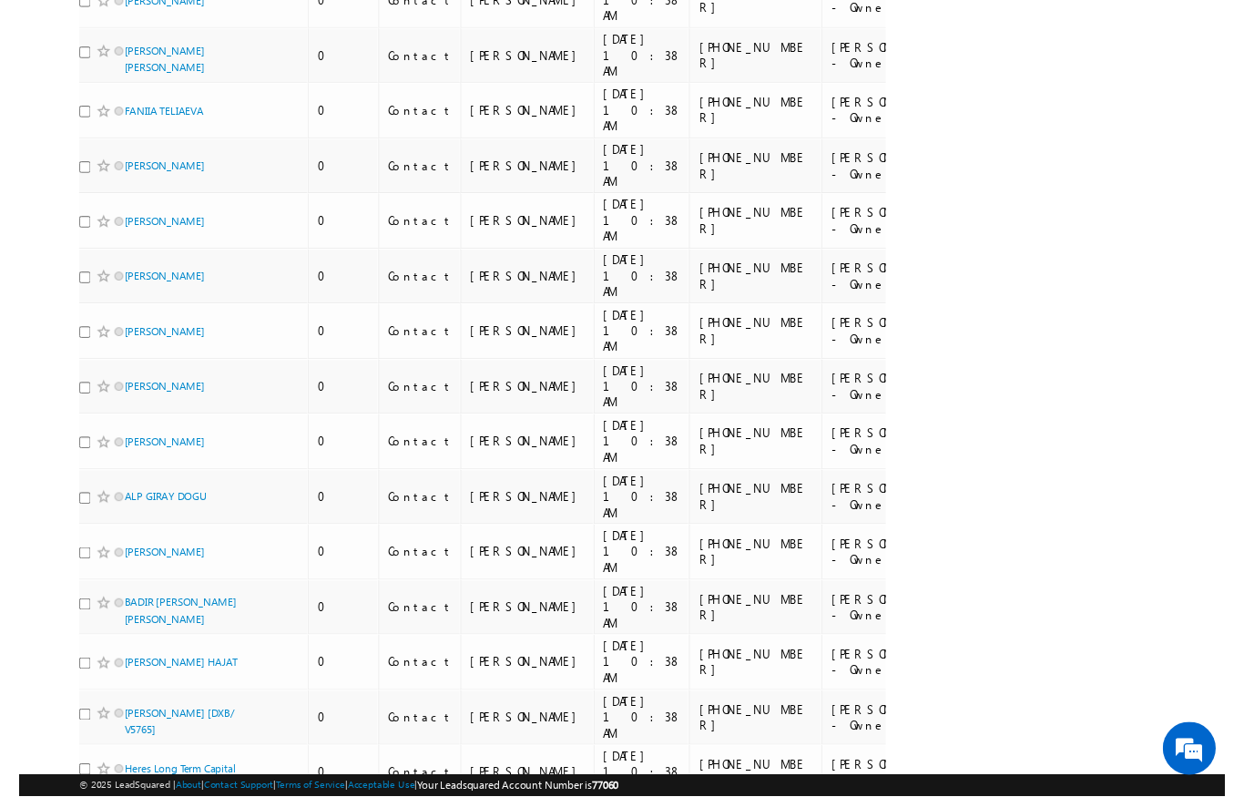
scroll to position [10720, 0]
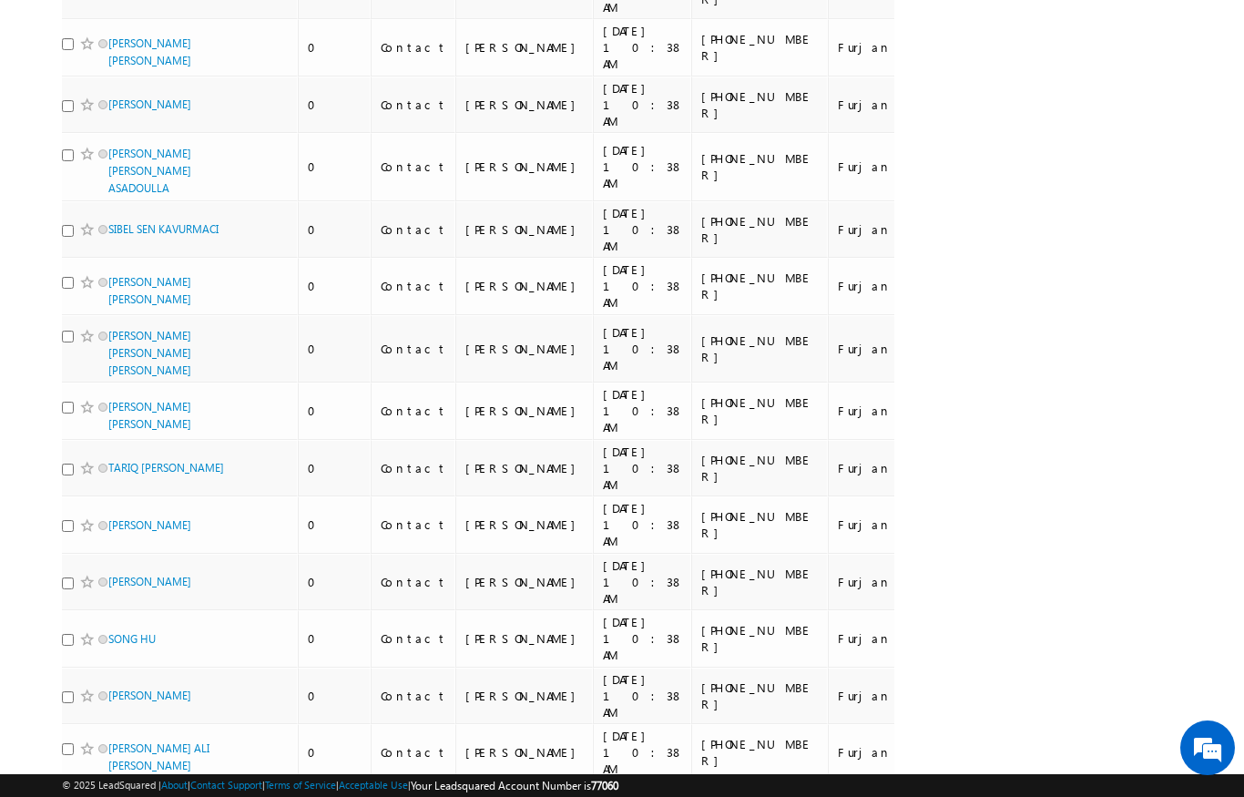
scroll to position [0, 0]
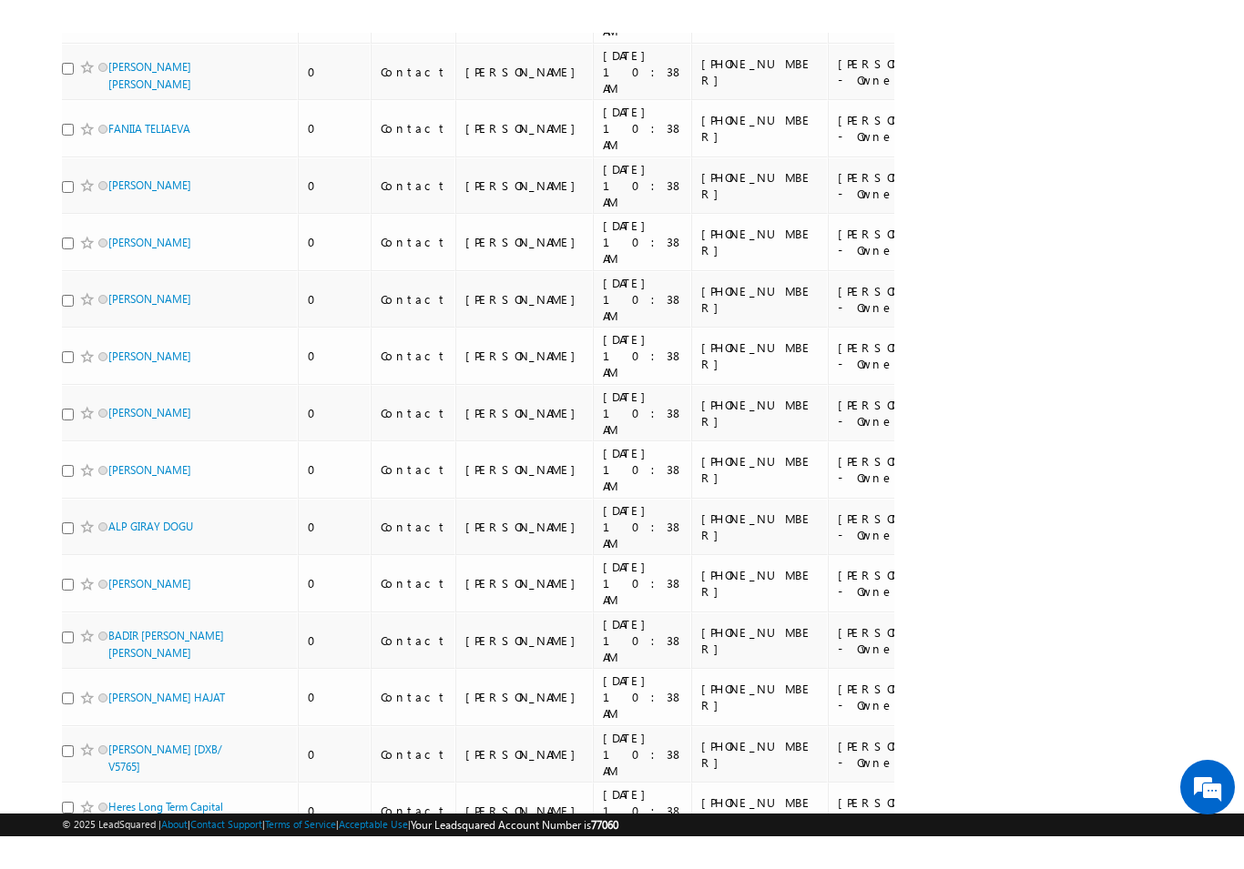
scroll to position [10647, 0]
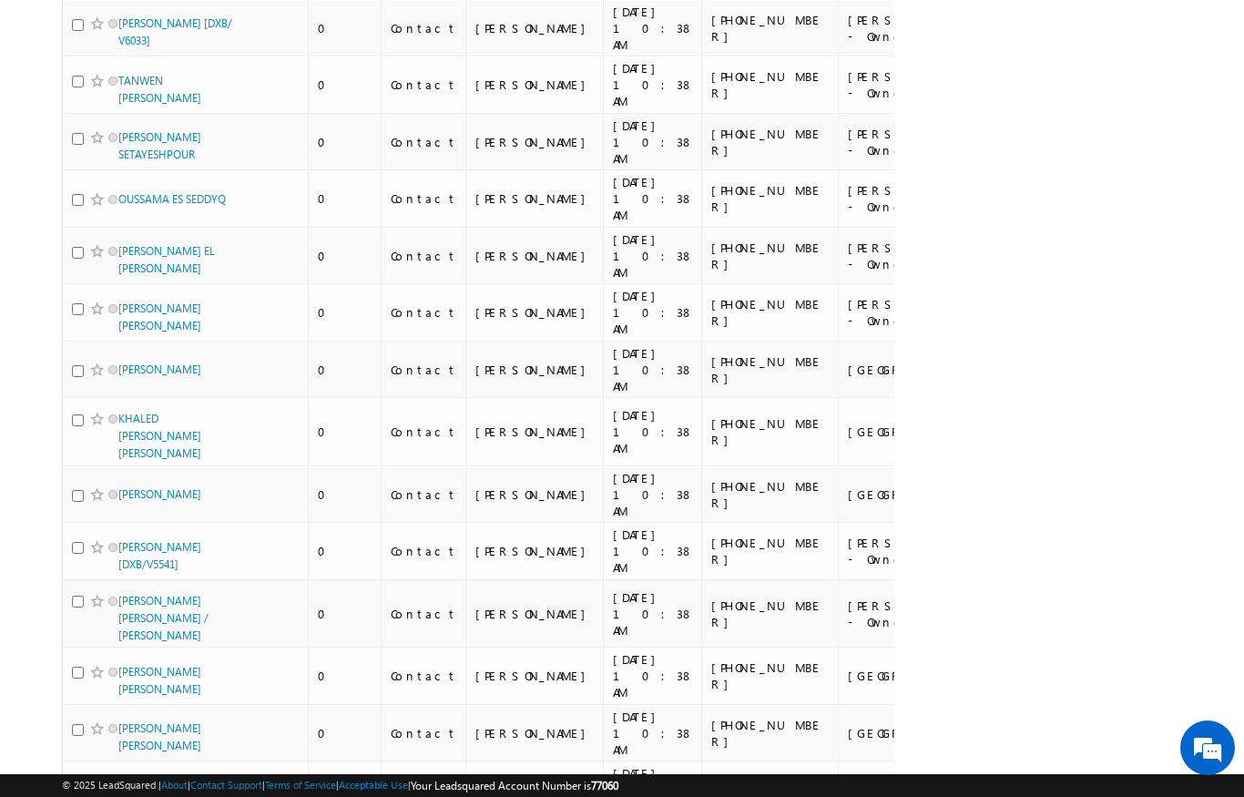
scroll to position [10610, 0]
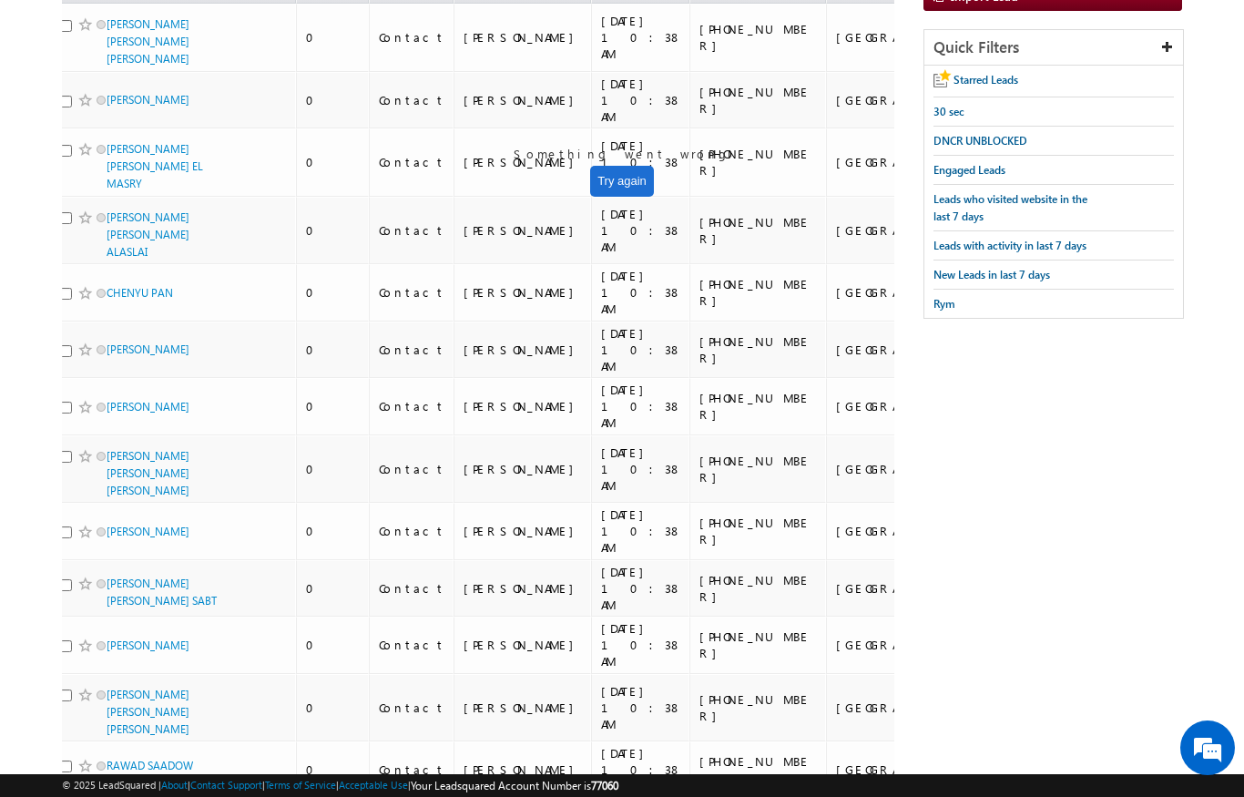
scroll to position [0, 0]
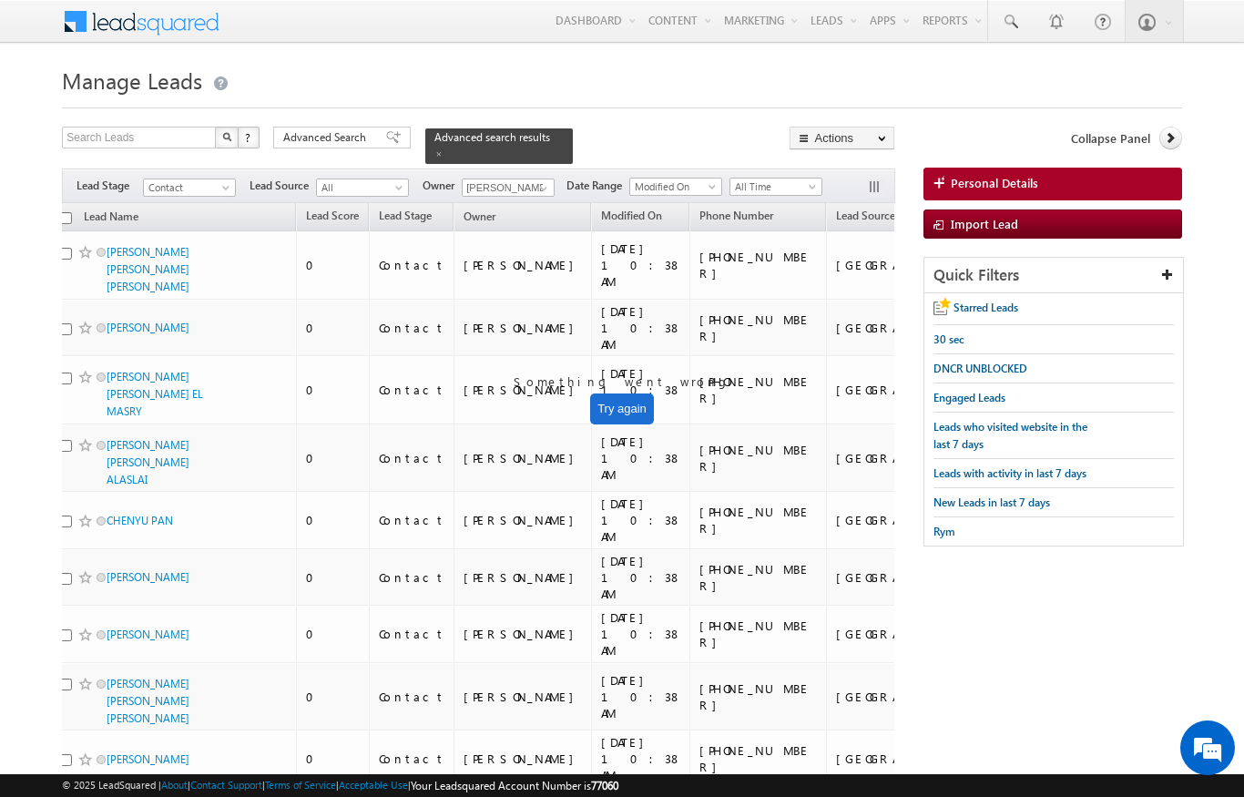
click at [394, 179] on span "All" at bounding box center [360, 187] width 86 height 16
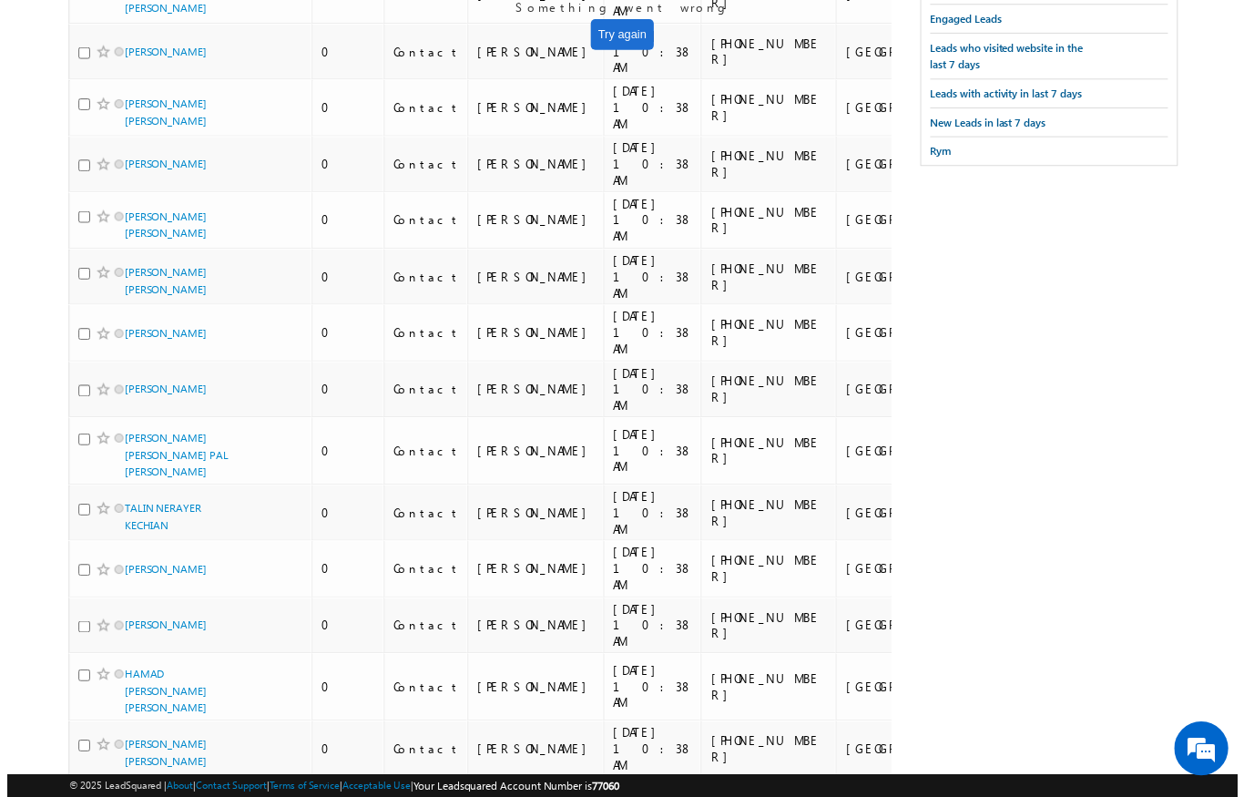
scroll to position [0, 0]
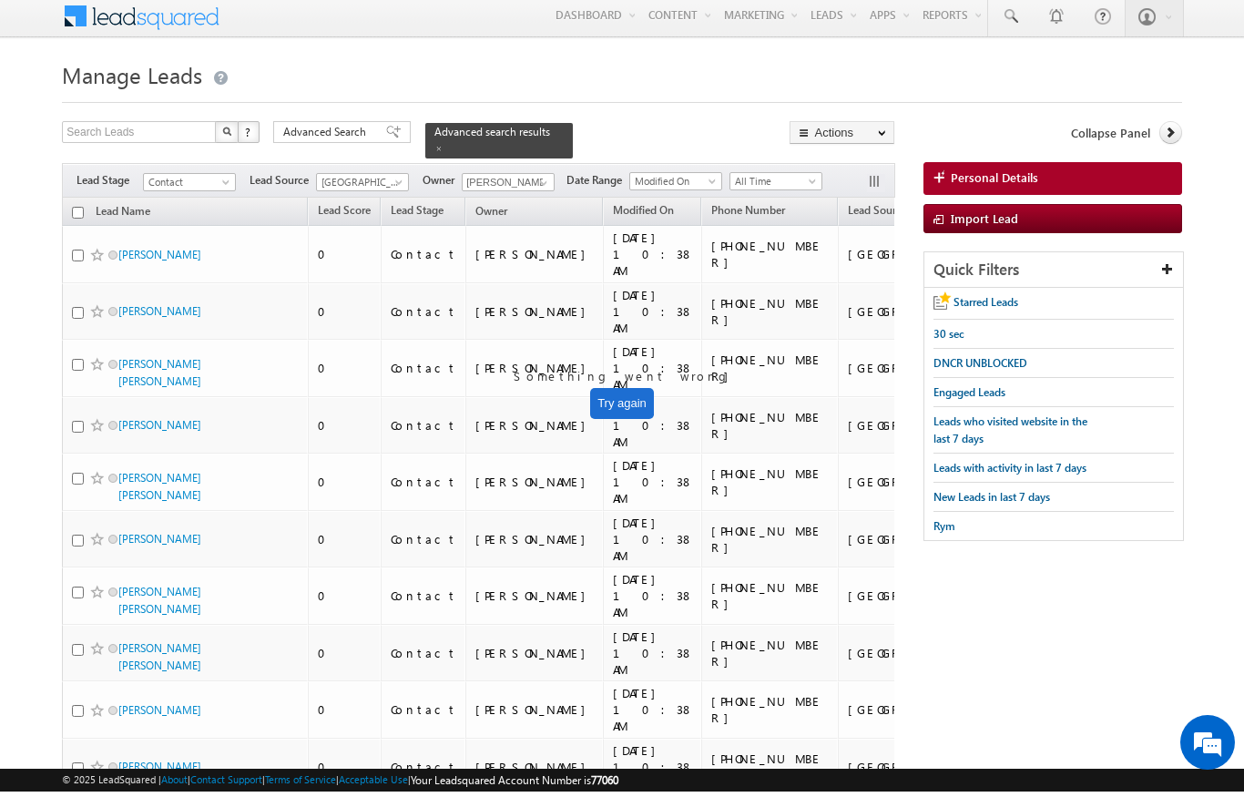
click at [73, 212] on input "checkbox" at bounding box center [78, 218] width 12 height 12
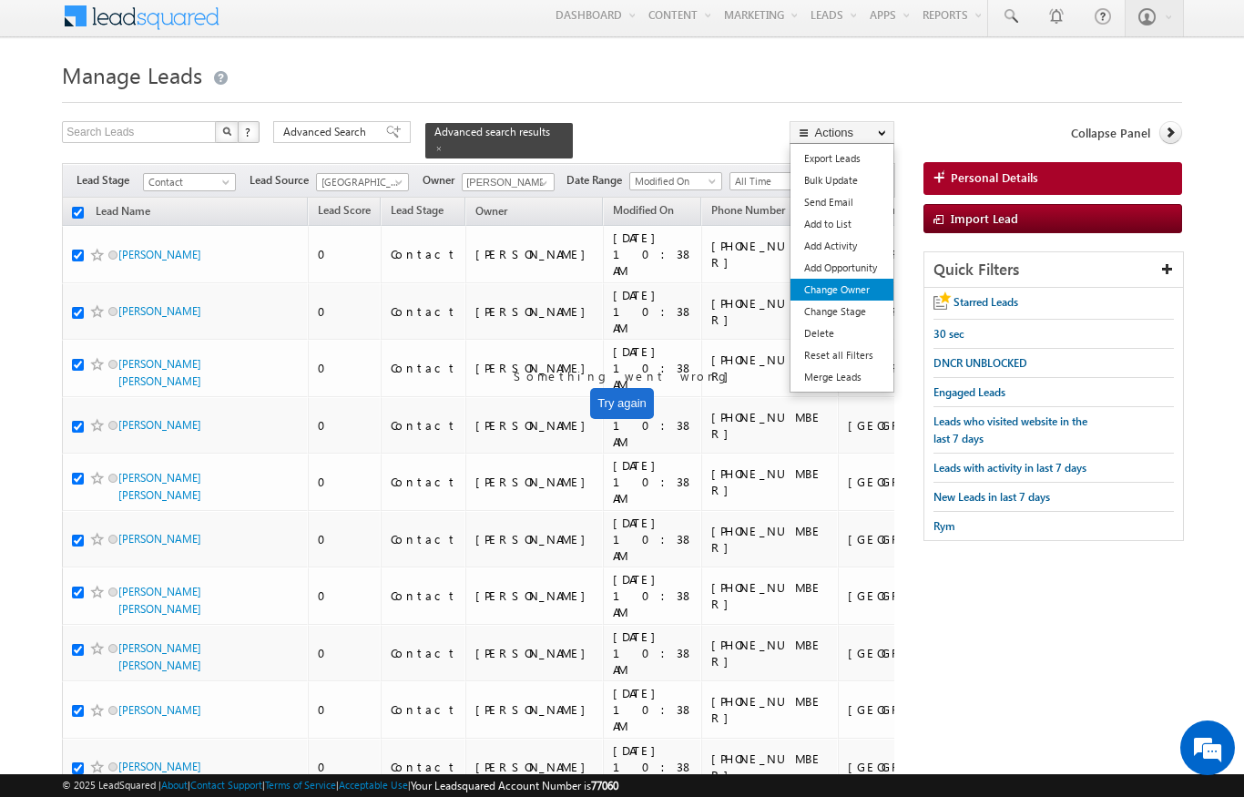
click at [816, 292] on link "Change Owner" at bounding box center [841, 290] width 103 height 22
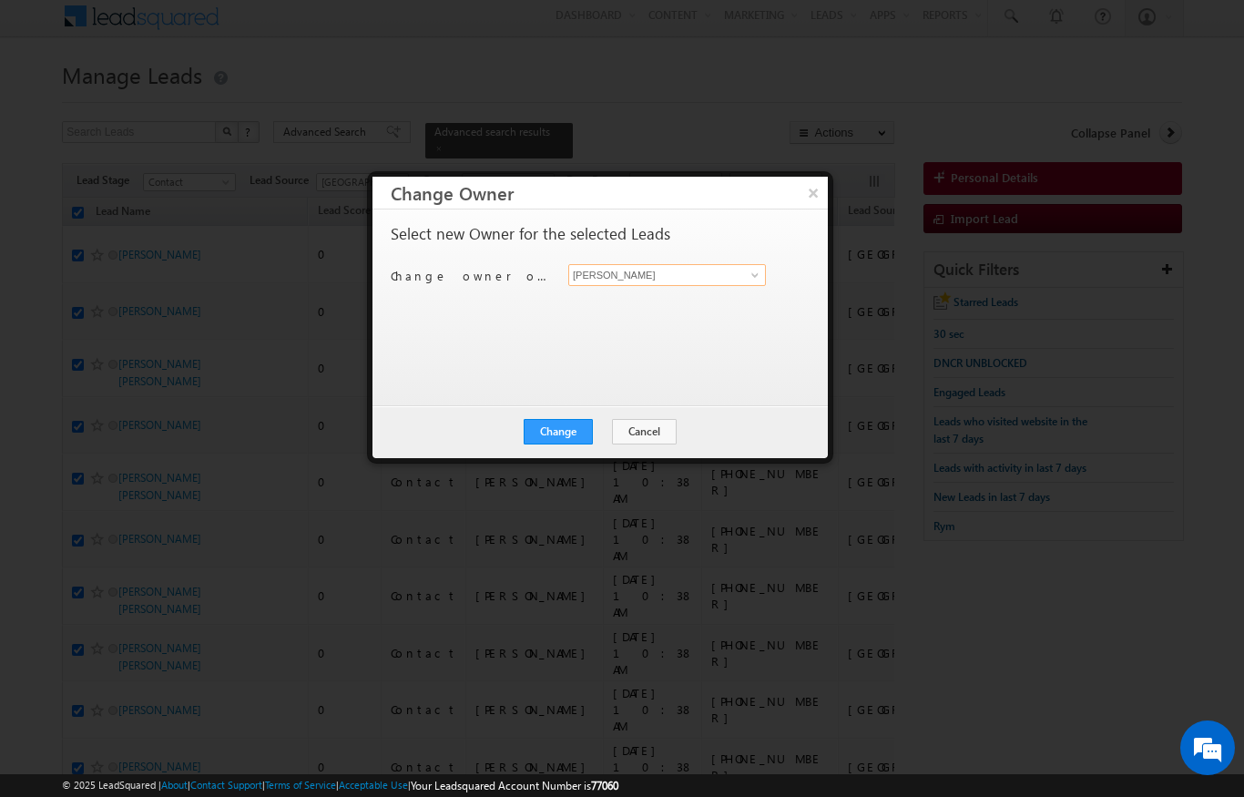
click at [620, 284] on input "[PERSON_NAME]" at bounding box center [667, 275] width 198 height 22
click at [658, 295] on link "[PERSON_NAME] Verhani [PERSON_NAME][EMAIL_ADDRESS][DOMAIN_NAME]" at bounding box center [667, 303] width 198 height 35
click at [568, 430] on button "Change" at bounding box center [558, 431] width 69 height 25
click at [588, 437] on button "Close" at bounding box center [603, 431] width 58 height 25
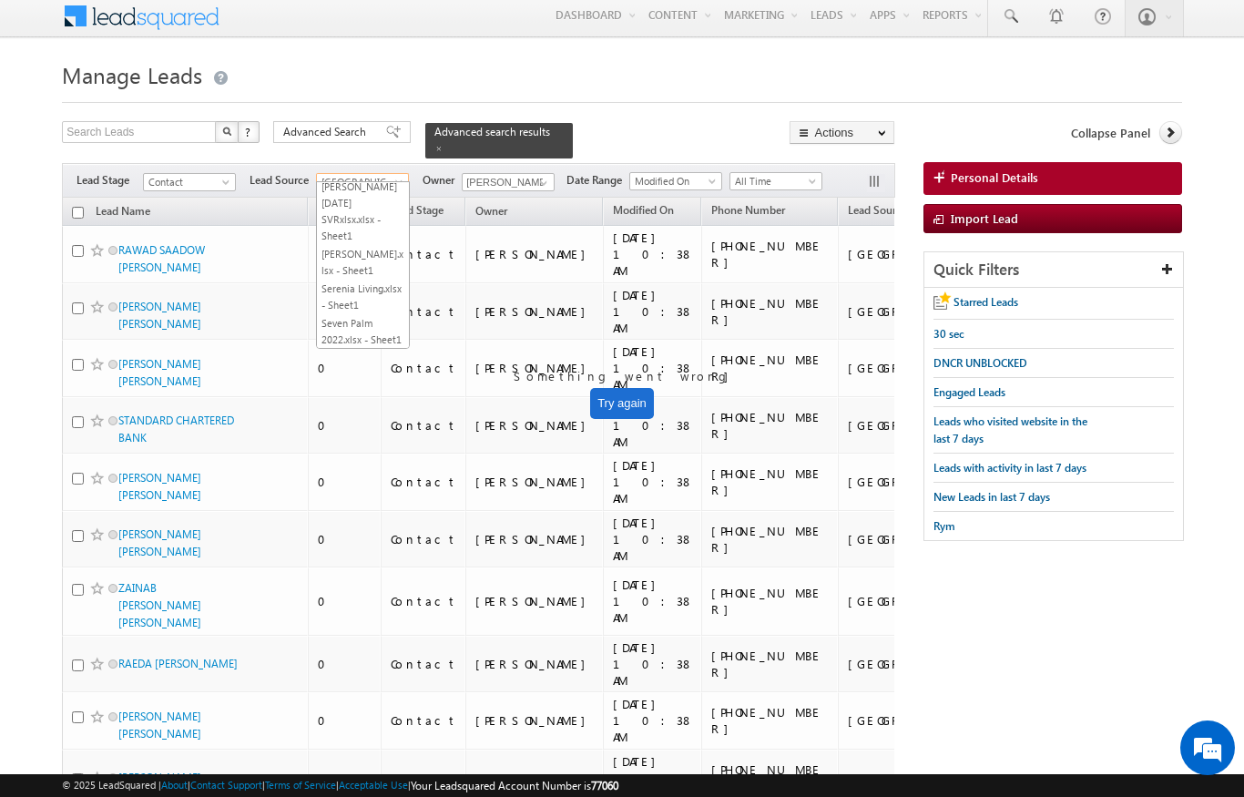
click at [363, 174] on span "[GEOGRAPHIC_DATA]" at bounding box center [360, 182] width 86 height 16
click at [77, 207] on input "checkbox" at bounding box center [78, 213] width 12 height 12
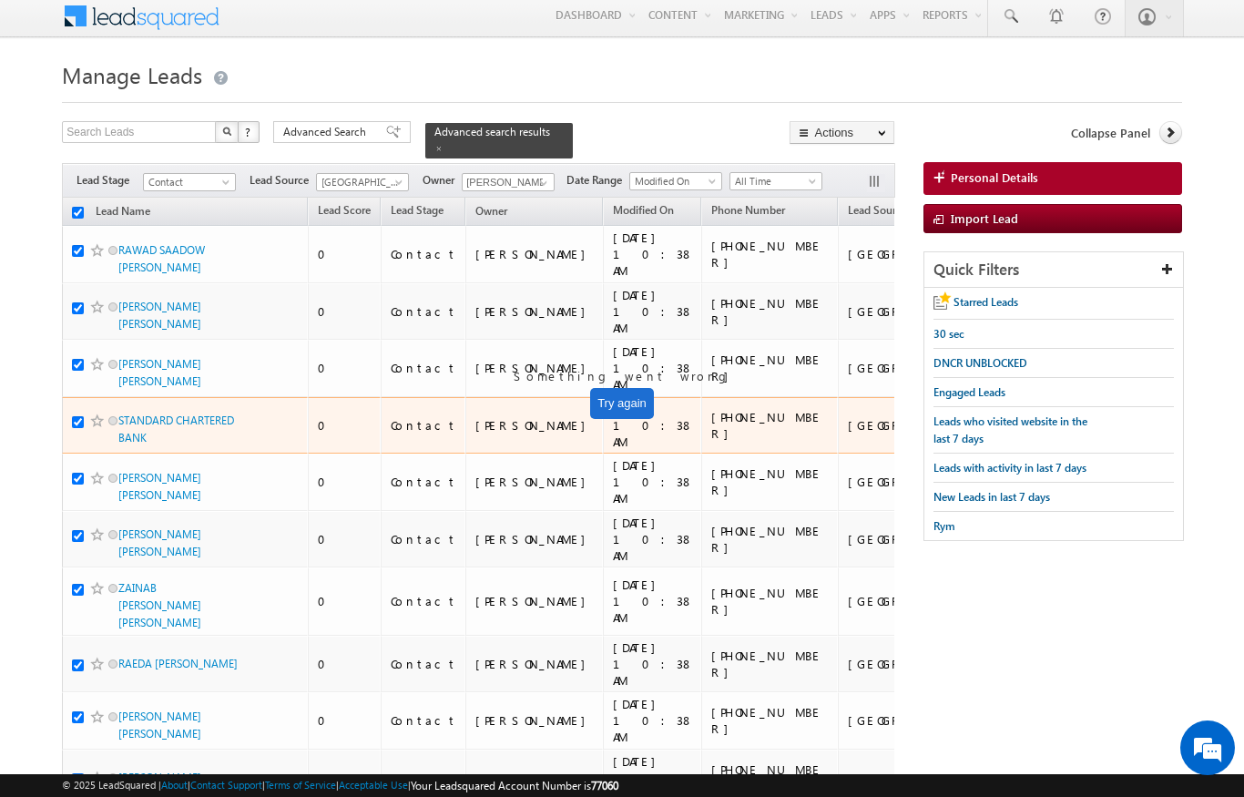
click at [246, 397] on td "STANDARD CHARTERED BANK" at bounding box center [185, 425] width 246 height 57
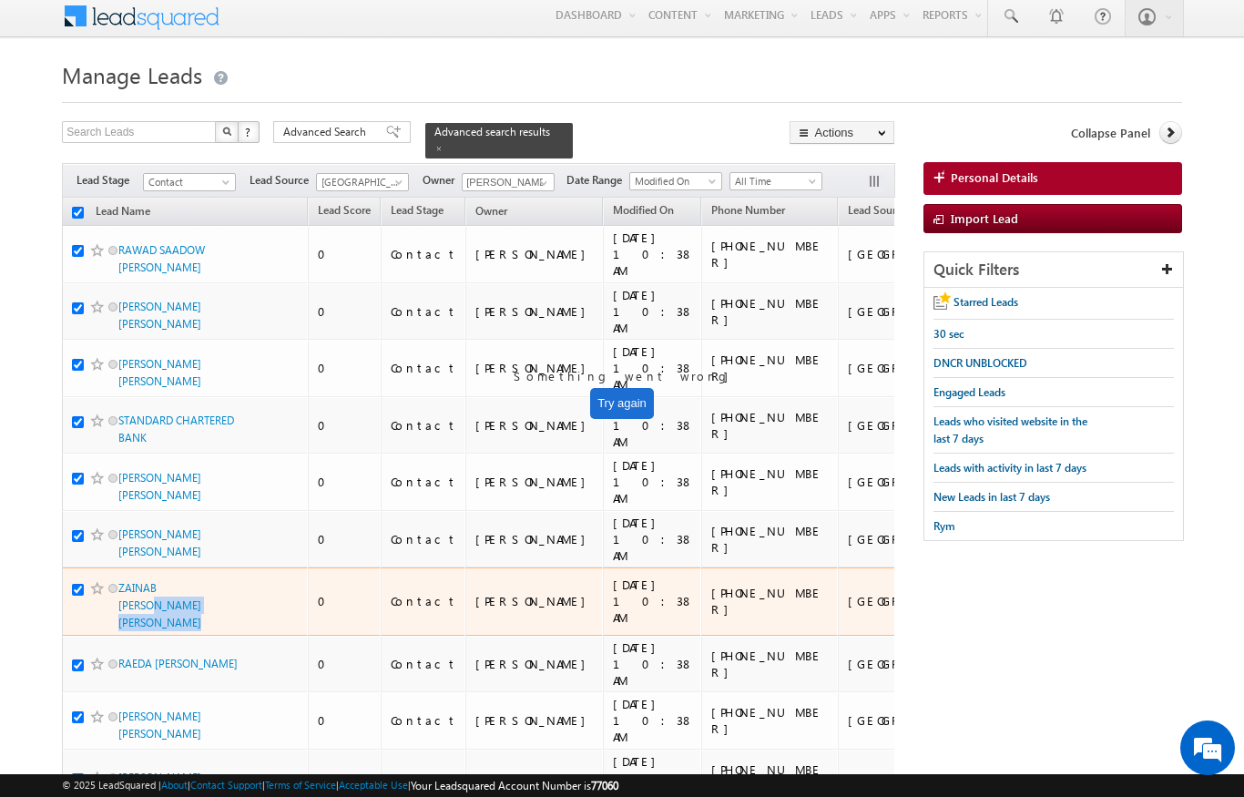
drag, startPoint x: 308, startPoint y: 552, endPoint x: 211, endPoint y: 523, distance: 100.8
click at [211, 567] on td "ZAINAB [PERSON_NAME] [PERSON_NAME]" at bounding box center [185, 601] width 246 height 68
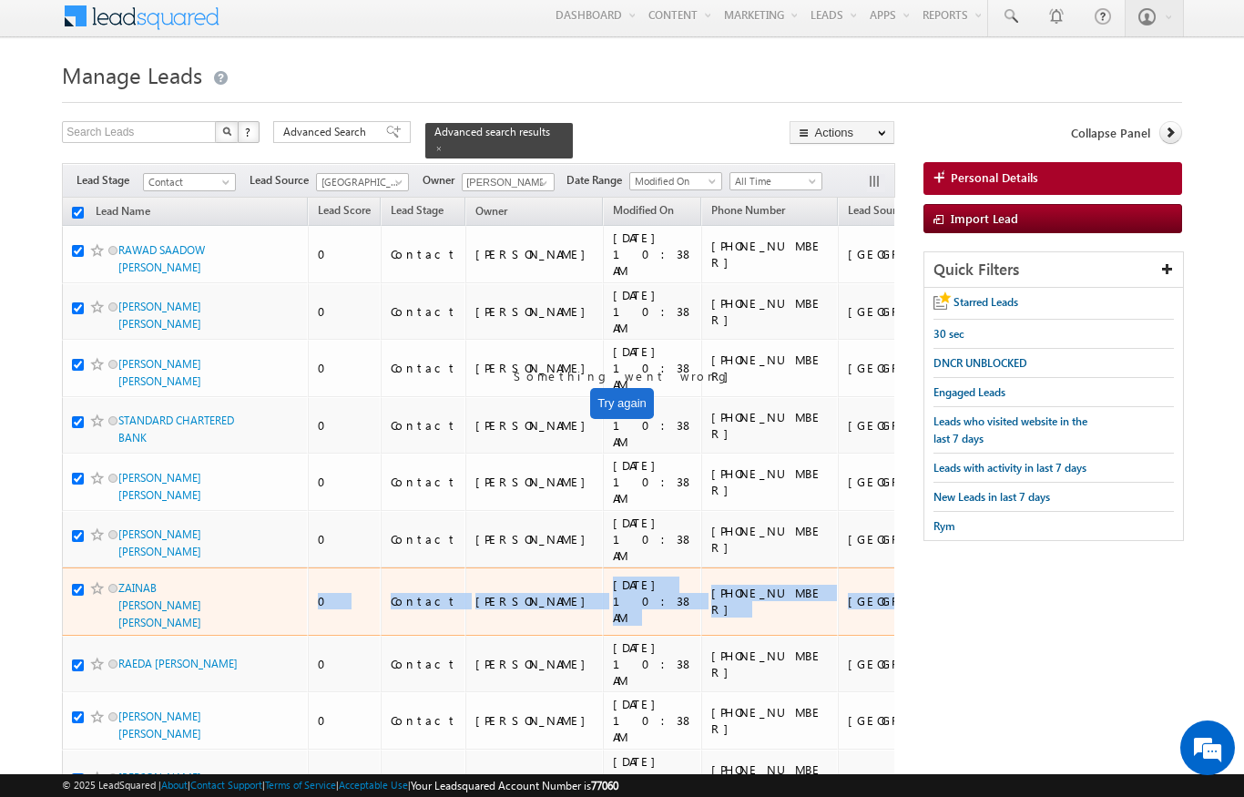
drag, startPoint x: 290, startPoint y: 556, endPoint x: 130, endPoint y: 571, distance: 160.9
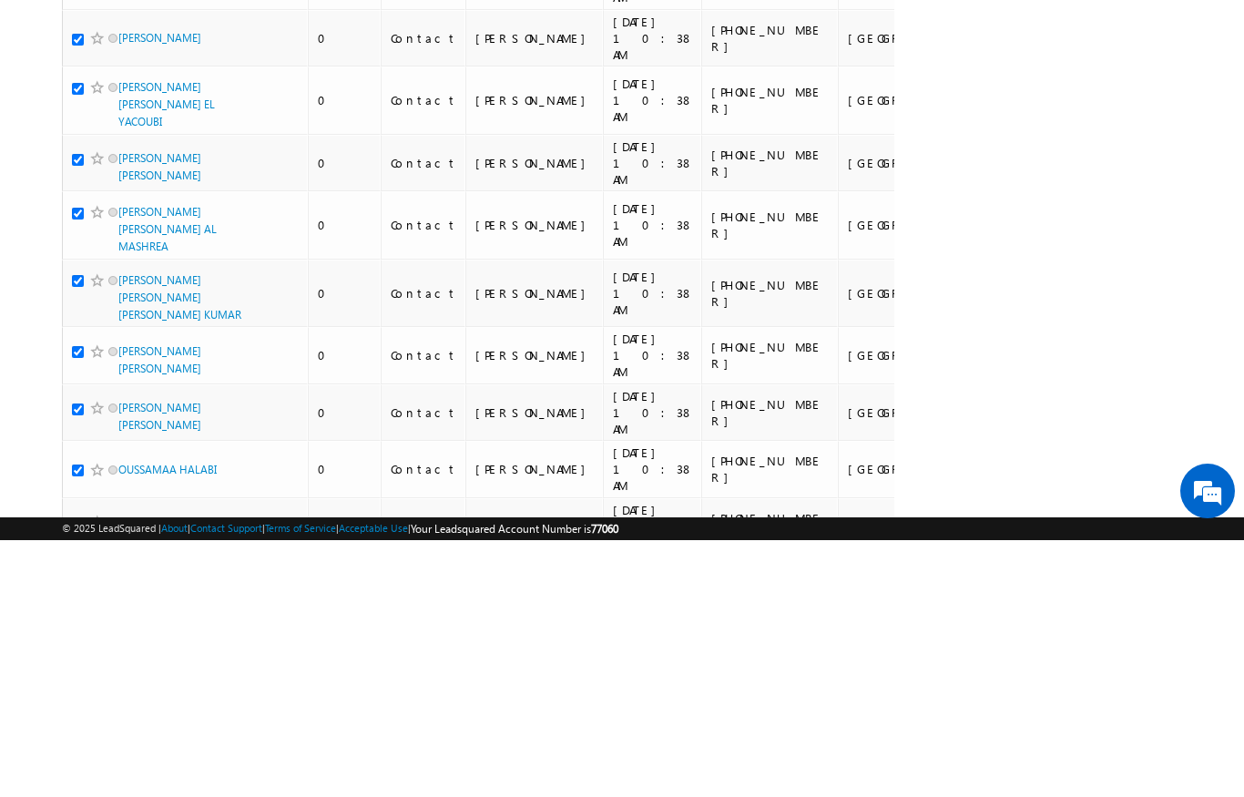
scroll to position [9248, 0]
